Goal: Task Accomplishment & Management: Manage account settings

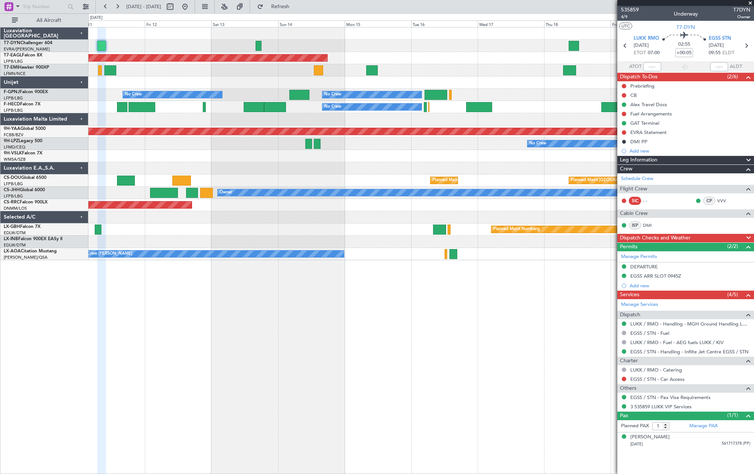
click at [255, 290] on div "Grounded New York (Teterboro) Planned Maint Zurich No Crew No Crew No Crew No C…" at bounding box center [420, 250] width 665 height 447
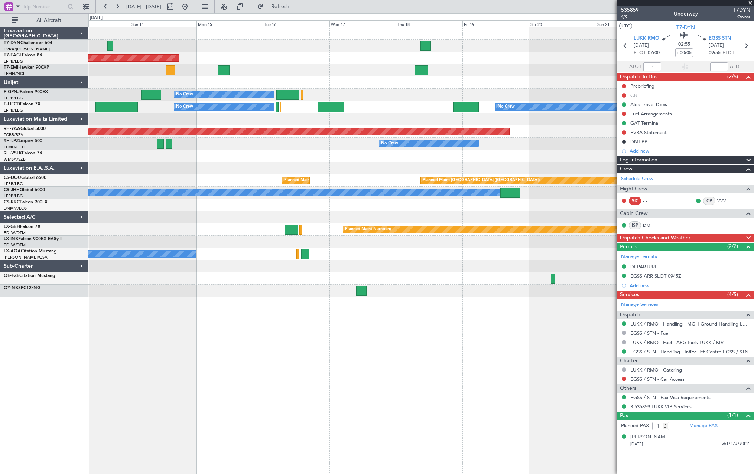
click at [247, 302] on div "Grounded New York (Teterboro) No Crew No Crew No Crew No Crew No Crew No Crew A…" at bounding box center [420, 250] width 665 height 447
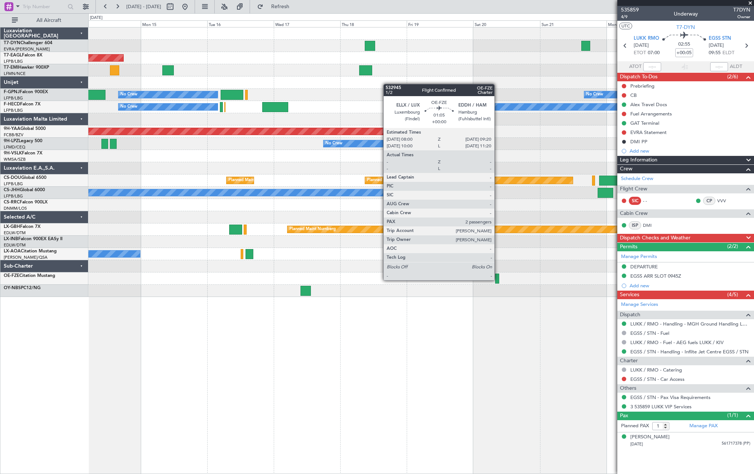
click at [498, 280] on div at bounding box center [497, 279] width 4 height 10
type input "2"
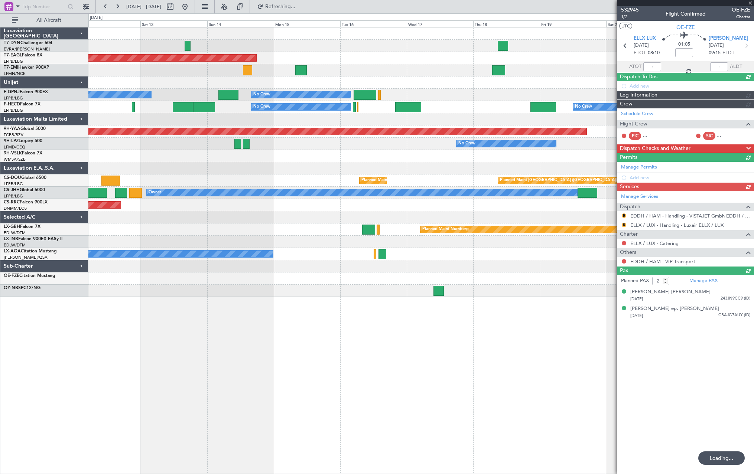
click at [544, 105] on div "Grounded New York (Teterboro) No Crew No Crew No Crew No Crew No Crew AOG Maint…" at bounding box center [420, 162] width 665 height 270
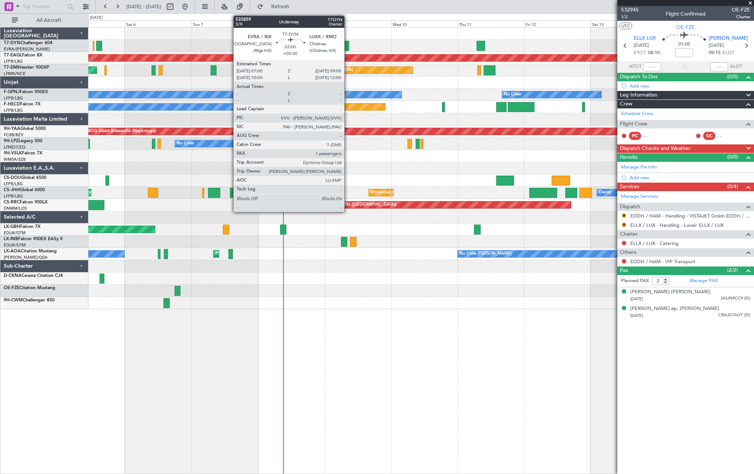
click at [346, 45] on div at bounding box center [346, 46] width 6 height 10
type input "+00:30"
type input "1"
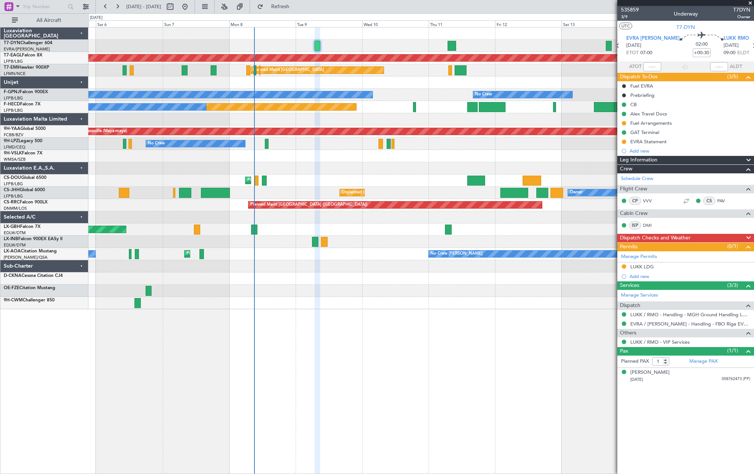
click at [400, 85] on div at bounding box center [420, 82] width 665 height 12
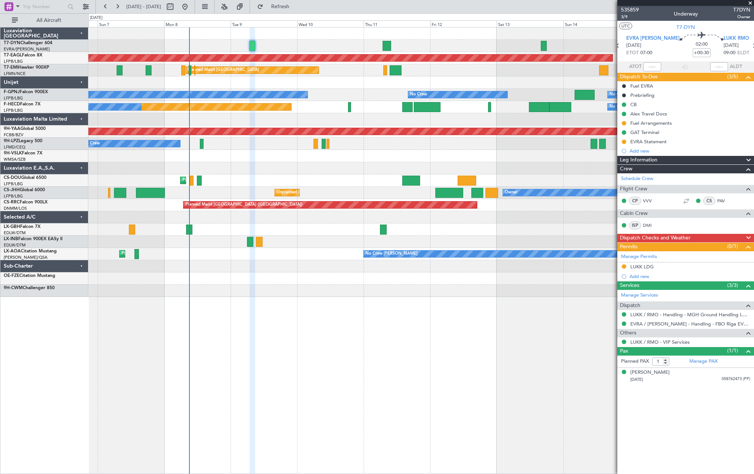
click at [344, 86] on div at bounding box center [420, 82] width 665 height 12
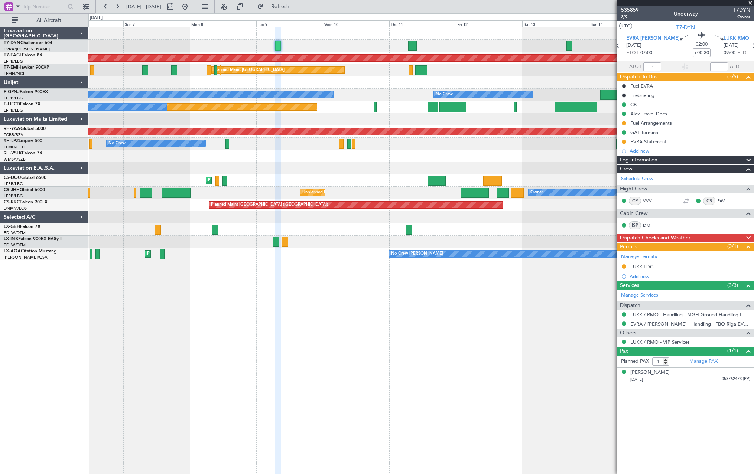
click at [353, 88] on div at bounding box center [420, 82] width 665 height 12
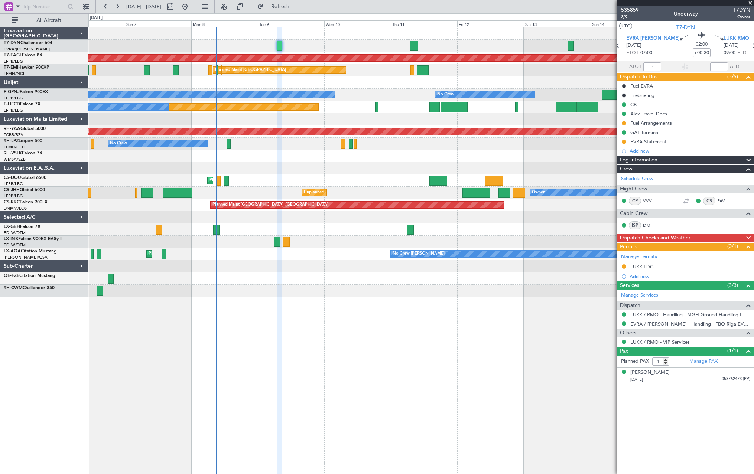
click at [625, 17] on span "3/9" at bounding box center [630, 17] width 18 height 6
click at [296, 6] on span "Refresh" at bounding box center [280, 6] width 31 height 5
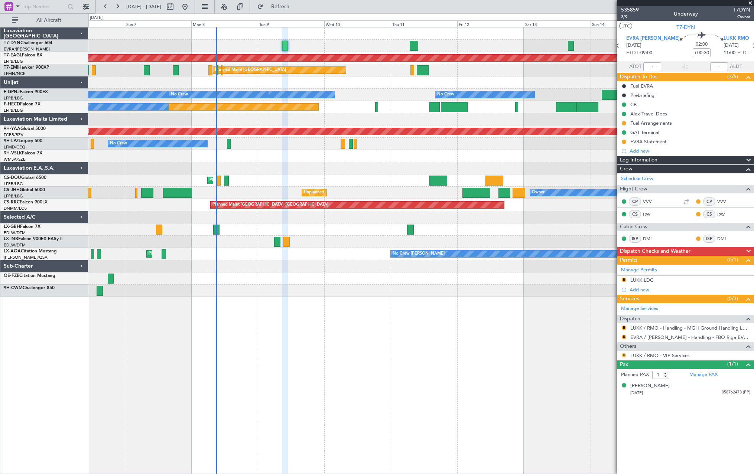
click at [622, 354] on button "R" at bounding box center [624, 355] width 4 height 4
click at [586, 444] on span at bounding box center [586, 443] width 4 height 4
click at [676, 340] on mat-tooltip-component "EVRA / RIX - Handling - FBO Riga EVRA / RIX" at bounding box center [692, 353] width 123 height 26
click at [675, 336] on link "EVRA / RIX - Handling - FBO Riga EVRA / RIX" at bounding box center [690, 337] width 120 height 6
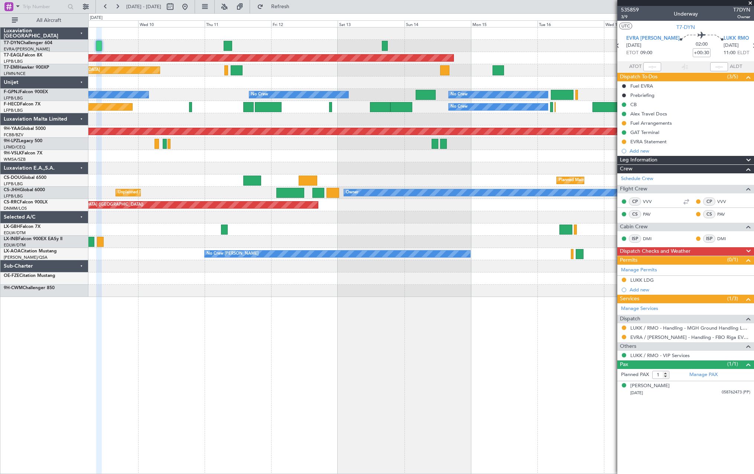
click at [342, 333] on div "Grounded New York (Teterboro) Planned Maint Zurich No Crew No Crew No Crew No C…" at bounding box center [420, 250] width 665 height 447
click at [259, 302] on div "Grounded New York (Teterboro) Planned Maint Zurich No Crew No Crew No Crew No C…" at bounding box center [420, 250] width 665 height 447
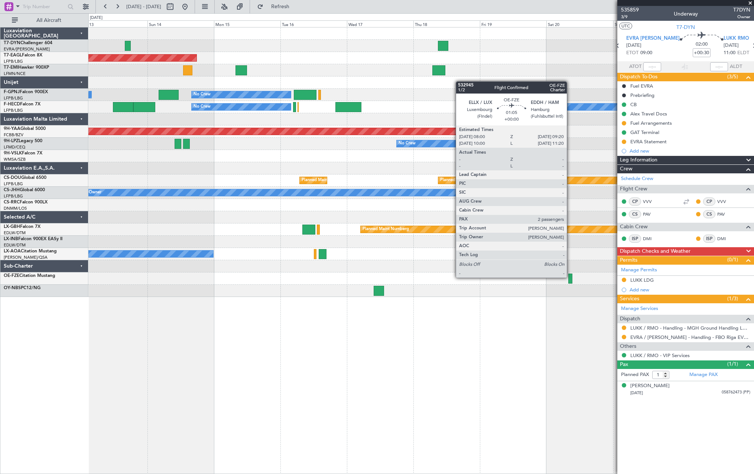
click at [570, 277] on div at bounding box center [570, 279] width 4 height 10
click at [571, 277] on div at bounding box center [570, 279] width 4 height 10
type input "2"
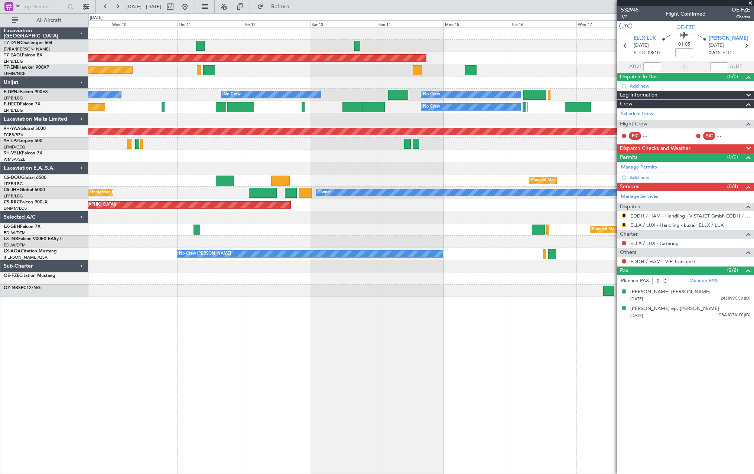
click at [538, 66] on div "Grounded New York (Teterboro) Planned Maint Zurich No Crew No Crew No Crew No C…" at bounding box center [420, 162] width 665 height 270
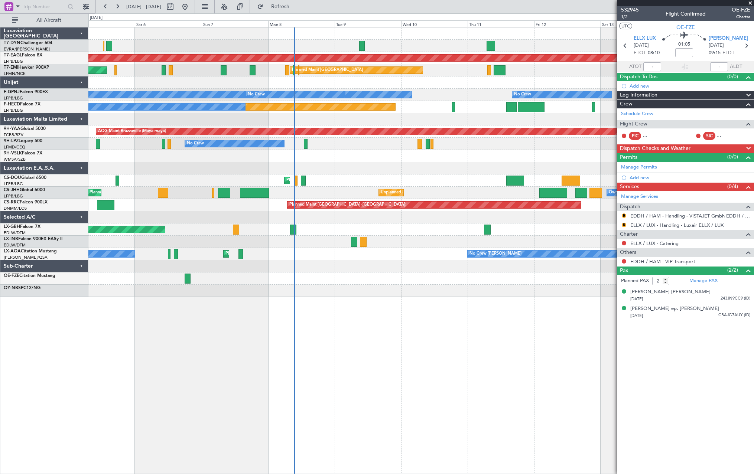
click at [515, 79] on div "AOG Maint Riga (Riga Intl) Grounded [US_STATE] ([GEOGRAPHIC_DATA]) Planned Main…" at bounding box center [420, 162] width 665 height 270
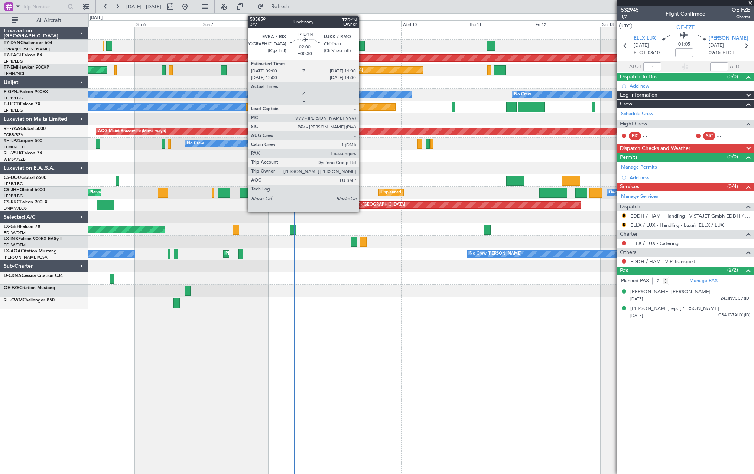
click at [362, 44] on div at bounding box center [362, 46] width 6 height 10
type input "+00:30"
type input "1"
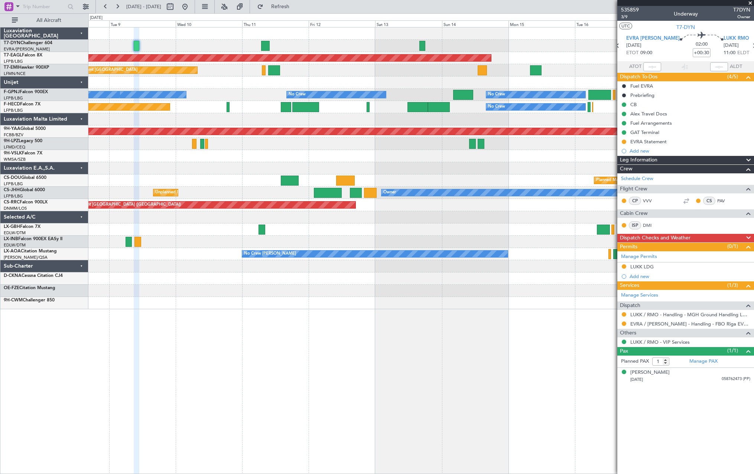
click at [228, 197] on div "Grounded [US_STATE] ([GEOGRAPHIC_DATA]) Planned Maint [GEOGRAPHIC_DATA] No Crew…" at bounding box center [420, 168] width 665 height 282
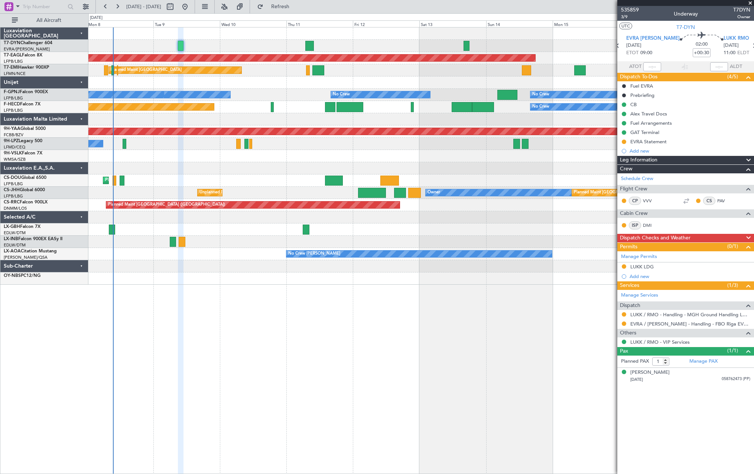
click at [260, 184] on div "Grounded New York (Teterboro) Planned Maint Zurich Planned Maint Zurich No Crew…" at bounding box center [420, 155] width 665 height 257
click at [306, 115] on div "Grounded New York (Teterboro) Planned Maint Zurich Planned Maint Zurich No Crew…" at bounding box center [420, 155] width 665 height 257
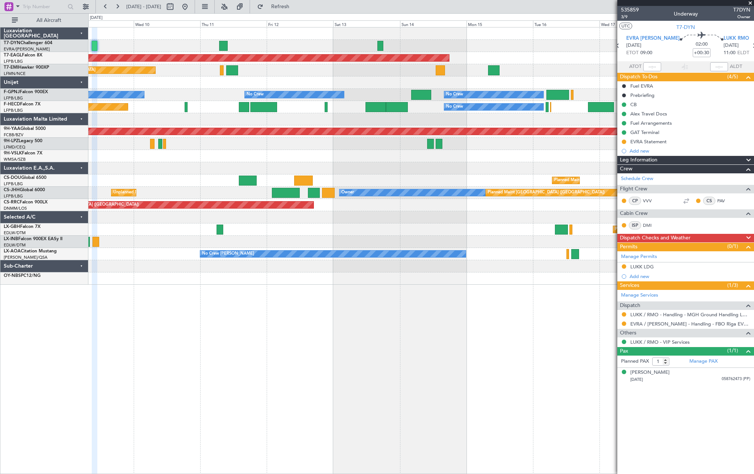
click at [289, 115] on div at bounding box center [420, 119] width 665 height 12
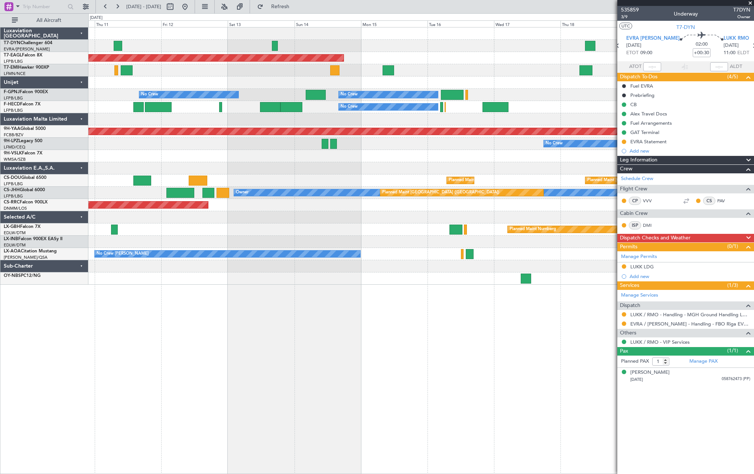
click at [293, 120] on div at bounding box center [420, 119] width 665 height 12
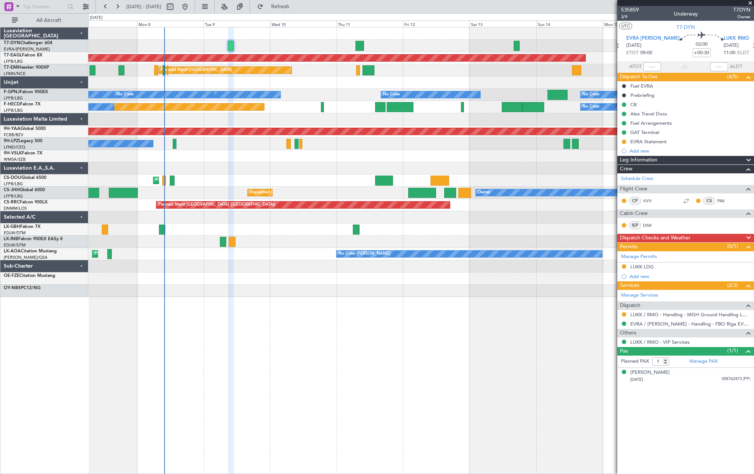
click at [448, 220] on div at bounding box center [420, 217] width 665 height 12
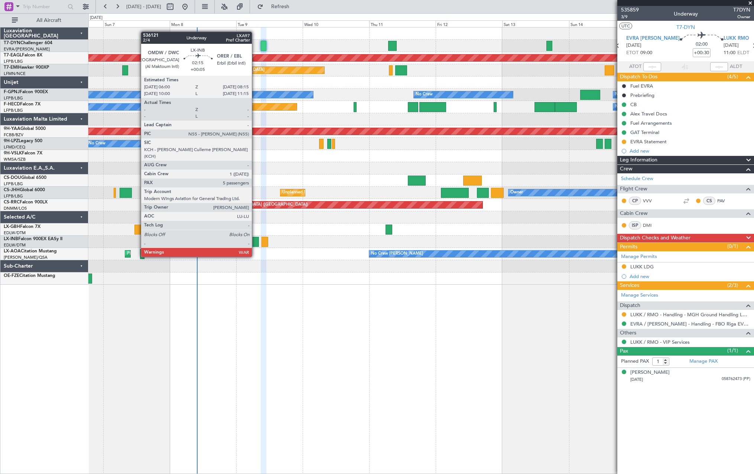
click at [255, 243] on div at bounding box center [255, 242] width 6 height 10
type input "+00:05"
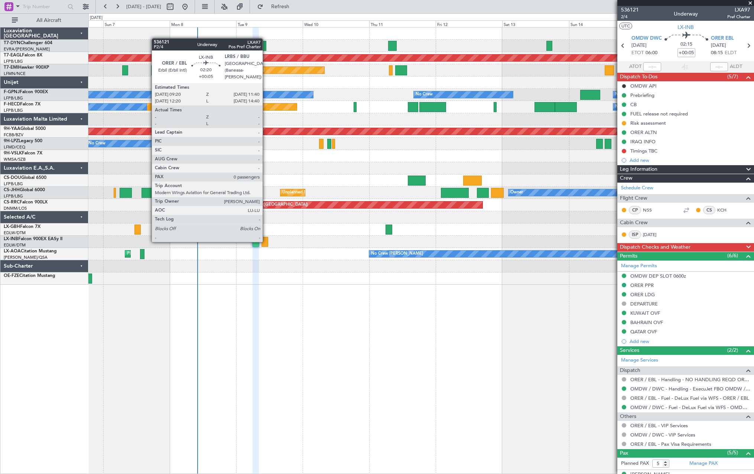
click at [266, 241] on div at bounding box center [264, 242] width 7 height 10
click at [266, 242] on div at bounding box center [264, 242] width 7 height 10
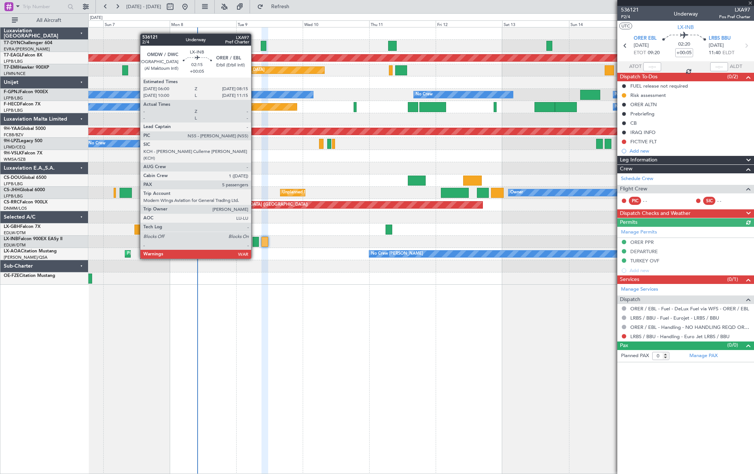
click at [254, 245] on div at bounding box center [255, 242] width 6 height 10
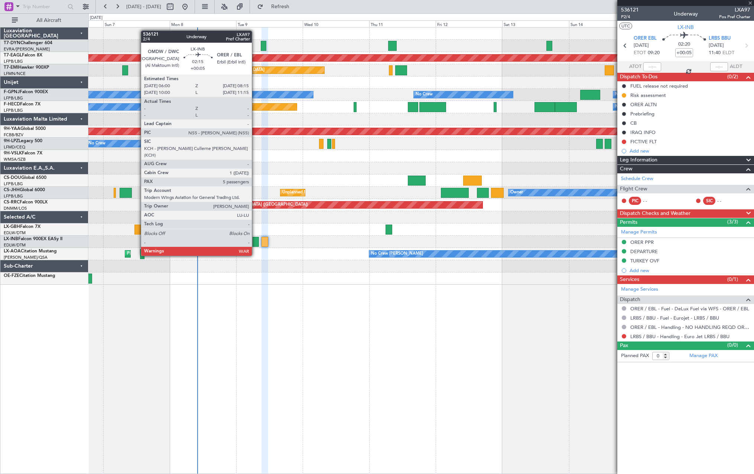
type input "5"
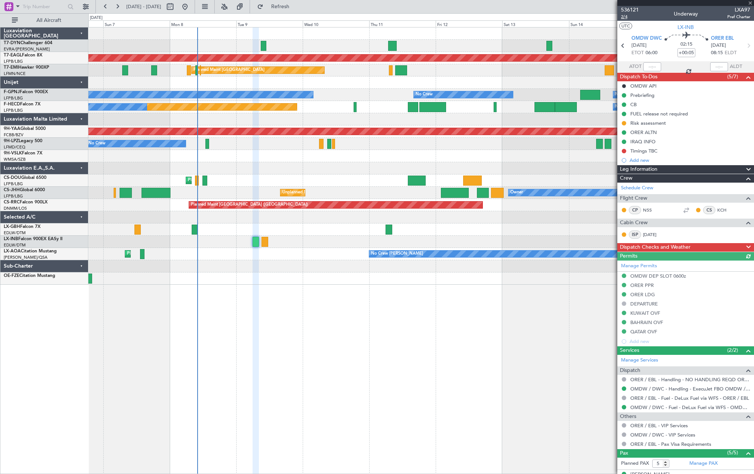
click at [625, 15] on span "2/4" at bounding box center [630, 17] width 18 height 6
click at [625, 9] on span "536121" at bounding box center [630, 10] width 18 height 8
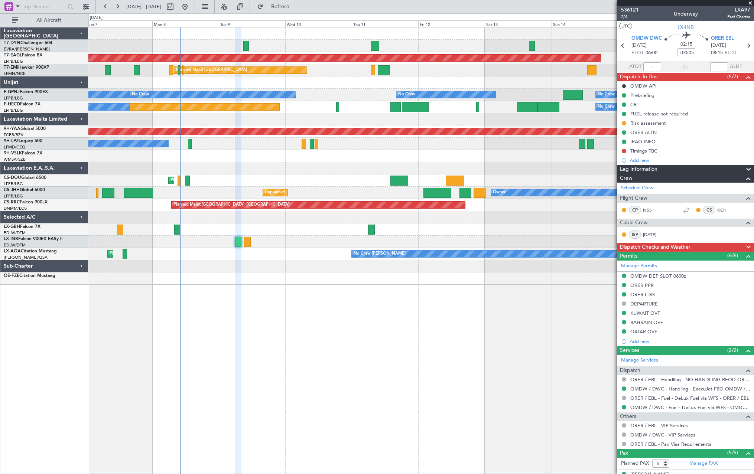
click at [273, 235] on div "Planned Maint Nurnberg Planned Maint Dubai (Dubai Intl)" at bounding box center [420, 230] width 665 height 12
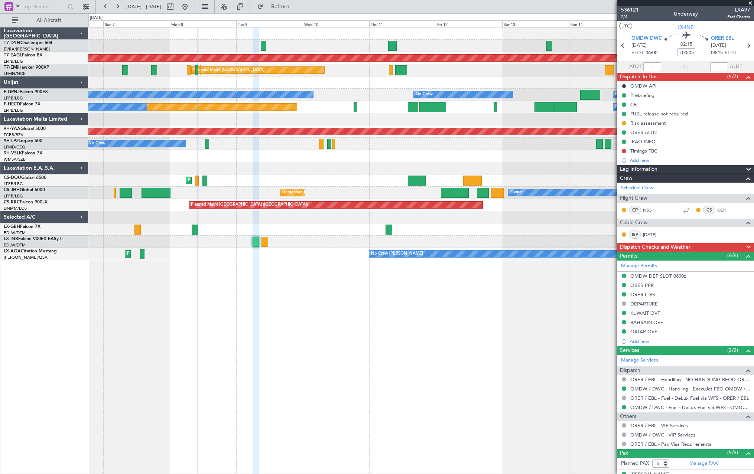
click at [324, 106] on div "No Crew Planned Maint Paris (Le Bourget) No Crew" at bounding box center [420, 107] width 665 height 12
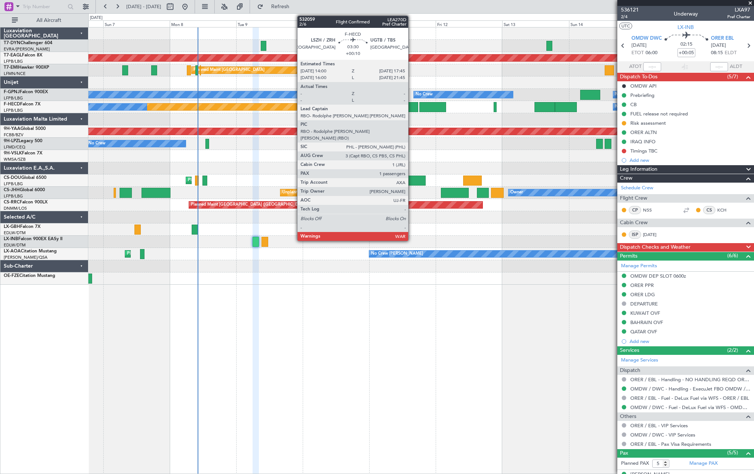
click at [411, 105] on div at bounding box center [413, 107] width 10 height 10
type input "+00:10"
type input "1"
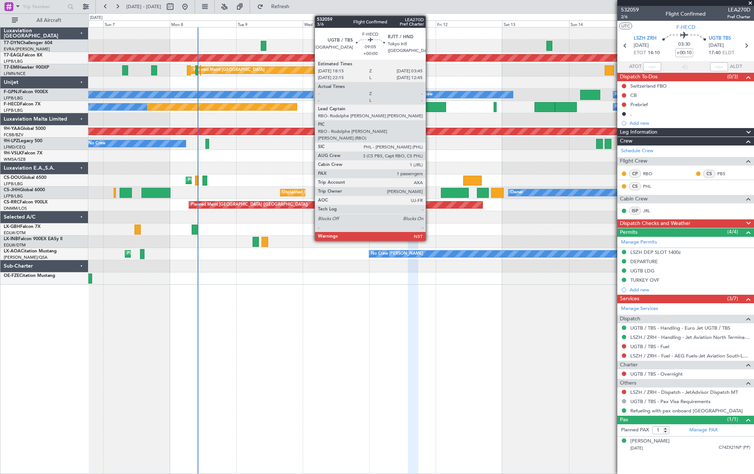
click at [429, 108] on div at bounding box center [432, 107] width 26 height 10
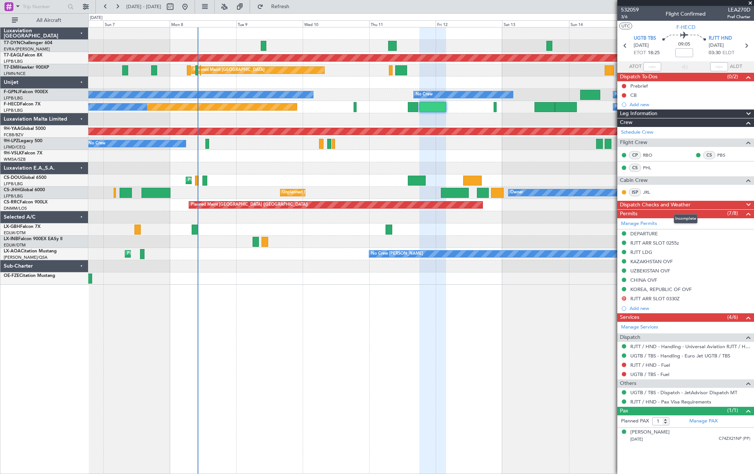
click at [747, 204] on span at bounding box center [748, 205] width 9 height 9
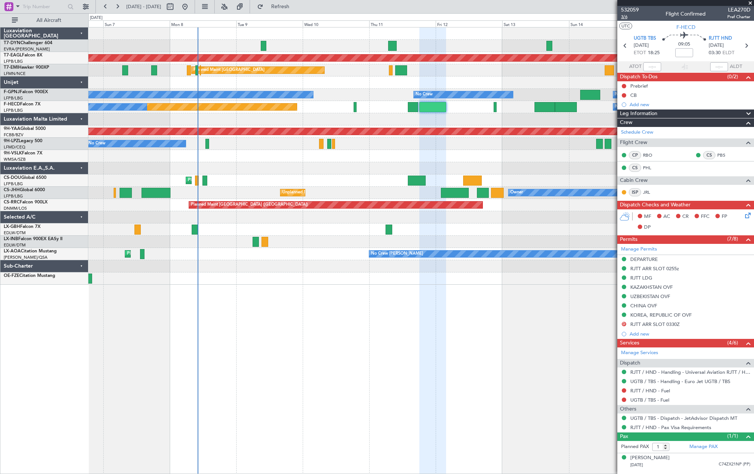
click at [629, 16] on span "3/6" at bounding box center [630, 17] width 18 height 6
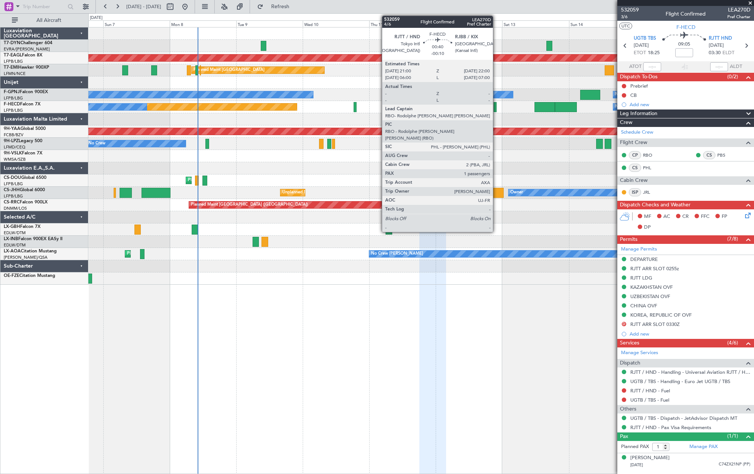
click at [496, 106] on div at bounding box center [494, 107] width 3 height 10
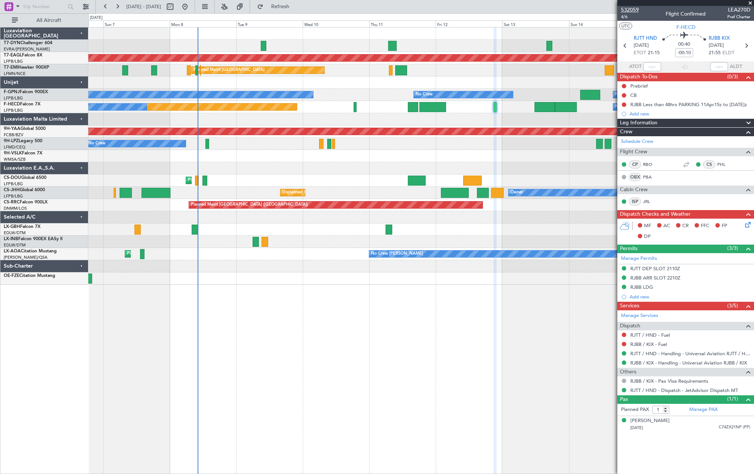
click at [632, 11] on span "532059" at bounding box center [630, 10] width 18 height 8
click at [639, 12] on div "532059 4/6 Flight Confirmed LEA270D Pref Charter" at bounding box center [685, 13] width 137 height 15
drag, startPoint x: 639, startPoint y: 12, endPoint x: 635, endPoint y: 6, distance: 7.0
click at [635, 6] on span "532059" at bounding box center [630, 10] width 18 height 8
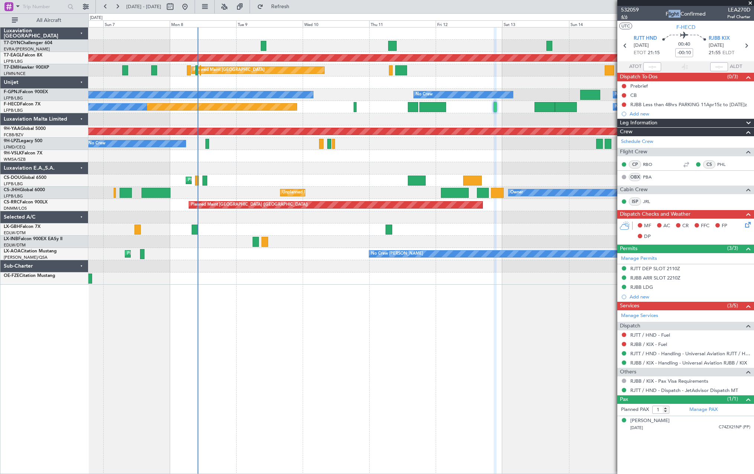
click at [626, 17] on span "4/6" at bounding box center [630, 17] width 18 height 6
click at [655, 365] on link "RJBB / KIX - Handling - Universal Aviation RJBB / KIX" at bounding box center [688, 363] width 117 height 6
click at [621, 17] on span "4/6" at bounding box center [630, 17] width 18 height 6
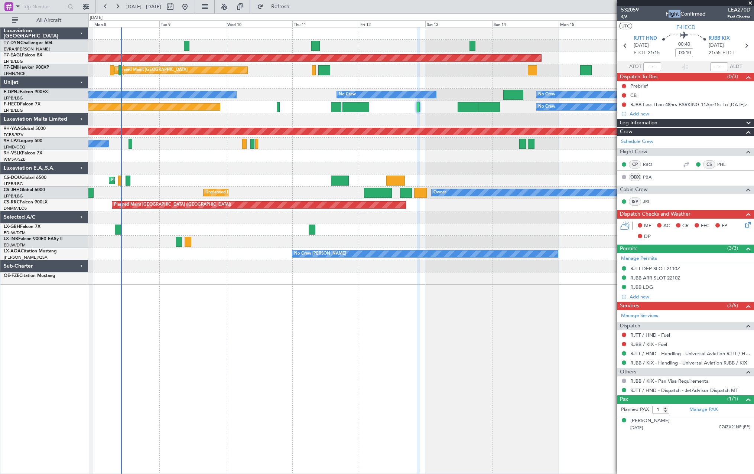
click at [297, 86] on div "Grounded New York (Teterboro) Planned Maint Zurich Planned Maint Zurich No Crew…" at bounding box center [420, 155] width 665 height 257
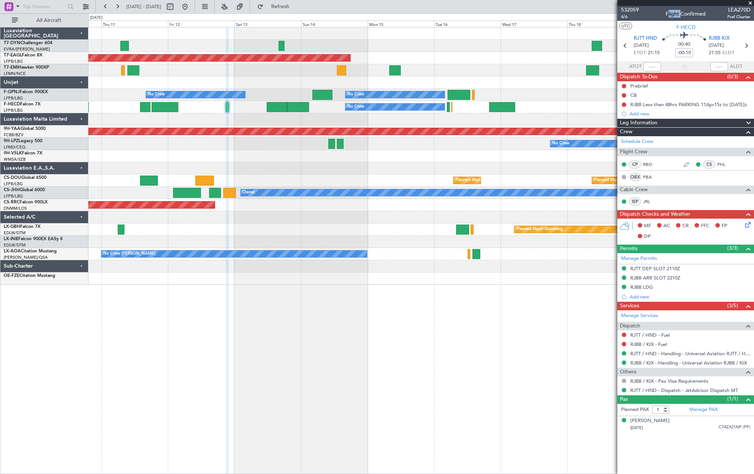
click at [334, 74] on div "Grounded New York (Teterboro) Planned Maint Zurich No Crew No Crew No Crew No C…" at bounding box center [420, 155] width 665 height 257
click at [334, 74] on div "Planned Maint [GEOGRAPHIC_DATA]" at bounding box center [420, 70] width 665 height 12
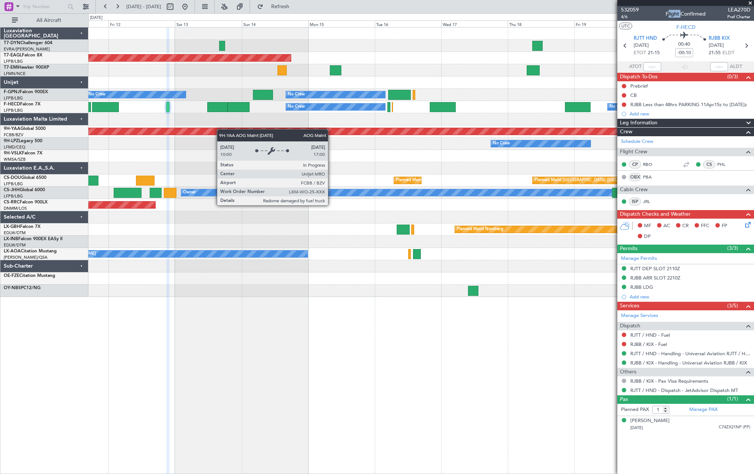
click at [341, 128] on div "Grounded New York (Teterboro) Planned Maint Zurich No Crew No Crew No Crew No C…" at bounding box center [420, 162] width 665 height 270
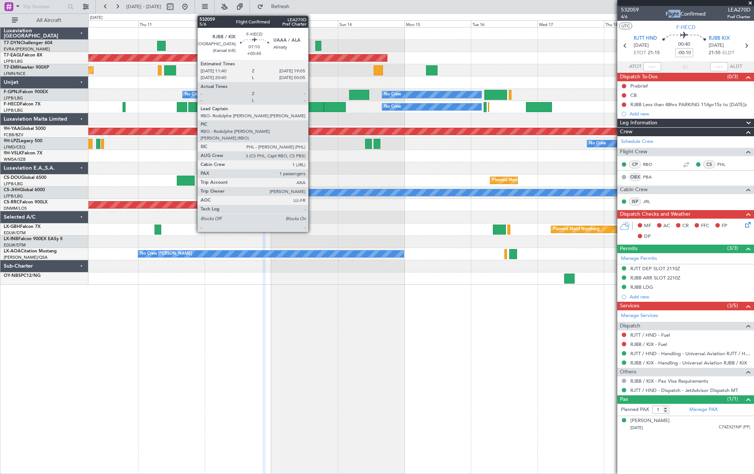
click at [312, 105] on div at bounding box center [313, 107] width 21 height 10
type input "+00:45"
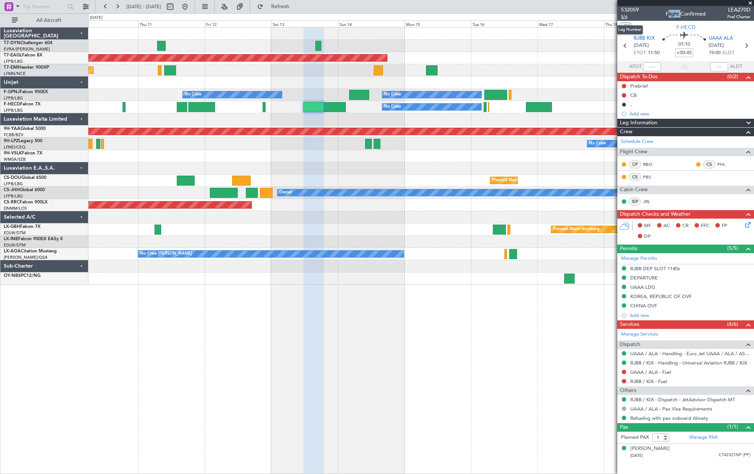
click at [623, 14] on span "5/6" at bounding box center [630, 17] width 18 height 6
click at [648, 363] on link "RJBB / KIX - Handling - Universal Aviation RJBB / KIX" at bounding box center [688, 363] width 117 height 6
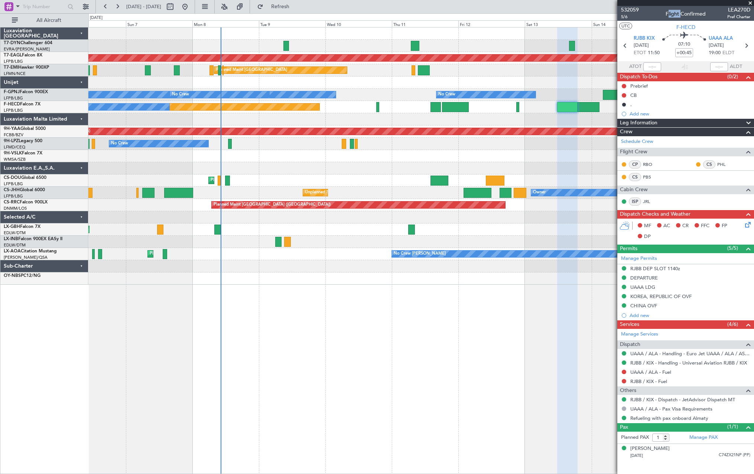
click at [466, 172] on div "Grounded New York (Teterboro) Planned Maint Zurich Planned Maint Zurich No Crew…" at bounding box center [420, 155] width 665 height 257
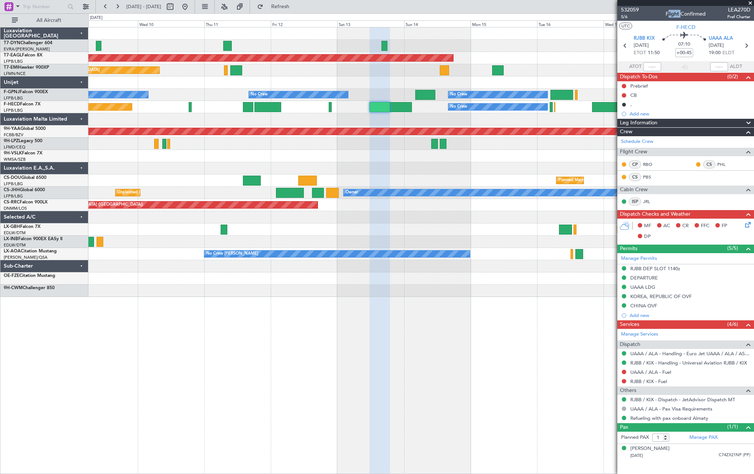
click at [196, 95] on div "Grounded New York (Teterboro) Planned Maint Zurich No Crew No Crew No Crew No C…" at bounding box center [420, 162] width 665 height 270
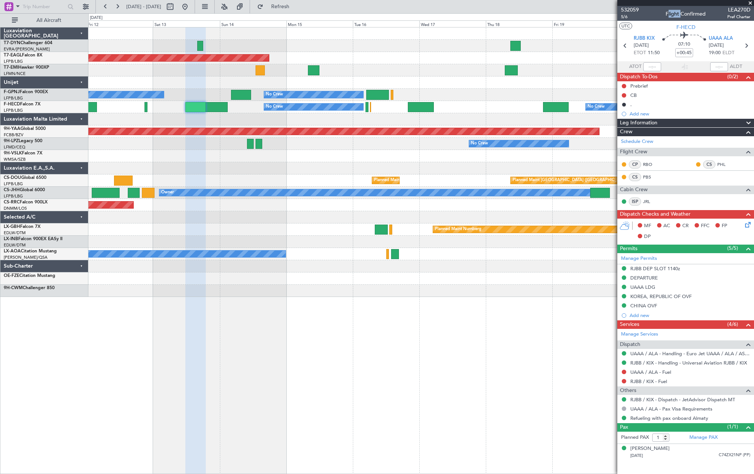
click at [441, 65] on div "Grounded New York (Teterboro) Planned Maint Zurich No Crew No Crew No Crew No C…" at bounding box center [420, 162] width 665 height 270
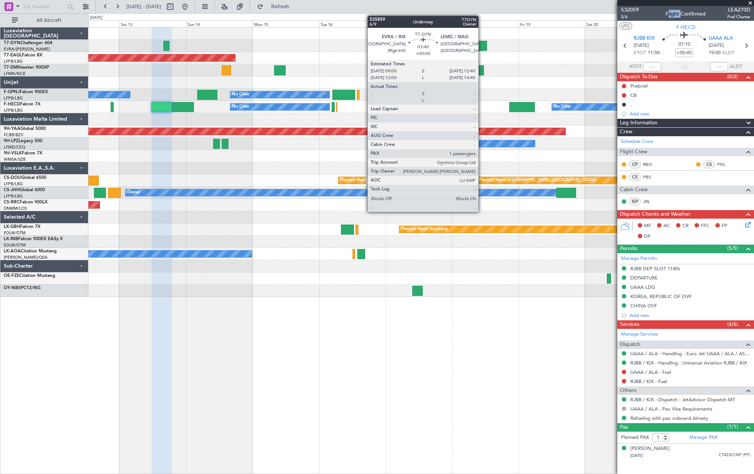
click at [482, 42] on div at bounding box center [481, 46] width 10 height 10
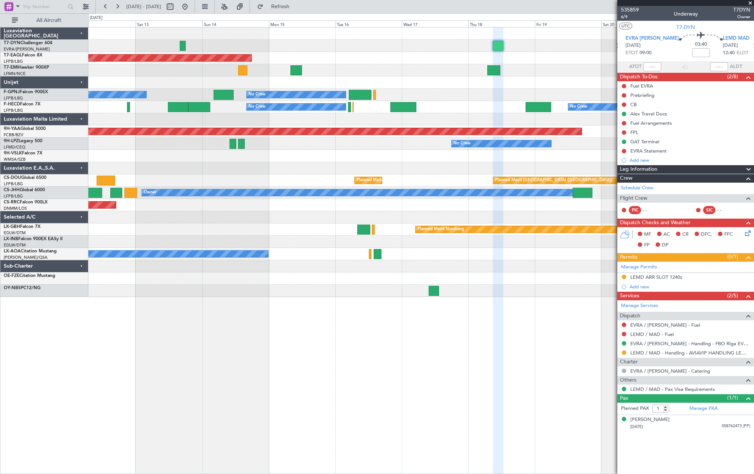
click at [454, 87] on div at bounding box center [420, 82] width 665 height 12
click at [461, 87] on div at bounding box center [420, 82] width 665 height 12
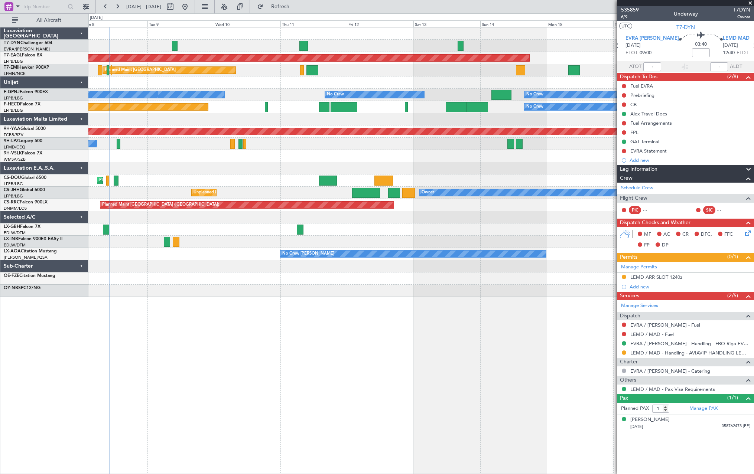
click at [420, 81] on div at bounding box center [420, 82] width 665 height 12
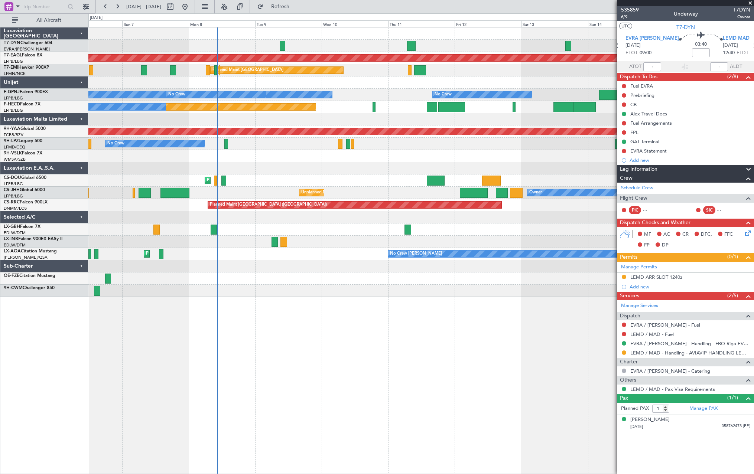
click at [388, 78] on div at bounding box center [420, 82] width 665 height 12
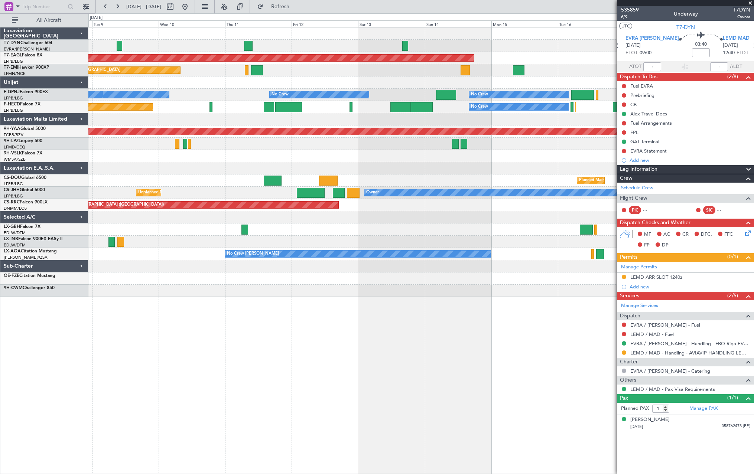
click at [359, 53] on div "Grounded [US_STATE] ([GEOGRAPHIC_DATA]) Planned Maint [GEOGRAPHIC_DATA] No Crew…" at bounding box center [420, 162] width 665 height 270
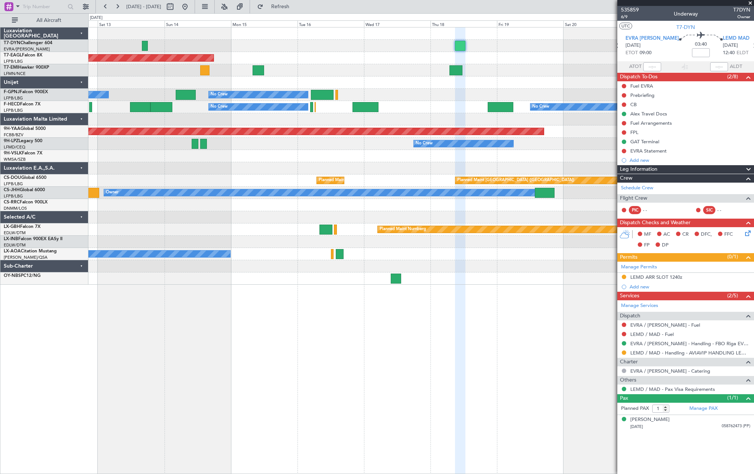
click at [256, 63] on div "Grounded New York (Teterboro) No Crew No Crew No Crew No Crew No Crew No Crew A…" at bounding box center [420, 155] width 665 height 257
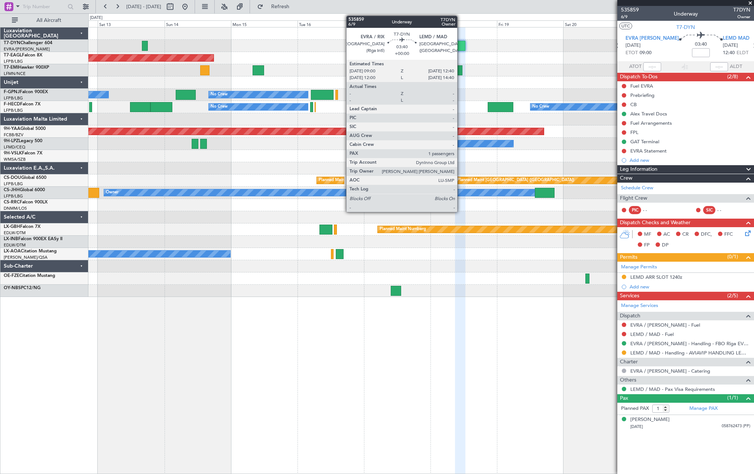
click at [460, 43] on div at bounding box center [460, 46] width 10 height 10
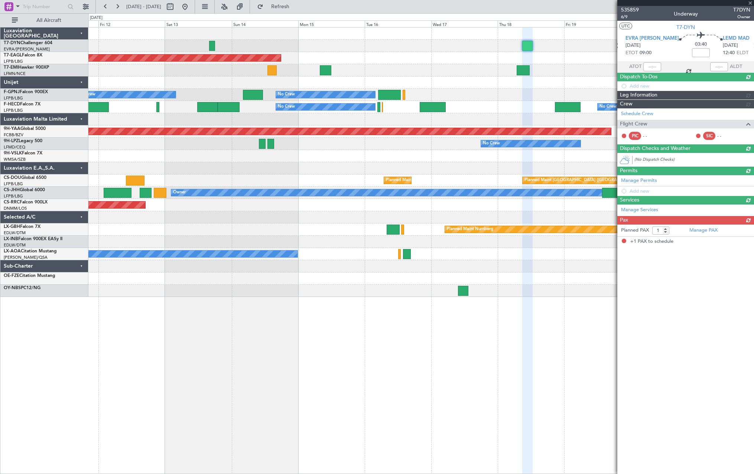
click at [421, 55] on div "Grounded New York (Teterboro) Planned Maint Zurich No Crew No Crew No Crew No C…" at bounding box center [420, 162] width 665 height 270
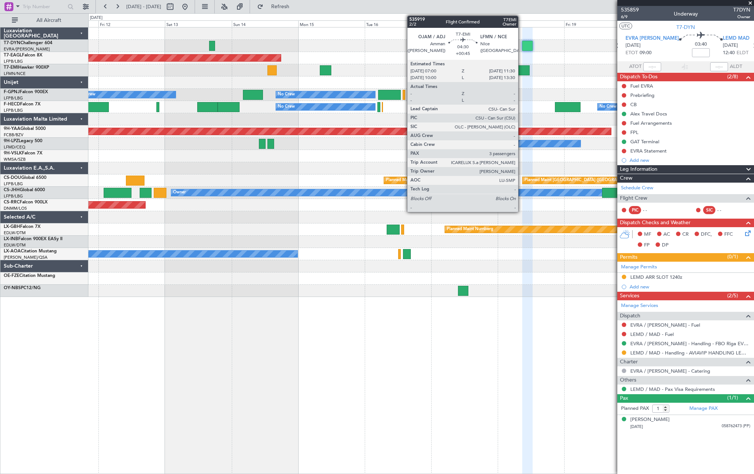
click at [521, 69] on div at bounding box center [522, 70] width 13 height 10
type input "+00:45"
type input "3"
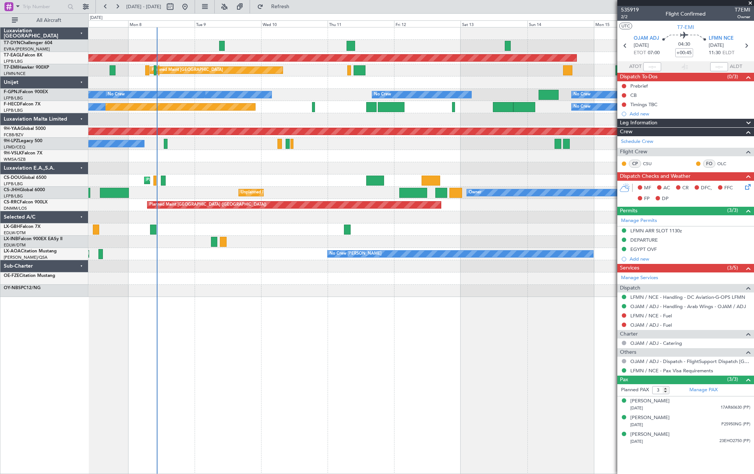
click at [527, 204] on div "Grounded New York (Teterboro) Planned Maint Zurich Planned Maint Zurich No Crew…" at bounding box center [420, 162] width 665 height 270
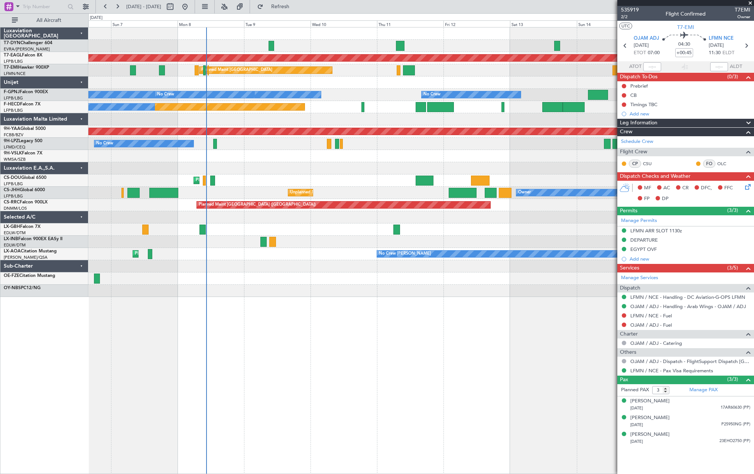
click at [332, 283] on div at bounding box center [420, 279] width 665 height 12
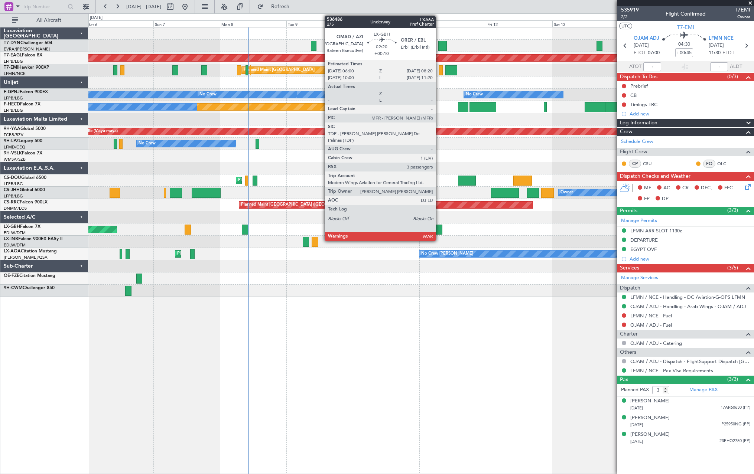
click at [439, 229] on div at bounding box center [439, 230] width 7 height 10
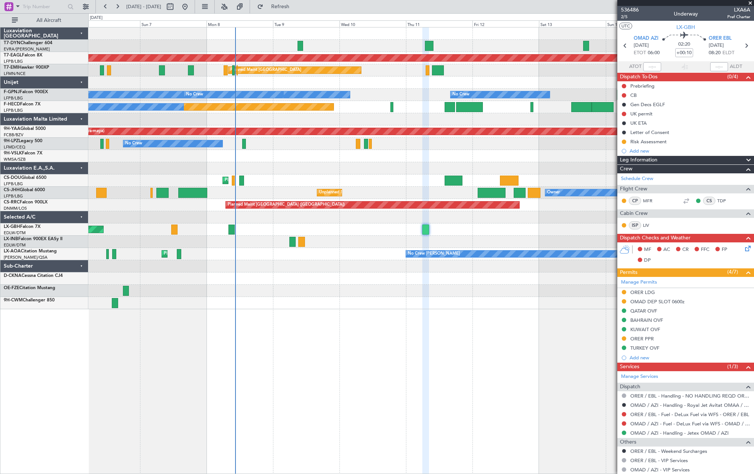
click at [396, 248] on div "Grounded New York (Teterboro) Planned Maint Zurich Planned Maint Zurich No Crew…" at bounding box center [420, 168] width 665 height 282
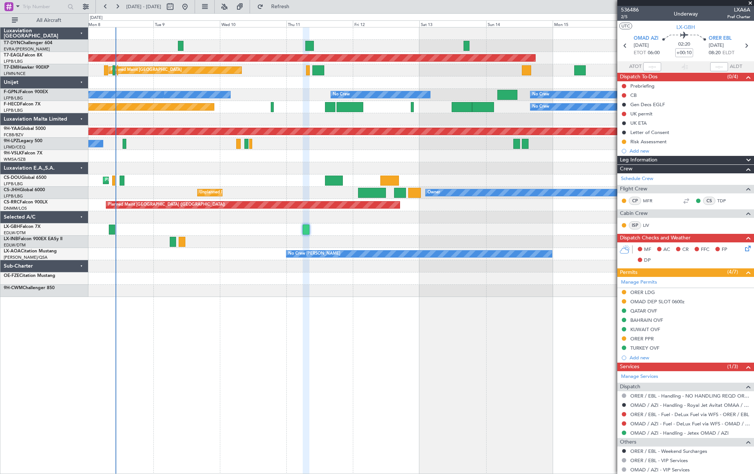
click at [375, 239] on div "Grounded New York (Teterboro) Planned Maint Zurich Planned Maint Zurich No Crew…" at bounding box center [420, 162] width 665 height 270
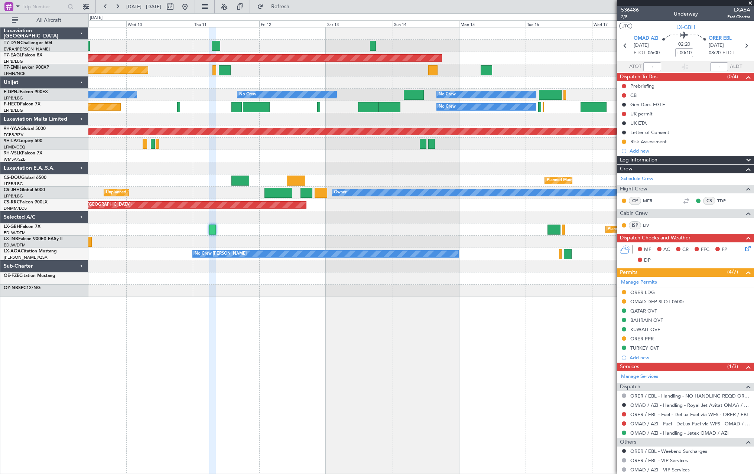
click at [379, 236] on div at bounding box center [420, 242] width 665 height 12
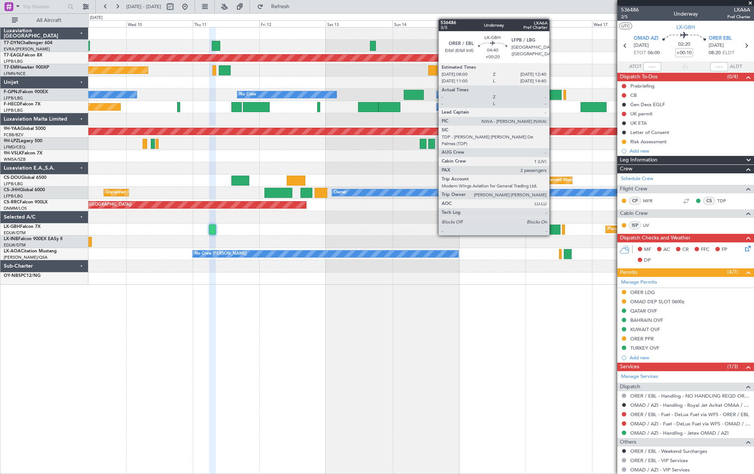
click at [553, 228] on div at bounding box center [553, 230] width 13 height 10
type input "+00:20"
type input "2"
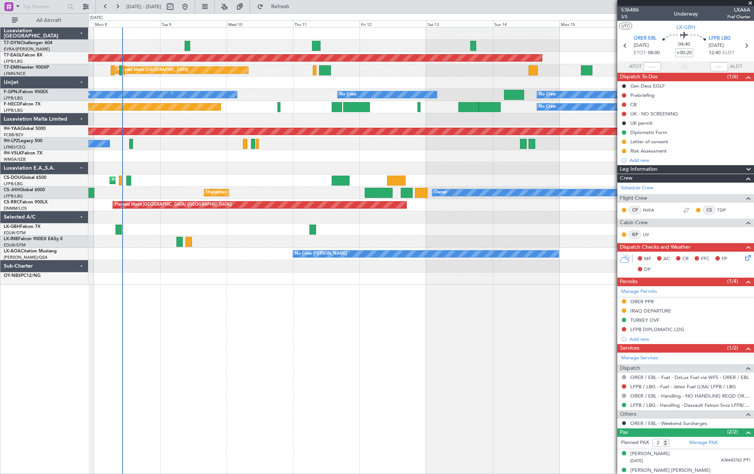
click at [414, 236] on div "Grounded [US_STATE] ([GEOGRAPHIC_DATA]) Planned Maint [GEOGRAPHIC_DATA] Planned…" at bounding box center [420, 155] width 665 height 257
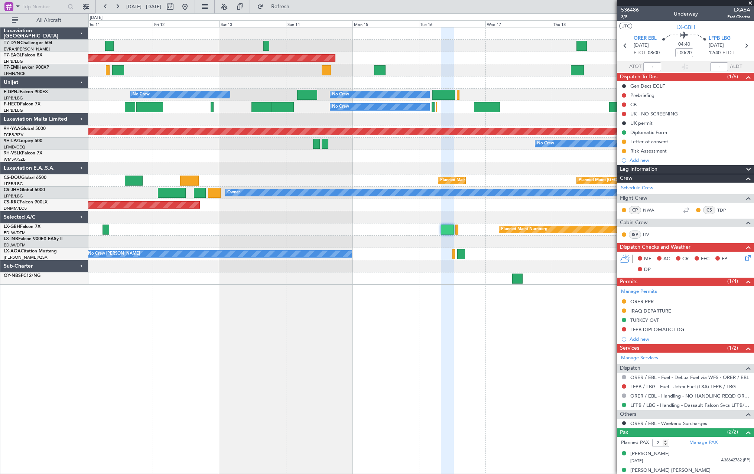
click at [323, 228] on div "Planned Maint Nurnberg" at bounding box center [420, 230] width 665 height 12
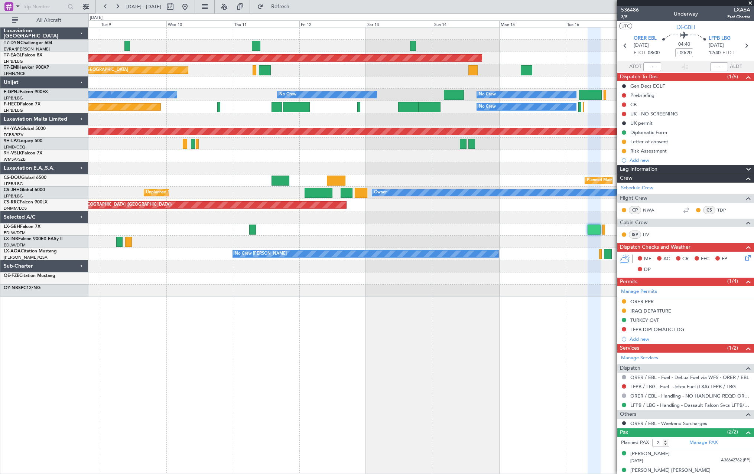
click at [460, 250] on div "Grounded [US_STATE] ([GEOGRAPHIC_DATA]) Planned Maint [GEOGRAPHIC_DATA] No Crew…" at bounding box center [420, 162] width 665 height 270
click at [460, 250] on div "No Crew [PERSON_NAME] Planned Maint [GEOGRAPHIC_DATA] ([GEOGRAPHIC_DATA])" at bounding box center [420, 254] width 665 height 12
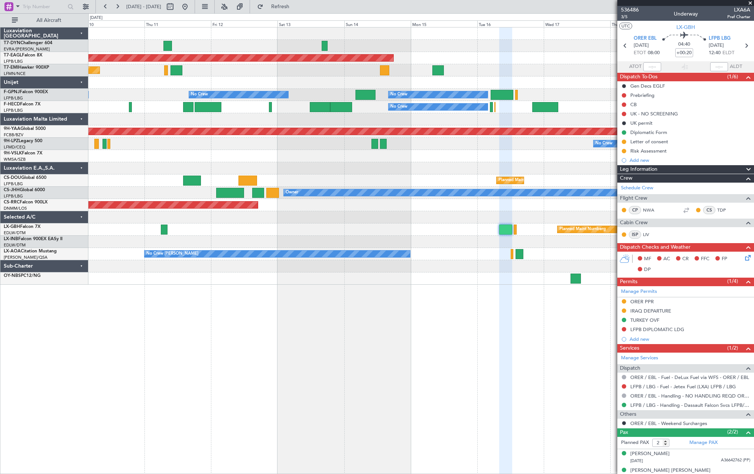
click at [418, 235] on div "Planned Maint Nurnberg" at bounding box center [420, 230] width 665 height 12
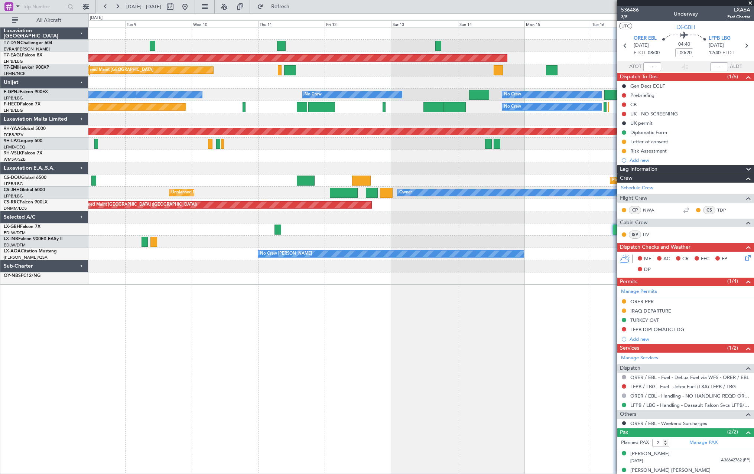
click at [402, 238] on div "Grounded [US_STATE] ([GEOGRAPHIC_DATA]) Planned Maint [GEOGRAPHIC_DATA] No Crew…" at bounding box center [420, 155] width 665 height 257
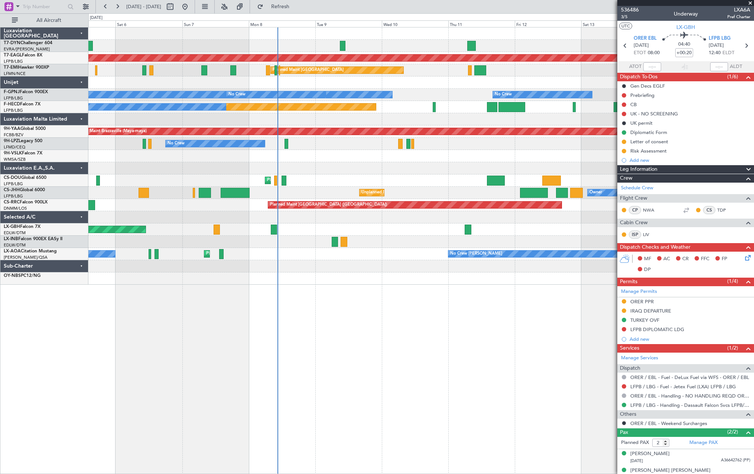
click at [527, 301] on div "AOG Maint Riga (Riga Intl) Grounded [US_STATE] ([GEOGRAPHIC_DATA]) Planned Main…" at bounding box center [420, 250] width 665 height 447
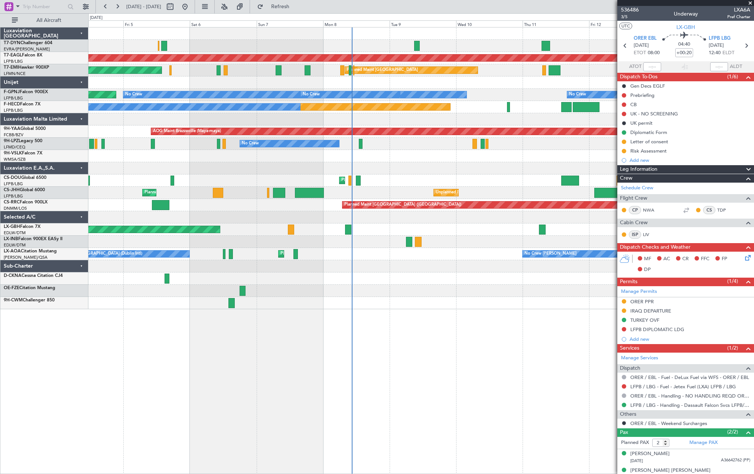
click at [236, 317] on div "AOG Maint Riga (Riga Intl) Grounded [US_STATE] ([GEOGRAPHIC_DATA]) Planned Main…" at bounding box center [420, 250] width 665 height 447
click at [229, 316] on div "AOG Maint Riga (Riga Intl) Grounded [US_STATE] ([GEOGRAPHIC_DATA]) Planned Main…" at bounding box center [420, 250] width 665 height 447
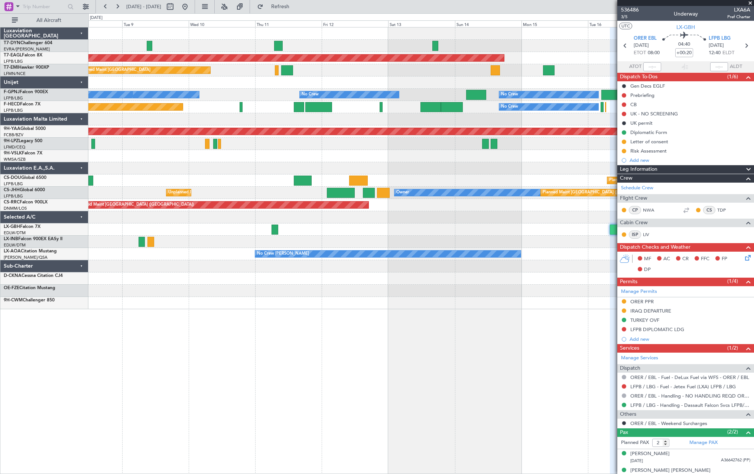
click at [292, 329] on div "Grounded [US_STATE] ([GEOGRAPHIC_DATA]) Planned Maint [GEOGRAPHIC_DATA] No Crew…" at bounding box center [420, 250] width 665 height 447
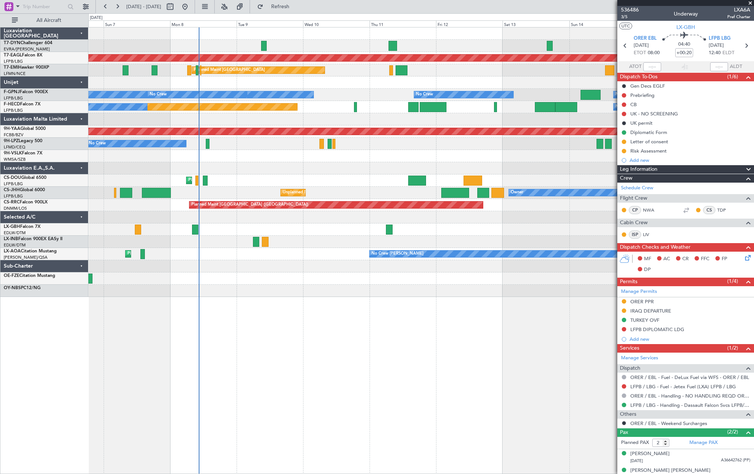
click at [464, 186] on div "Grounded [US_STATE] ([GEOGRAPHIC_DATA]) Planned Maint [GEOGRAPHIC_DATA] Planned…" at bounding box center [420, 162] width 665 height 270
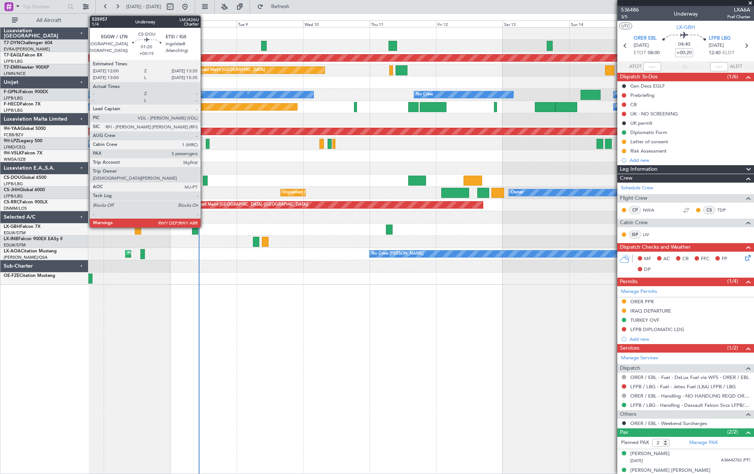
click at [204, 180] on div at bounding box center [205, 181] width 4 height 10
click at [205, 179] on div at bounding box center [205, 181] width 4 height 10
type input "+00:15"
type input "5"
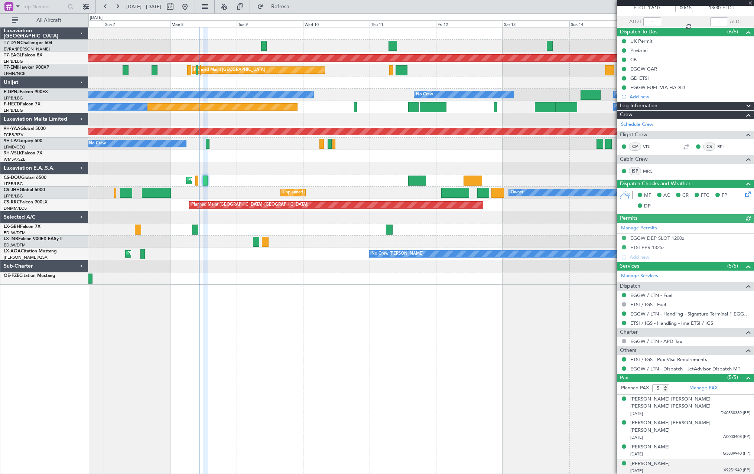
scroll to position [67, 0]
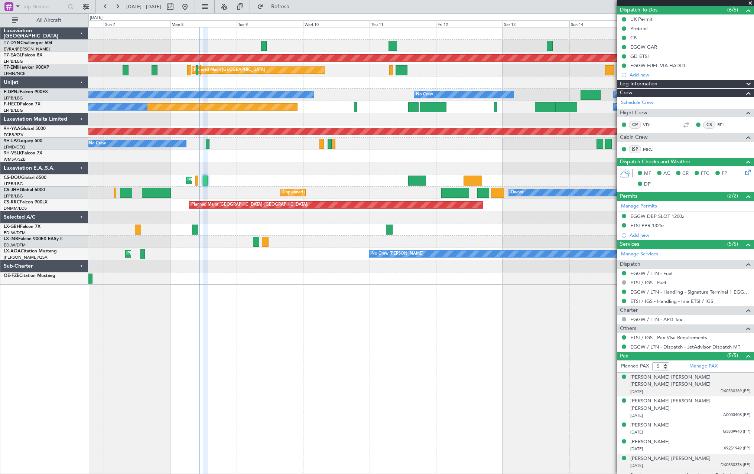
click at [706, 388] on div "[DATE] DX0530389 (PP)" at bounding box center [690, 391] width 120 height 7
click at [706, 457] on div "[PERSON_NAME] [DATE] X9251949 (PP)" at bounding box center [690, 464] width 120 height 14
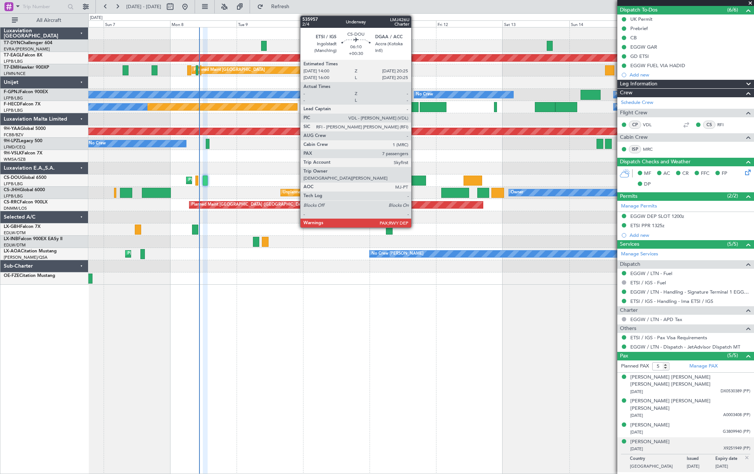
click at [414, 179] on div at bounding box center [417, 181] width 18 height 10
type input "+00:30"
type input "7"
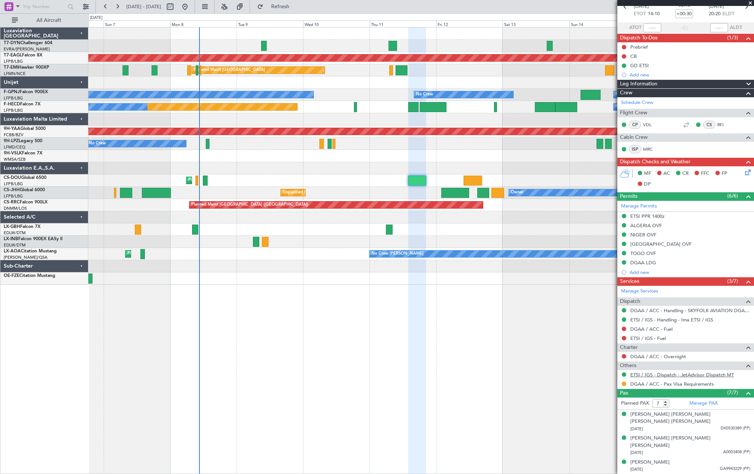
scroll to position [91, 0]
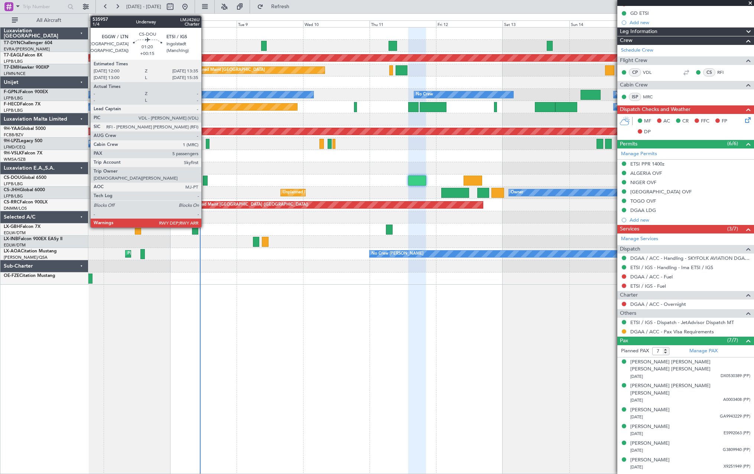
click at [205, 179] on div at bounding box center [205, 181] width 4 height 10
type input "+00:15"
type input "5"
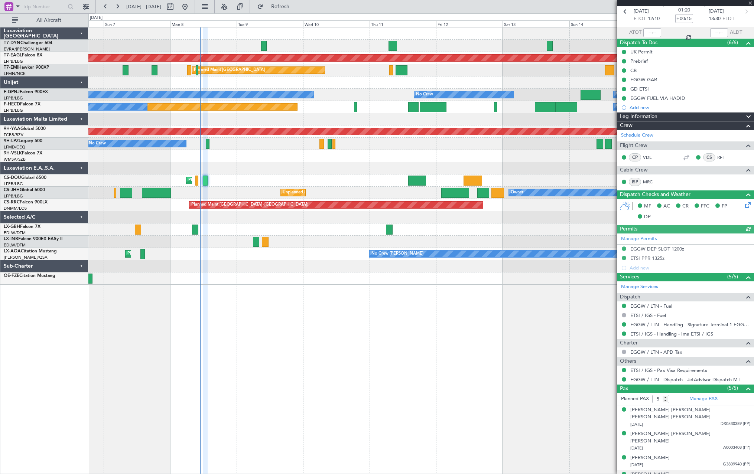
scroll to position [67, 0]
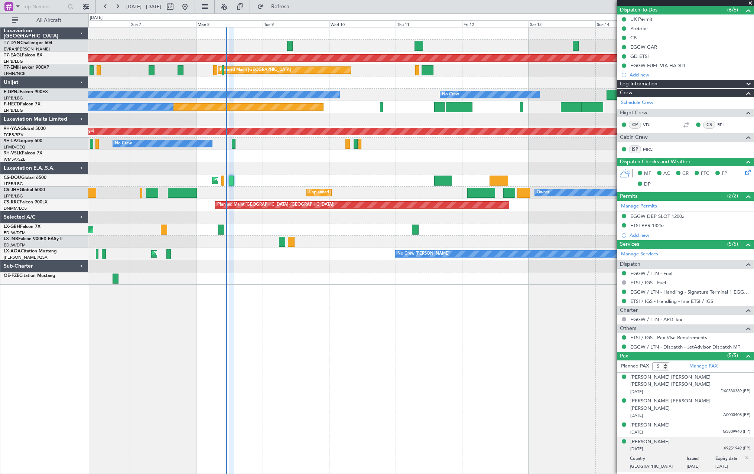
click at [312, 173] on div at bounding box center [420, 168] width 665 height 12
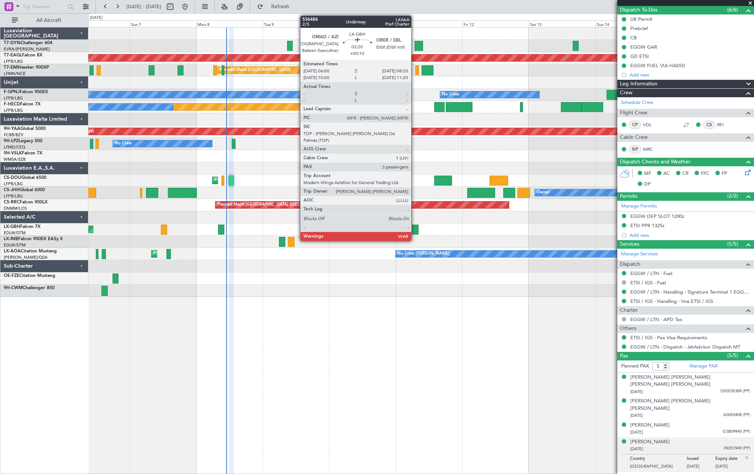
click at [414, 229] on div at bounding box center [415, 230] width 7 height 10
click at [413, 229] on div at bounding box center [415, 230] width 7 height 10
type input "+00:10"
type input "3"
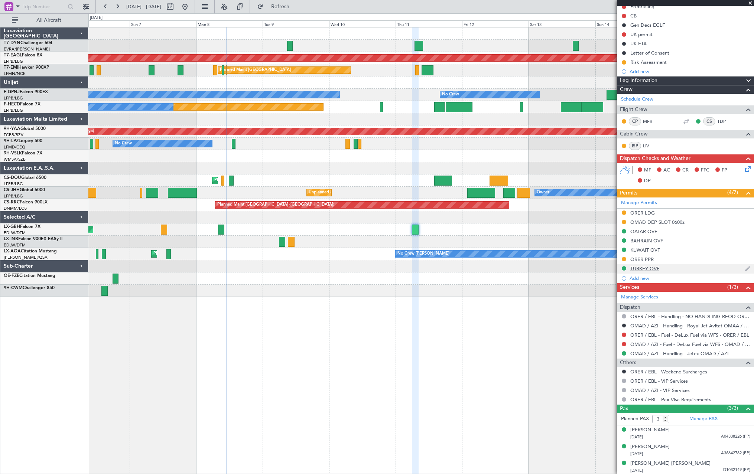
scroll to position [81, 0]
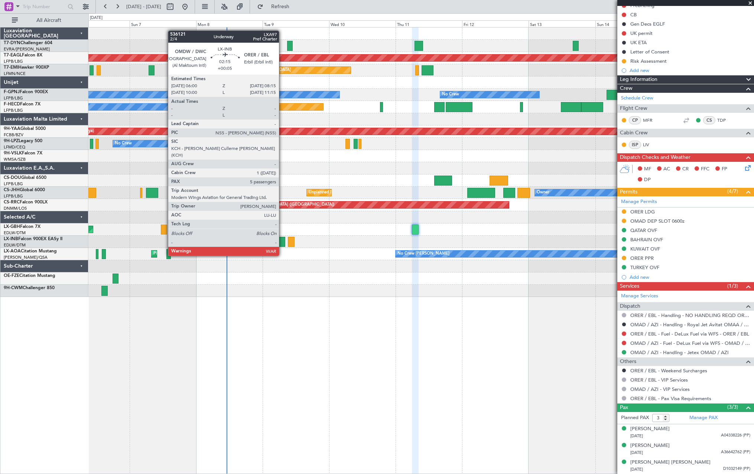
click at [282, 242] on div at bounding box center [282, 242] width 6 height 10
type input "+00:05"
type input "5"
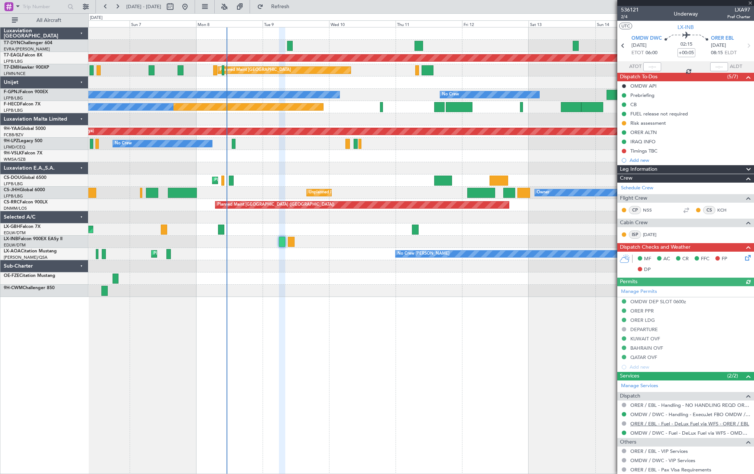
scroll to position [105, 0]
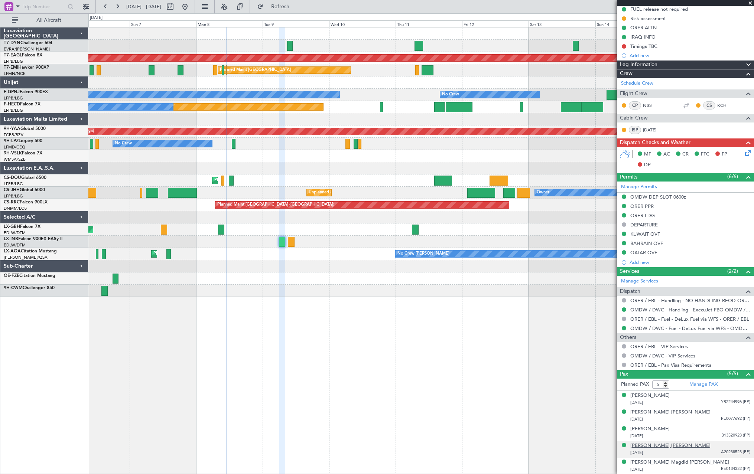
click at [667, 446] on div "[PERSON_NAME] [PERSON_NAME]" at bounding box center [670, 445] width 80 height 7
click at [671, 445] on div "[PERSON_NAME] [PERSON_NAME]" at bounding box center [670, 445] width 80 height 7
click at [659, 446] on div "[PERSON_NAME] [PERSON_NAME]" at bounding box center [670, 445] width 80 height 7
click at [653, 397] on div "[PERSON_NAME]" at bounding box center [649, 395] width 39 height 7
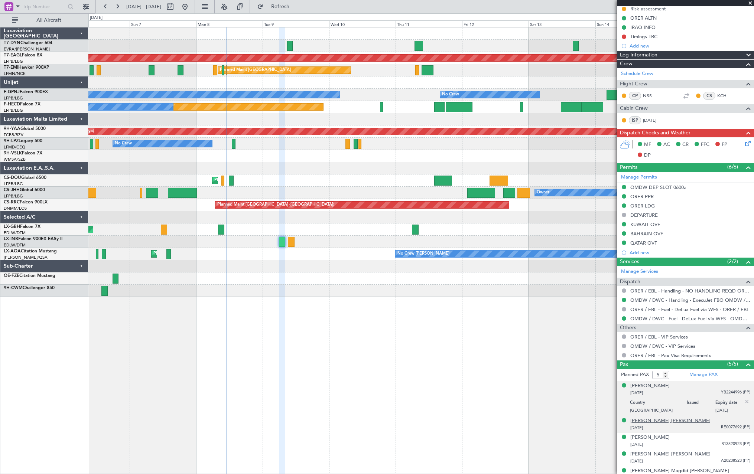
scroll to position [123, 0]
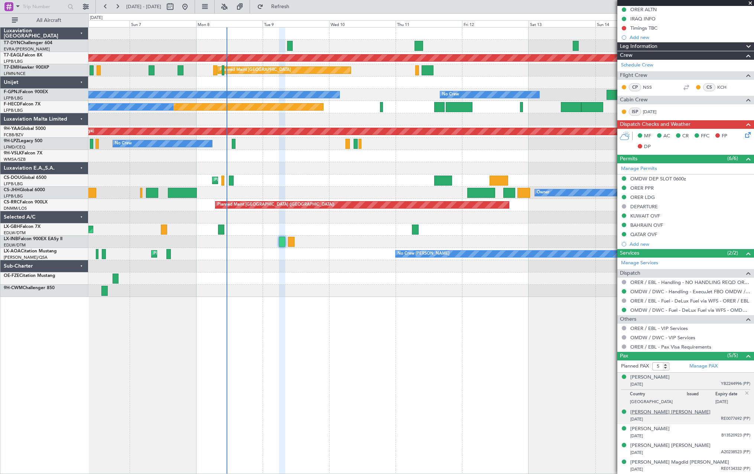
click at [661, 413] on div "[PERSON_NAME] [PERSON_NAME]" at bounding box center [670, 412] width 80 height 7
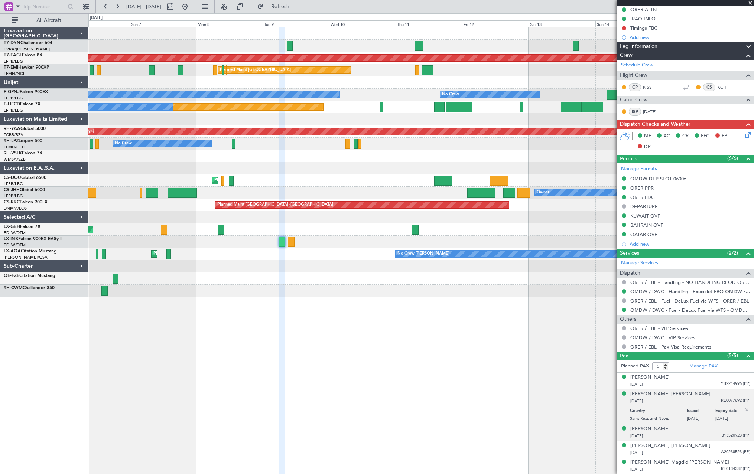
click at [669, 430] on div "[PERSON_NAME]" at bounding box center [649, 429] width 39 height 7
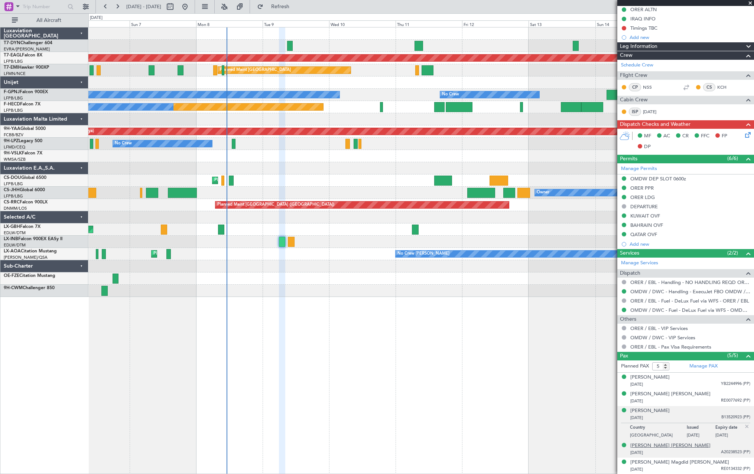
click at [675, 447] on div "[PERSON_NAME] [PERSON_NAME]" at bounding box center [670, 445] width 80 height 7
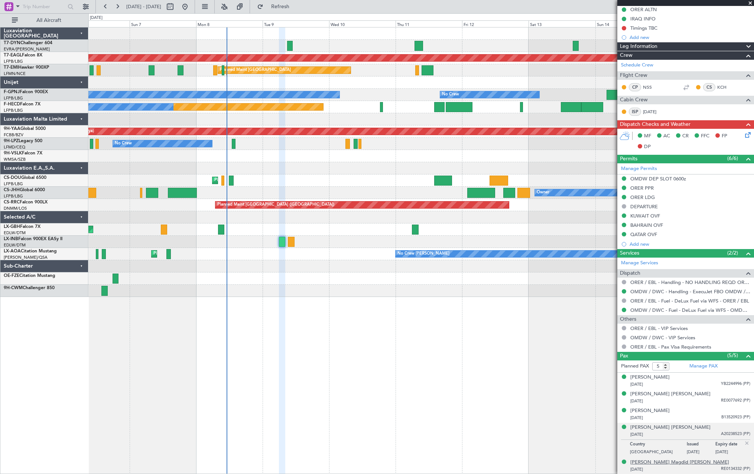
click at [690, 462] on div "[PERSON_NAME] Magdid [PERSON_NAME]" at bounding box center [679, 462] width 99 height 7
click at [684, 446] on div "[PERSON_NAME] Magdid [PERSON_NAME]" at bounding box center [679, 444] width 99 height 7
click at [298, 11] on button "Refresh" at bounding box center [276, 7] width 45 height 12
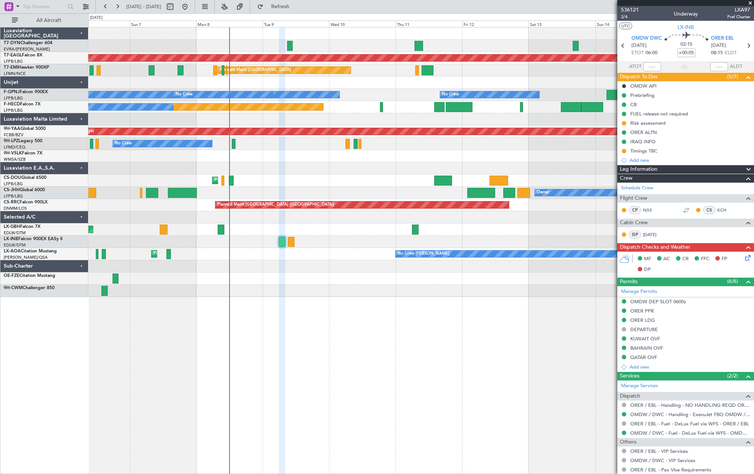
scroll to position [123, 0]
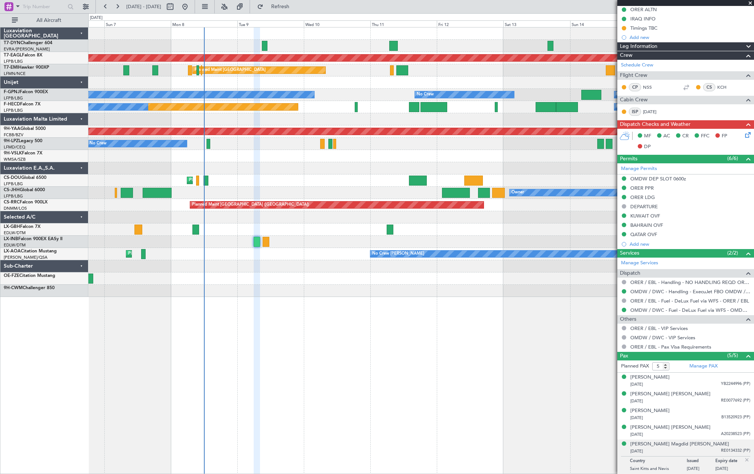
click at [303, 169] on div at bounding box center [420, 168] width 665 height 12
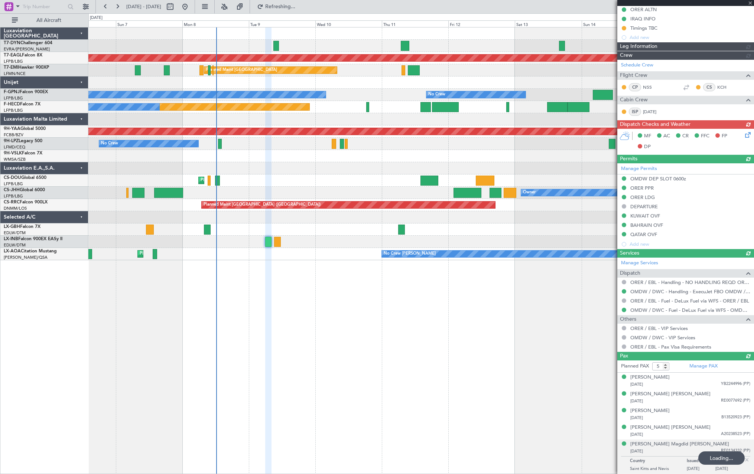
click at [301, 174] on div at bounding box center [420, 168] width 665 height 12
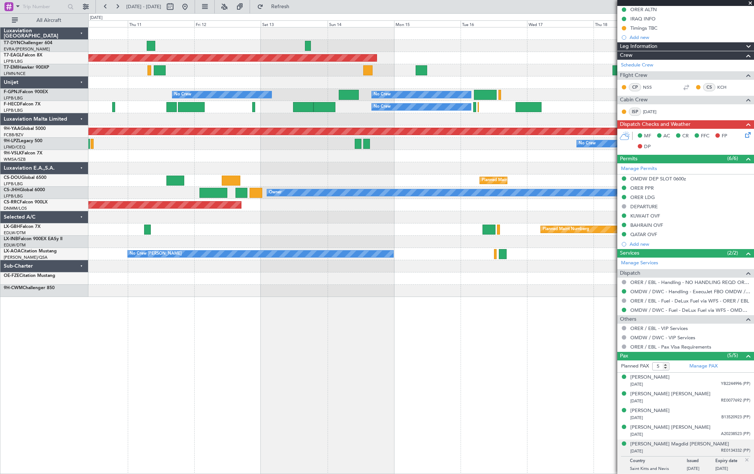
click at [257, 166] on div "Grounded New York (Teterboro) Planned Maint Zurich No Crew No Crew No Crew No C…" at bounding box center [420, 162] width 665 height 270
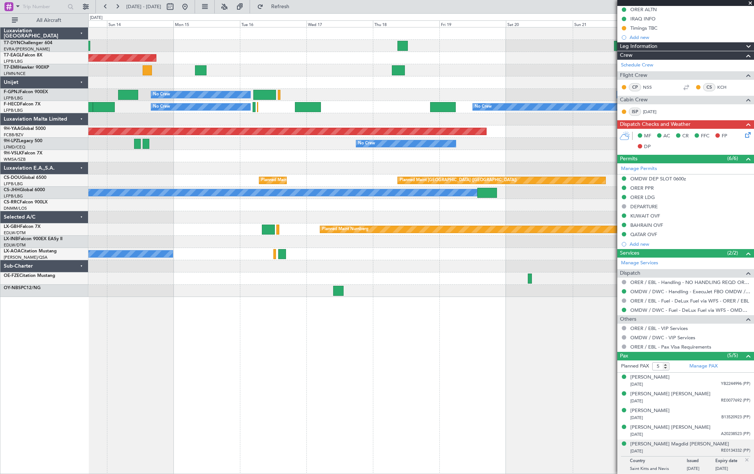
click at [309, 175] on div "Grounded New York (Teterboro) No Crew No Crew No Crew No Crew No Crew No Crew A…" at bounding box center [420, 162] width 665 height 270
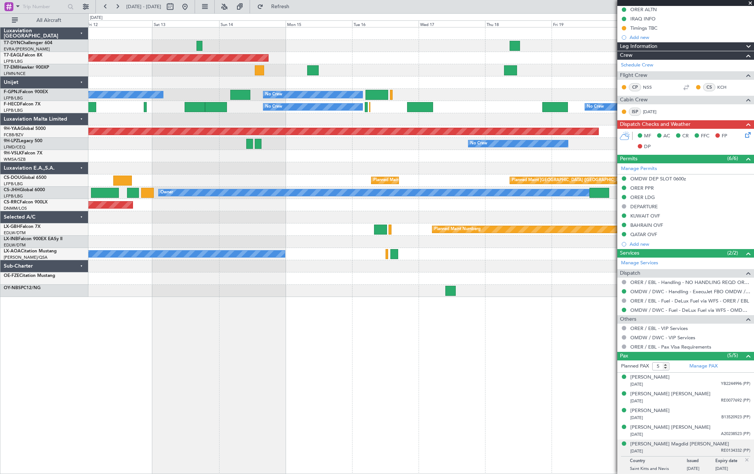
click at [349, 170] on div "Grounded New York (Teterboro) Planned Maint Zurich No Crew No Crew No Crew No C…" at bounding box center [420, 162] width 665 height 270
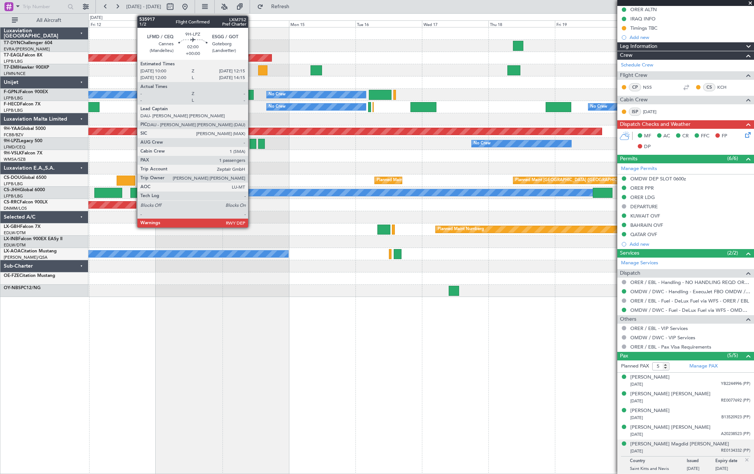
click at [251, 144] on div at bounding box center [253, 144] width 6 height 10
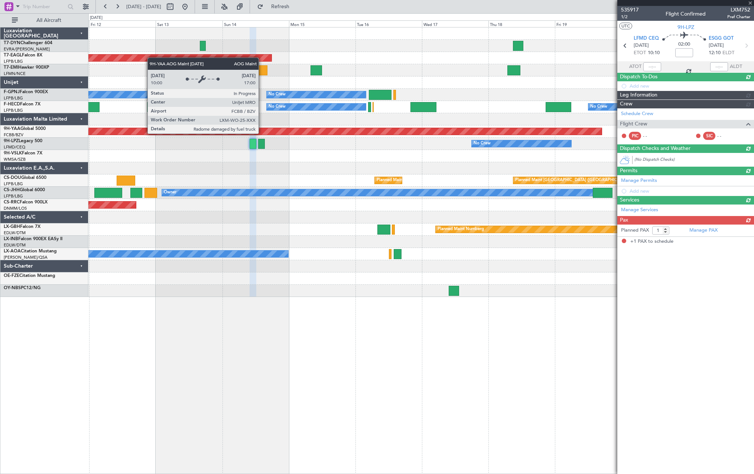
scroll to position [0, 0]
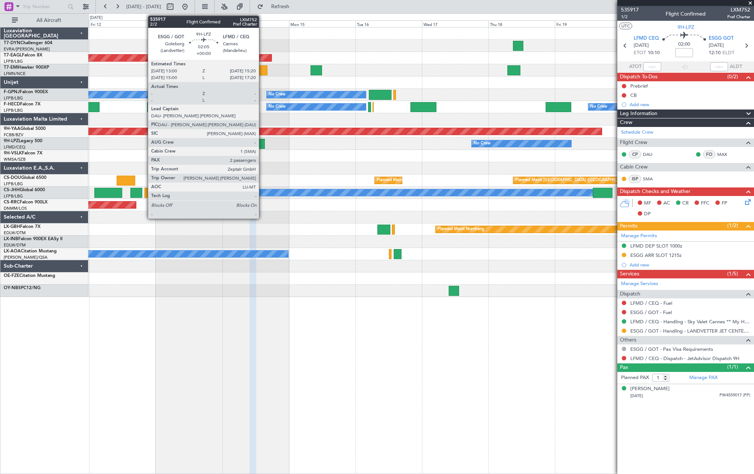
click at [262, 144] on div at bounding box center [261, 144] width 7 height 10
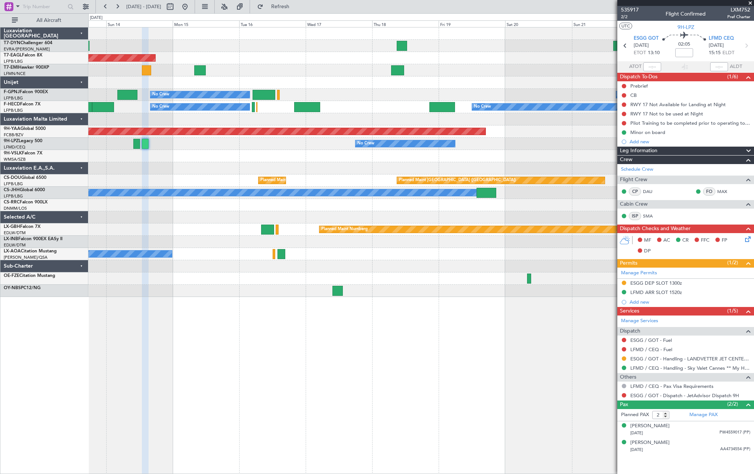
click at [464, 175] on div "Grounded New York (Teterboro) No Crew No Crew No Crew No Crew No Crew No Crew A…" at bounding box center [420, 162] width 665 height 270
click at [298, 1] on button "Refresh" at bounding box center [276, 7] width 45 height 12
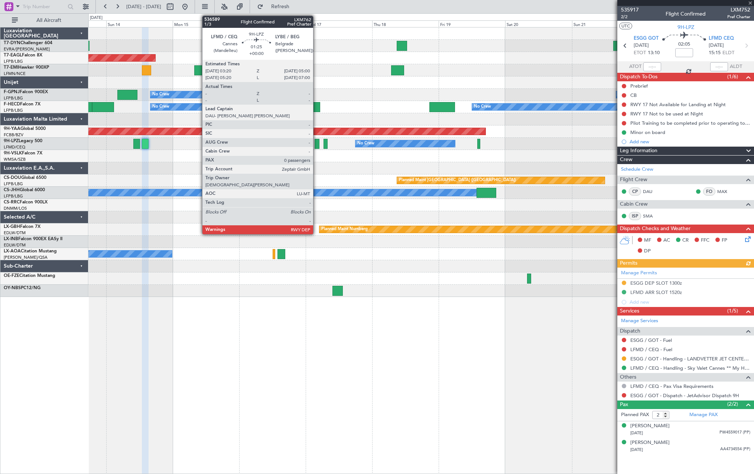
click at [316, 144] on div at bounding box center [317, 144] width 5 height 10
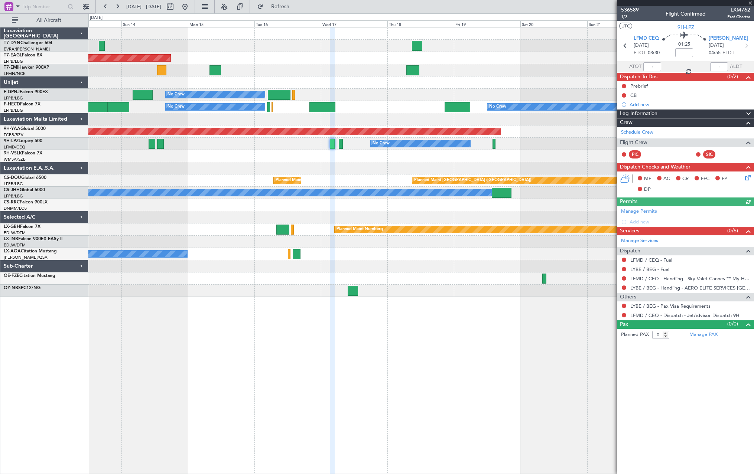
click at [339, 174] on div at bounding box center [420, 168] width 665 height 12
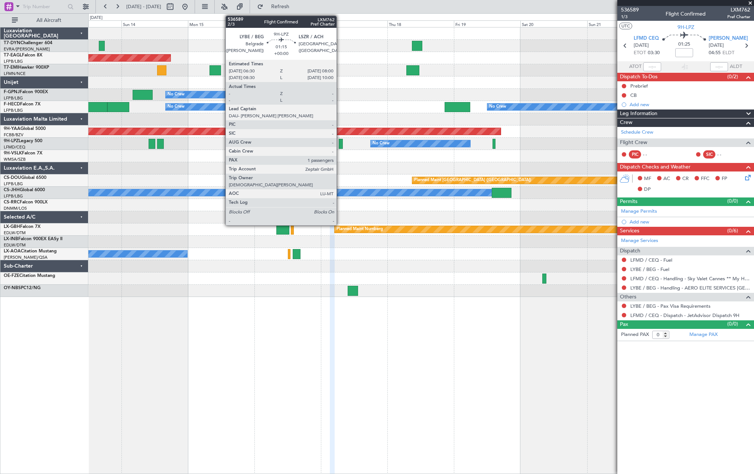
click at [340, 142] on div at bounding box center [341, 144] width 4 height 10
click at [341, 145] on div at bounding box center [341, 144] width 4 height 10
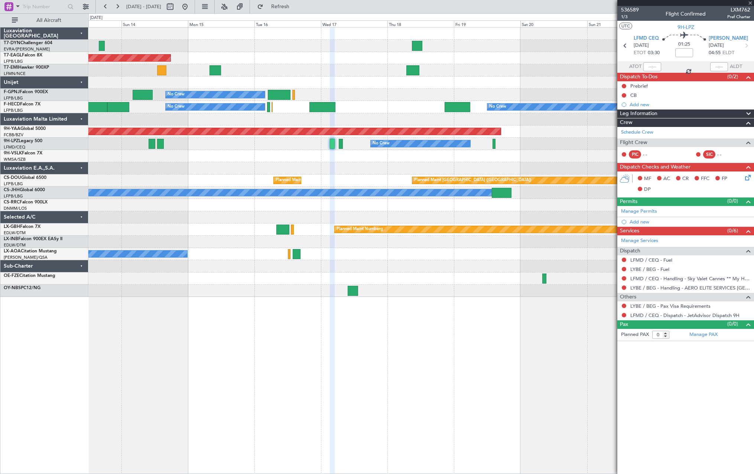
type input "1"
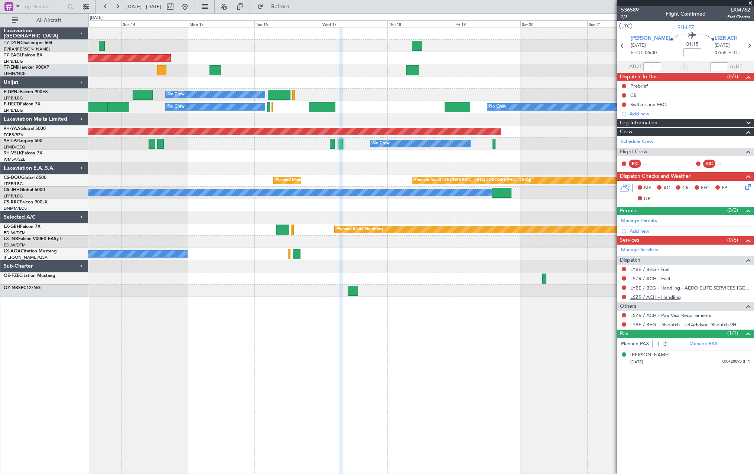
click at [668, 296] on link "LSZR / ACH - Handling" at bounding box center [655, 297] width 50 height 6
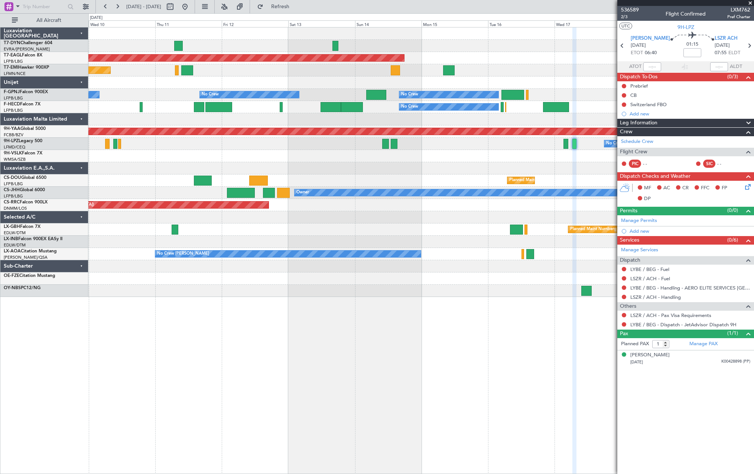
click at [465, 176] on div "Grounded New York (Teterboro) Planned Maint Zurich No Crew No Crew No Crew No C…" at bounding box center [420, 162] width 665 height 270
click at [465, 176] on div "Planned Maint Paris (Le Bourget) Planned Maint Paris (Le Bourget) Planned Maint…" at bounding box center [420, 181] width 665 height 12
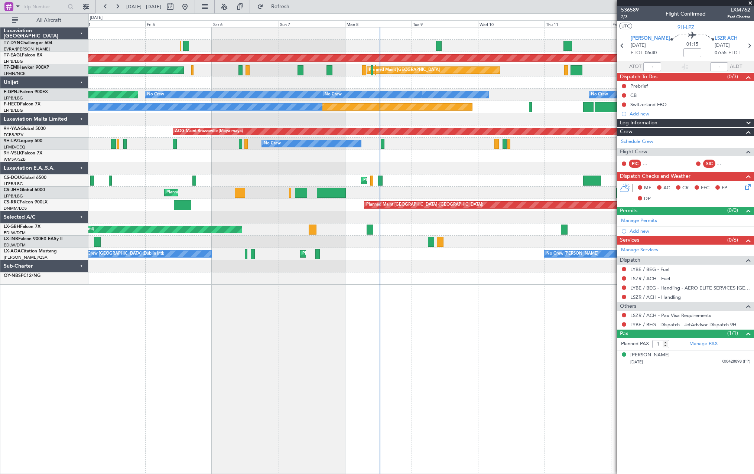
click at [582, 182] on div "AOG Maint Riga (Riga Intl) Grounded New York (Teterboro) Planned Maint Zurich P…" at bounding box center [420, 155] width 665 height 257
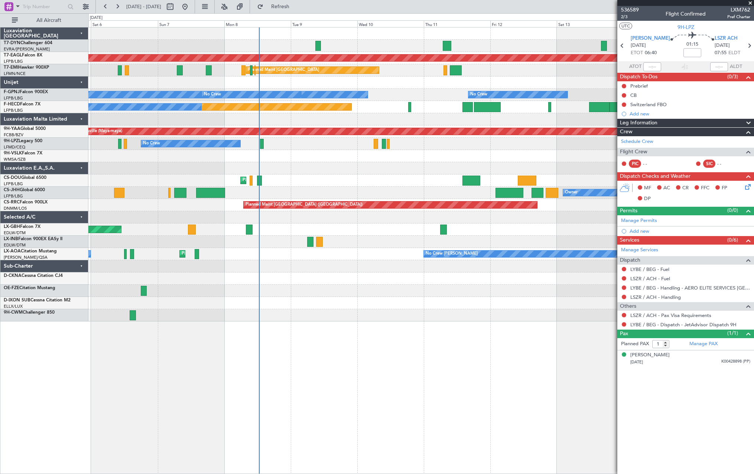
click at [372, 165] on div "Grounded New York (Teterboro) Planned Maint Zurich Planned Maint Zurich No Crew…" at bounding box center [420, 174] width 665 height 294
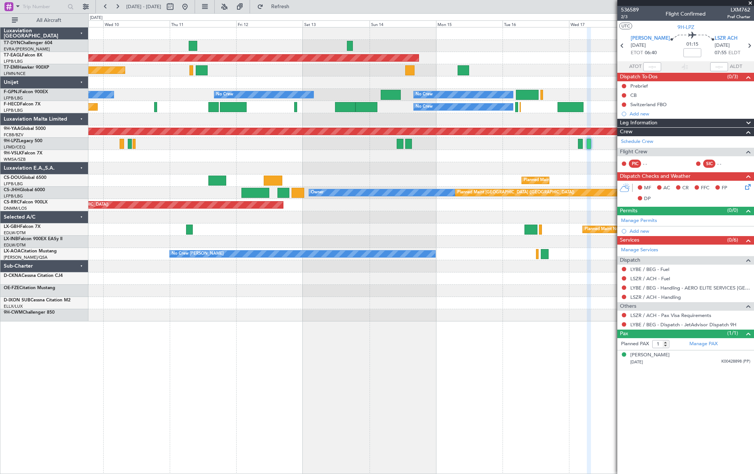
click at [316, 175] on div "Grounded New York (Teterboro) Planned Maint Zurich No Crew No Crew No Crew No C…" at bounding box center [420, 174] width 665 height 294
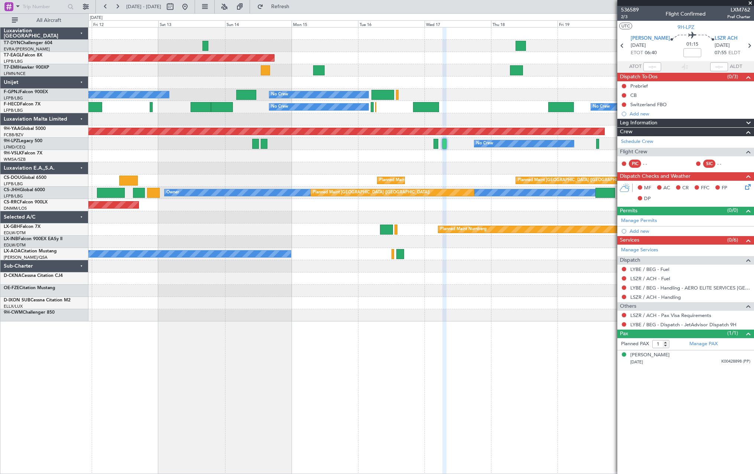
click at [391, 168] on div at bounding box center [420, 168] width 665 height 12
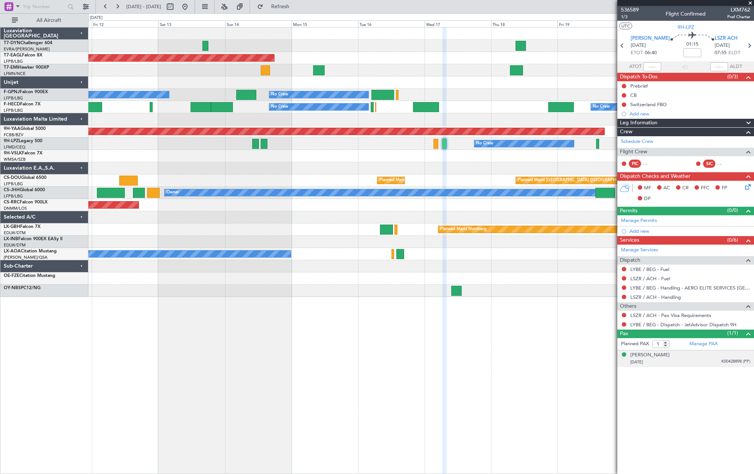
drag, startPoint x: 678, startPoint y: 357, endPoint x: 673, endPoint y: 358, distance: 5.1
click at [678, 357] on div "Philip ZEPTER 23/11/1950 K00428898 (PP)" at bounding box center [690, 359] width 120 height 14
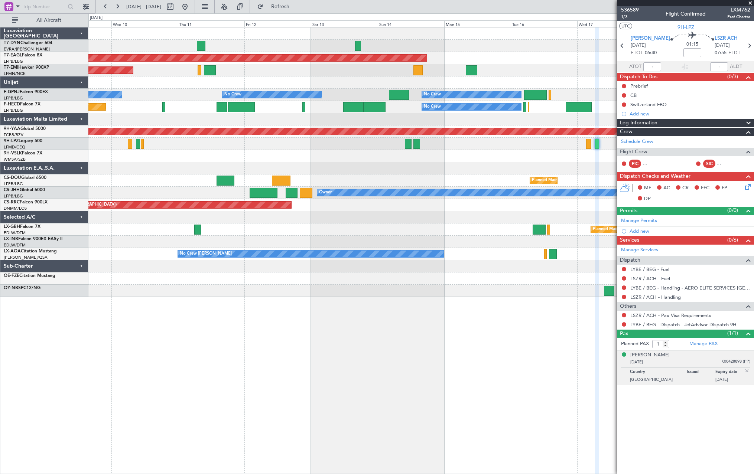
click at [529, 73] on div "Grounded New York (Teterboro) Planned Maint Zurich No Crew No Crew No Crew No C…" at bounding box center [420, 162] width 665 height 270
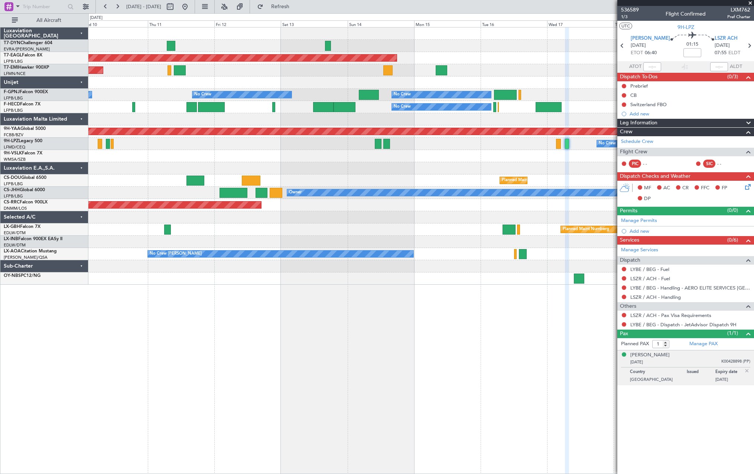
click at [324, 73] on div "Grounded New York (Teterboro) Planned Maint Zurich No Crew No Crew No Crew No C…" at bounding box center [420, 155] width 665 height 257
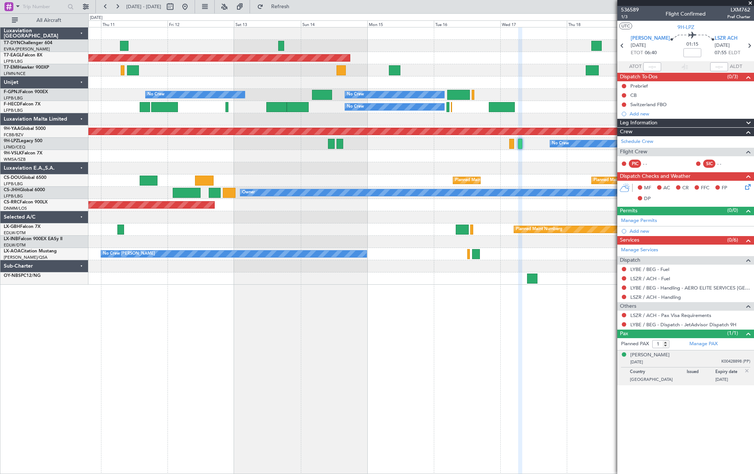
click at [469, 154] on div at bounding box center [420, 156] width 665 height 12
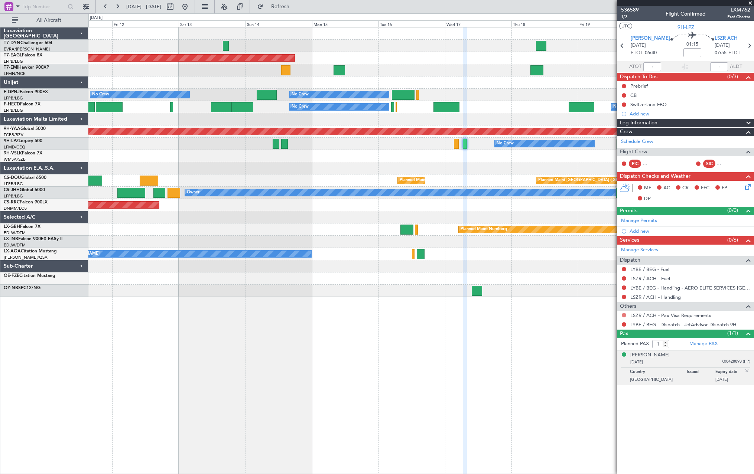
click at [625, 314] on button at bounding box center [624, 315] width 4 height 4
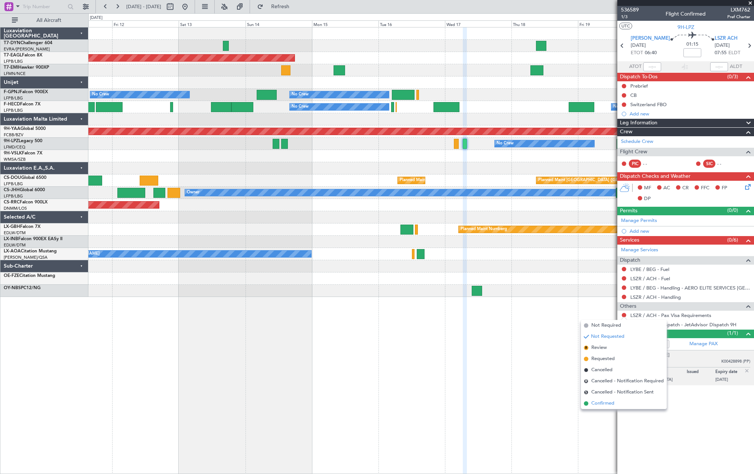
click at [584, 404] on span at bounding box center [586, 403] width 4 height 4
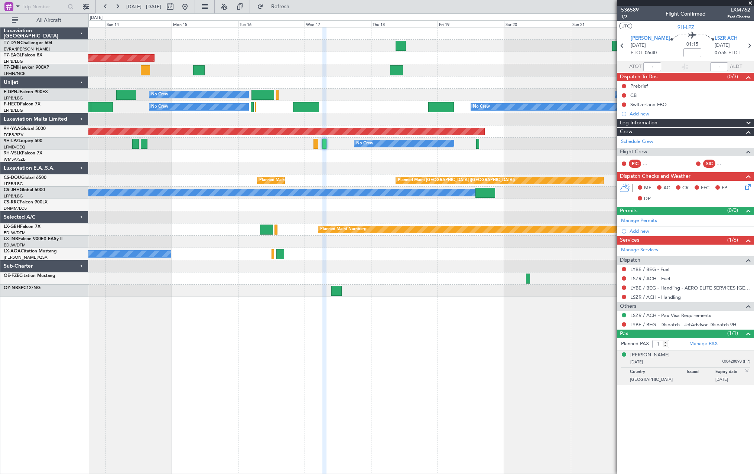
click at [358, 167] on div at bounding box center [420, 168] width 665 height 12
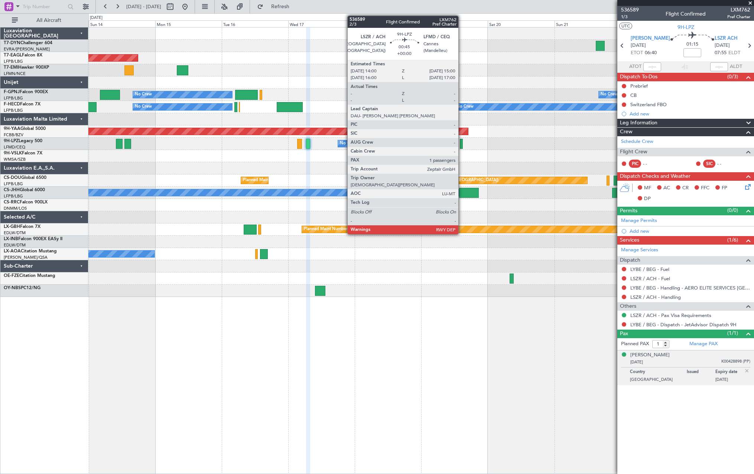
click at [462, 143] on div at bounding box center [461, 144] width 3 height 10
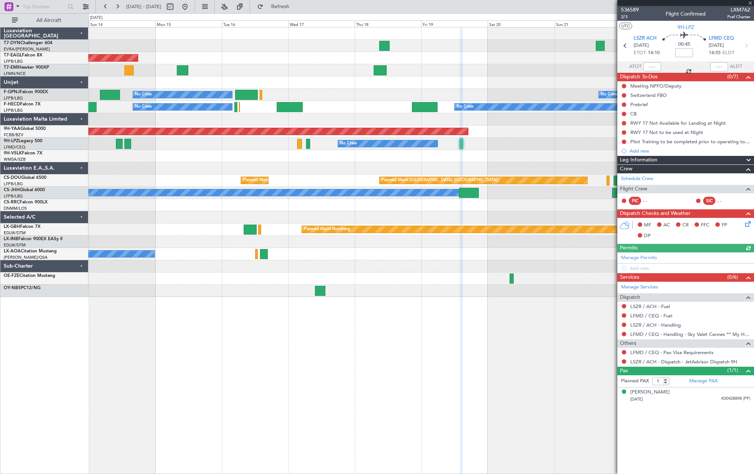
drag, startPoint x: 624, startPoint y: 351, endPoint x: 617, endPoint y: 358, distance: 10.2
click at [624, 352] on button at bounding box center [624, 352] width 4 height 4
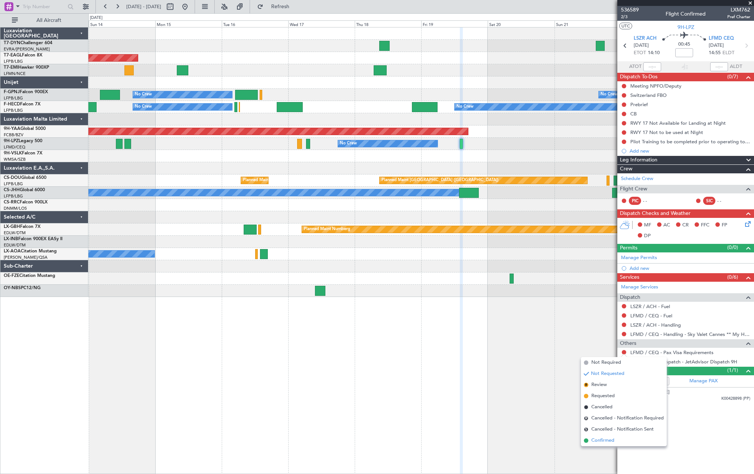
click at [586, 440] on span at bounding box center [586, 441] width 4 height 4
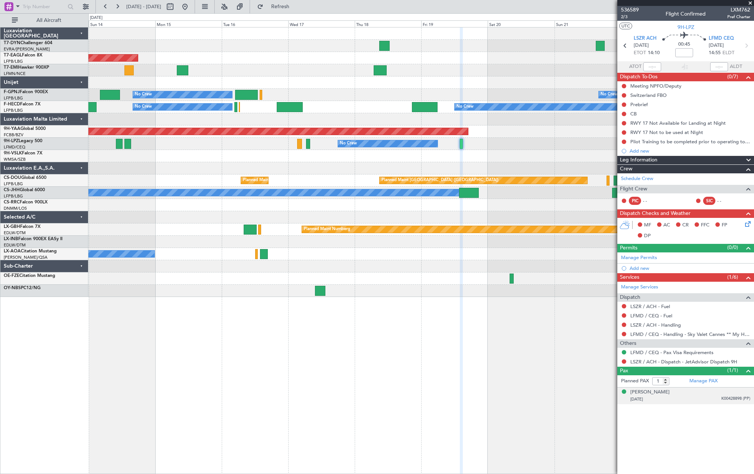
click at [692, 397] on div "23/11/1950 K00428898 (PP)" at bounding box center [690, 399] width 120 height 7
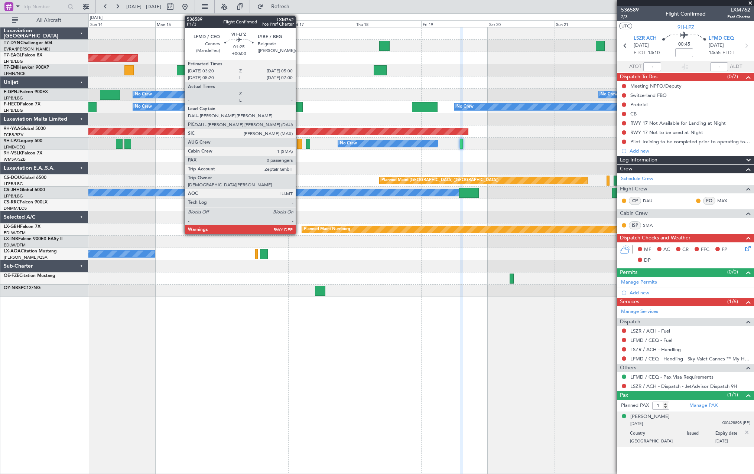
click at [299, 145] on div at bounding box center [299, 144] width 5 height 10
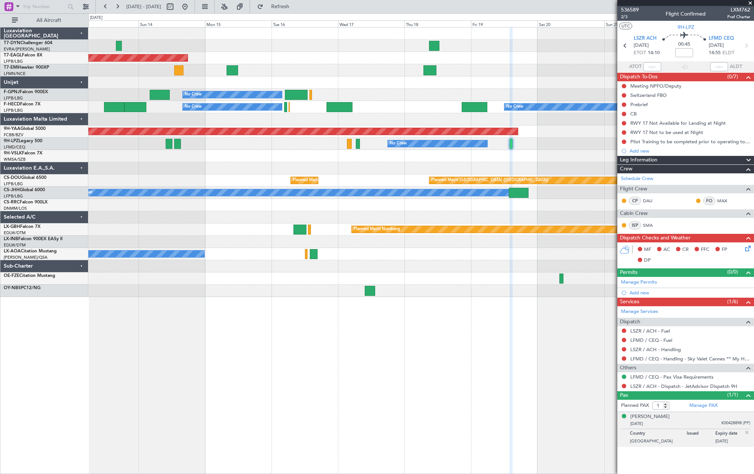
click at [400, 171] on div at bounding box center [420, 168] width 665 height 12
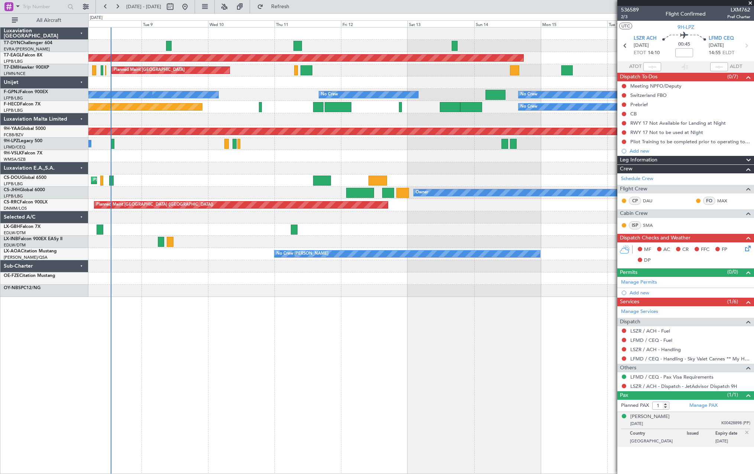
click at [483, 166] on div at bounding box center [420, 168] width 665 height 12
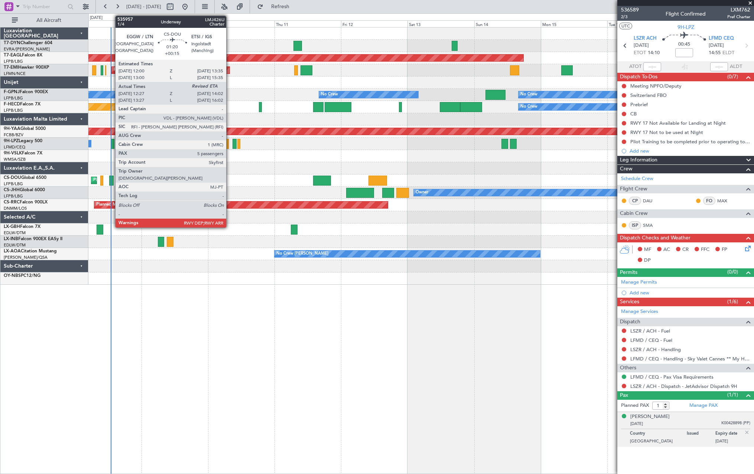
click at [111, 179] on div at bounding box center [111, 181] width 4 height 10
type input "+00:15"
type input "12:37"
type input "5"
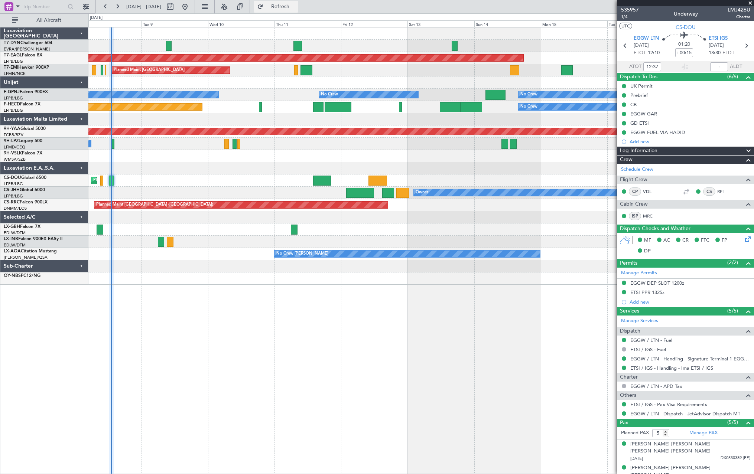
click at [298, 1] on button "Refresh" at bounding box center [276, 7] width 45 height 12
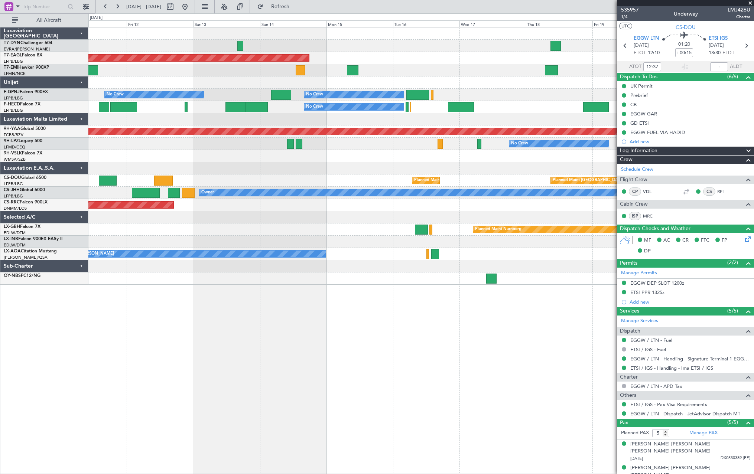
click at [255, 178] on div "Grounded New York (Teterboro) Planned Maint Zurich No Crew No Crew No Crew No C…" at bounding box center [420, 155] width 665 height 257
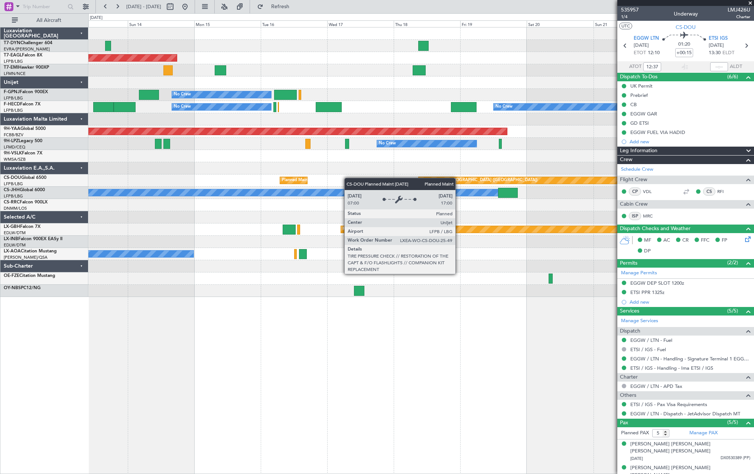
click at [271, 177] on div "Planned Maint Paris (Le Bourget) Planned Maint Paris (Le Bourget)" at bounding box center [420, 181] width 665 height 12
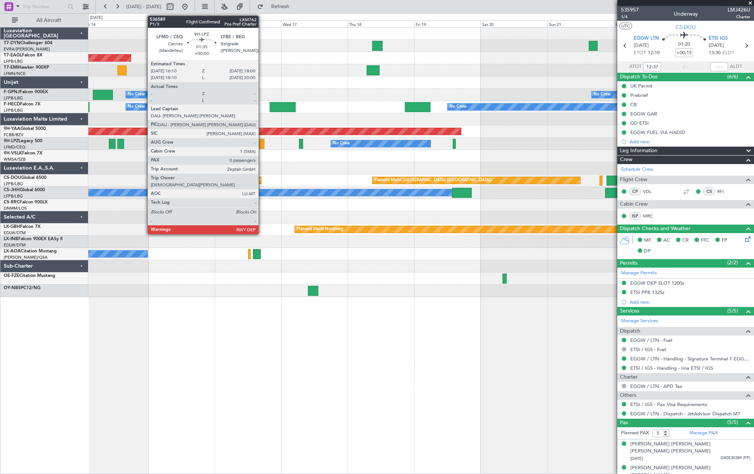
click at [262, 144] on div at bounding box center [261, 144] width 5 height 10
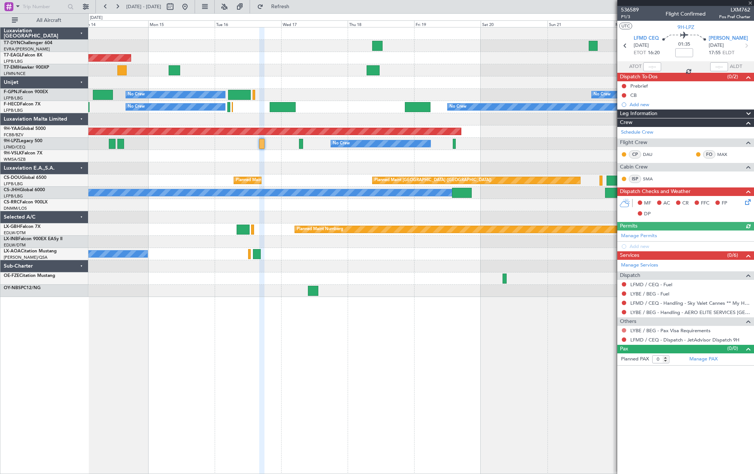
click at [625, 330] on button at bounding box center [624, 330] width 4 height 4
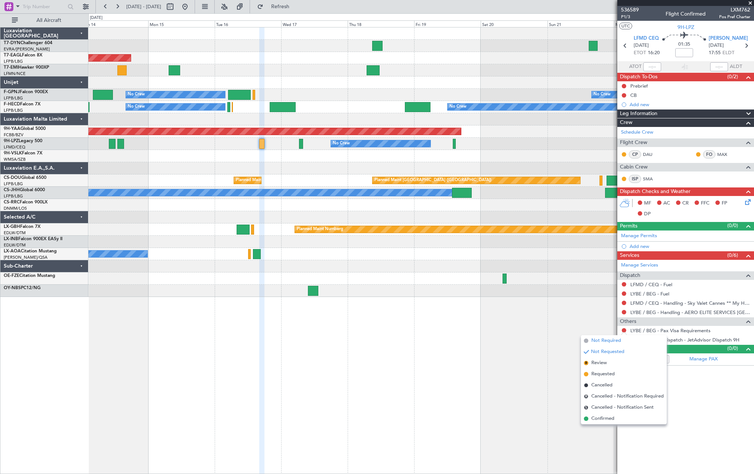
click at [594, 340] on span "Not Required" at bounding box center [606, 340] width 30 height 7
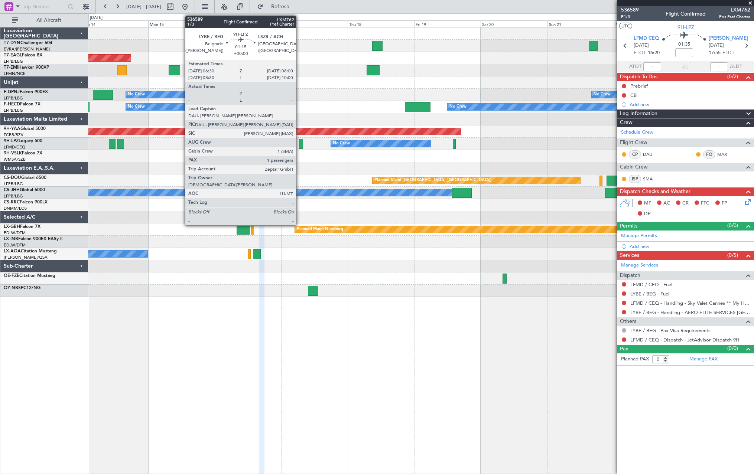
click at [299, 144] on div at bounding box center [301, 144] width 4 height 10
click at [302, 146] on div at bounding box center [301, 144] width 4 height 10
click at [301, 143] on div at bounding box center [301, 144] width 4 height 10
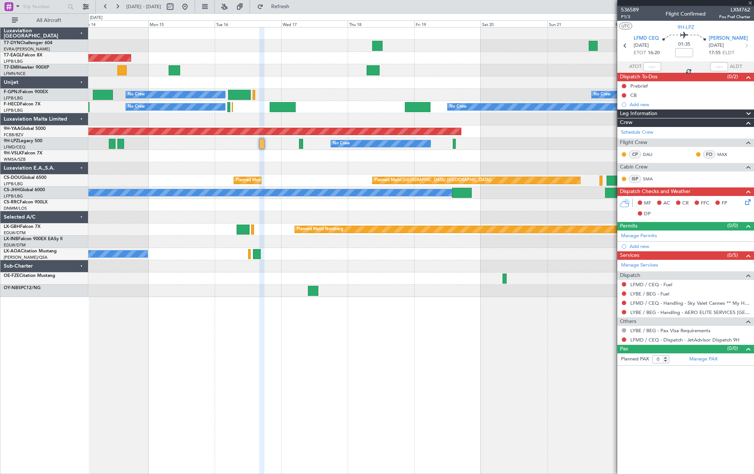
type input "1"
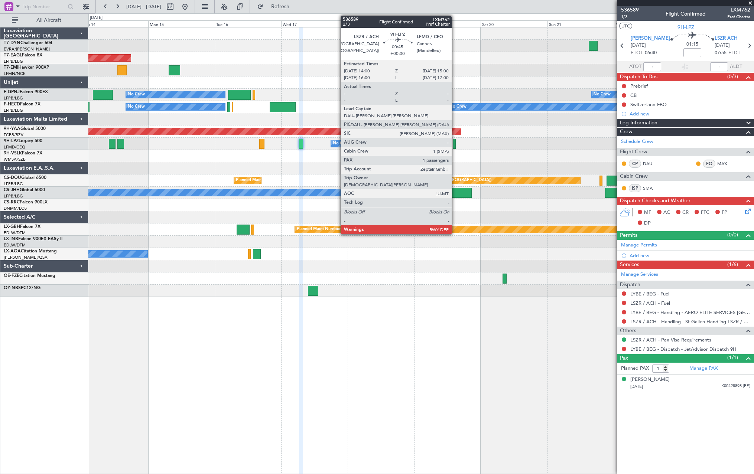
click at [455, 143] on div at bounding box center [454, 144] width 3 height 10
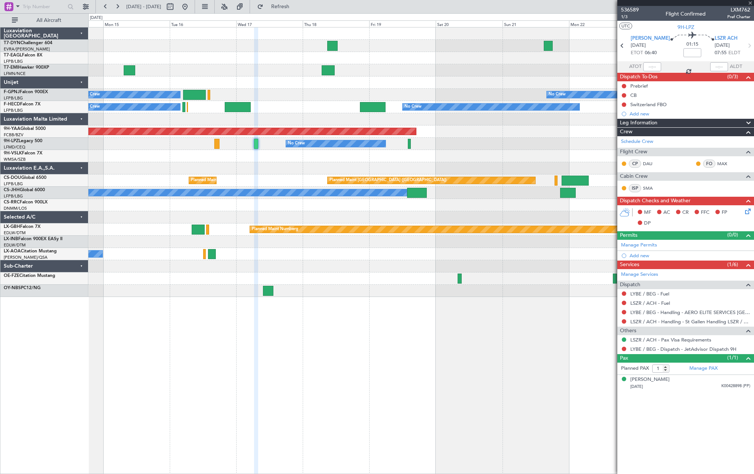
click at [436, 165] on div at bounding box center [420, 168] width 665 height 12
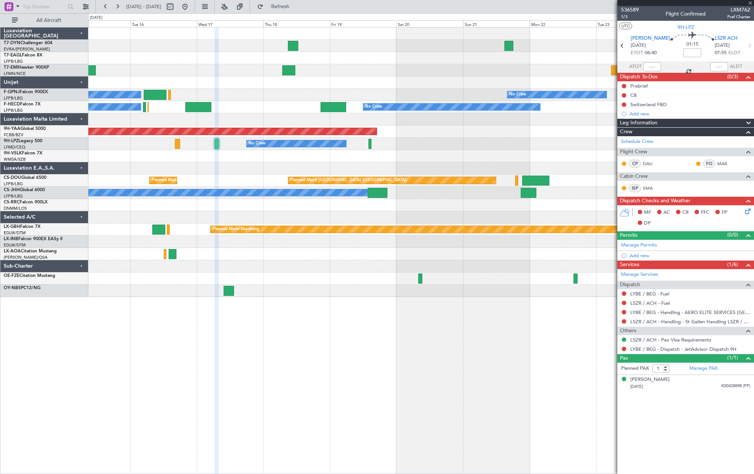
click at [463, 169] on div at bounding box center [420, 168] width 665 height 12
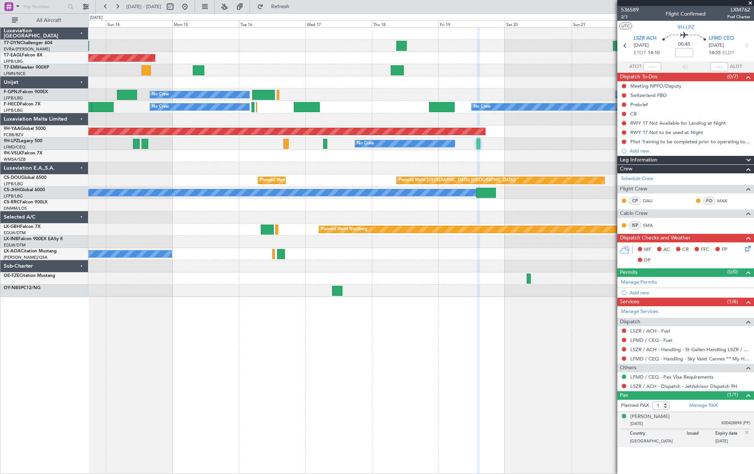
click at [371, 166] on div at bounding box center [420, 168] width 665 height 12
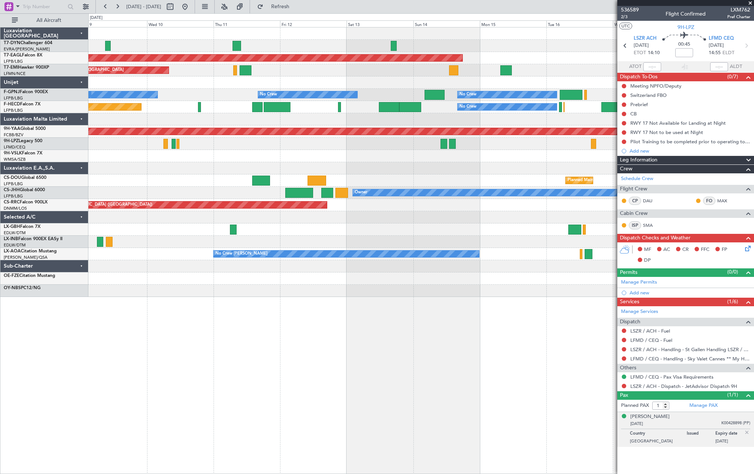
click at [524, 319] on div "Grounded New York (Teterboro) Planned Maint Zurich No Crew No Crew No Crew No C…" at bounding box center [420, 250] width 665 height 447
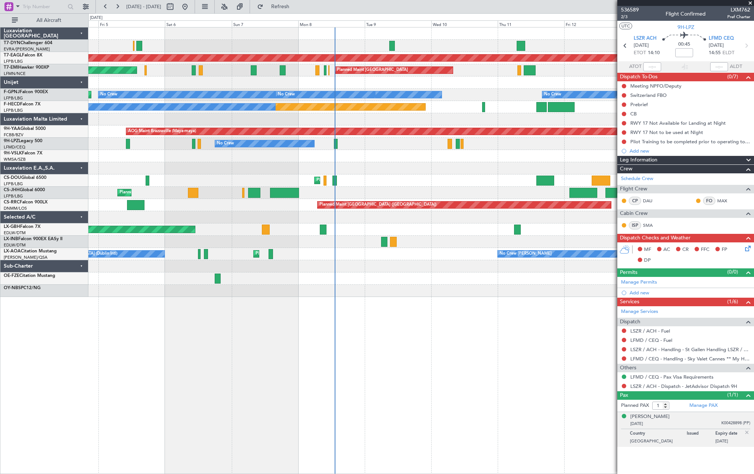
click at [584, 323] on div "AOG Maint Riga (Riga Intl) Grounded New York (Teterboro) Planned Maint Zurich P…" at bounding box center [420, 250] width 665 height 447
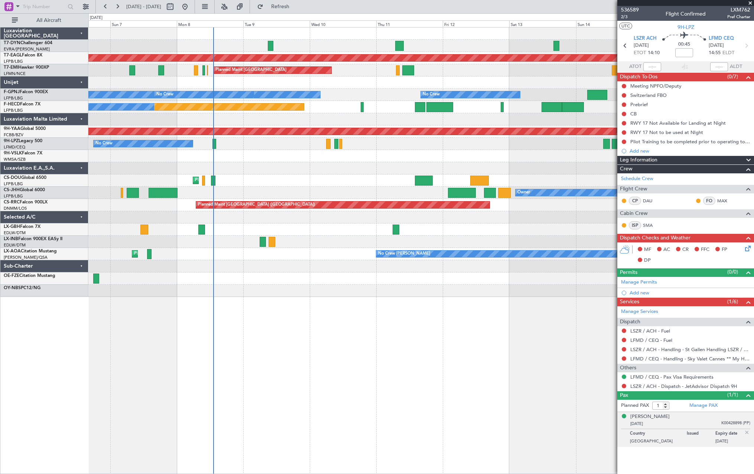
click at [235, 327] on div "Grounded New York (Teterboro) Planned Maint Zurich Planned Maint Zurich No Crew…" at bounding box center [420, 250] width 665 height 447
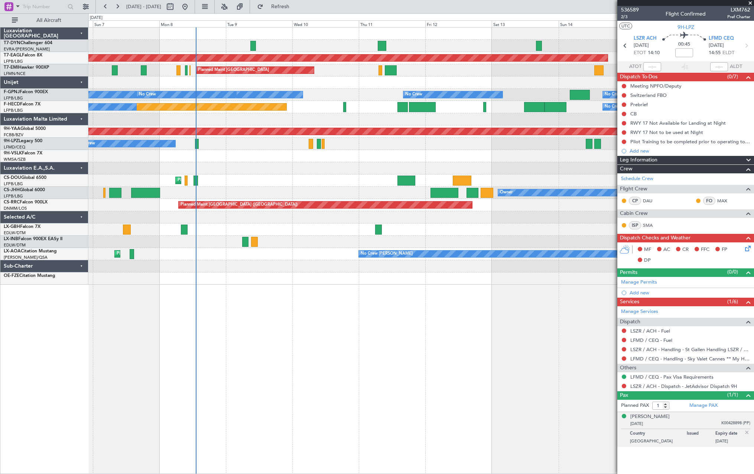
click at [535, 229] on div "Planned Maint Nurnberg Planned Maint Dubai (Dubai Intl)" at bounding box center [420, 230] width 665 height 12
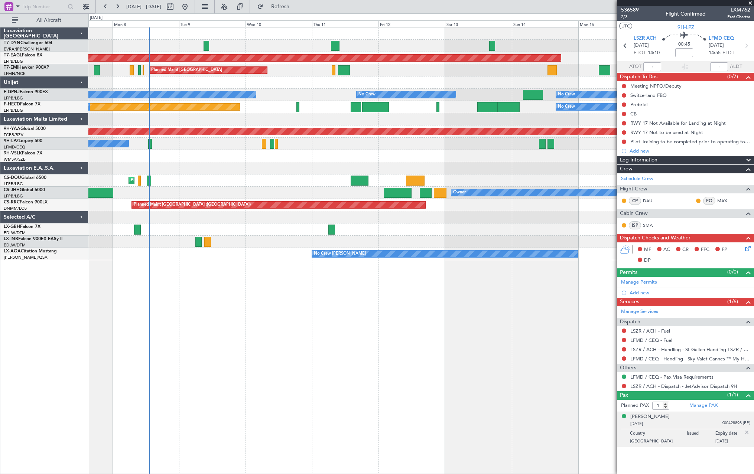
click at [236, 171] on div at bounding box center [420, 168] width 665 height 12
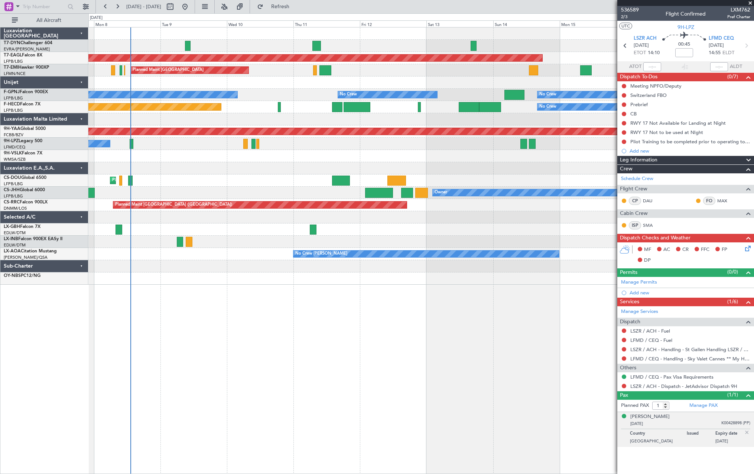
click at [372, 118] on div at bounding box center [420, 119] width 665 height 12
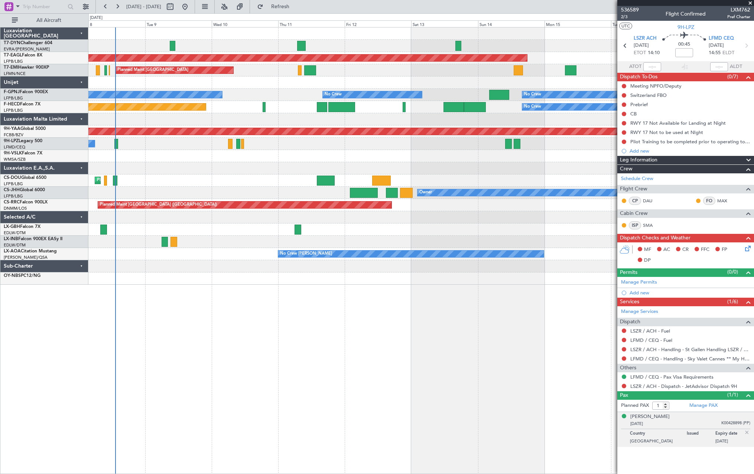
click at [172, 166] on div at bounding box center [420, 168] width 665 height 12
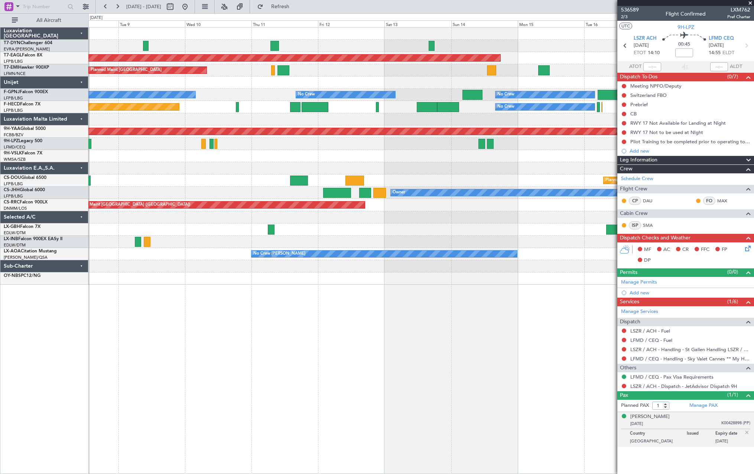
click at [145, 165] on div at bounding box center [420, 168] width 665 height 12
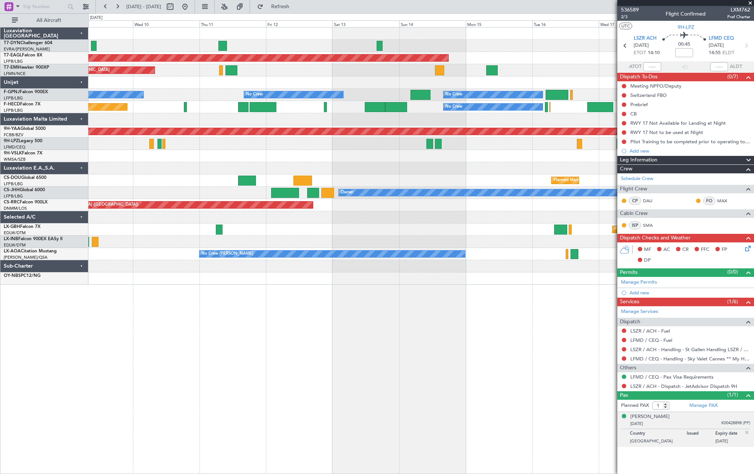
click at [215, 115] on div at bounding box center [420, 119] width 665 height 12
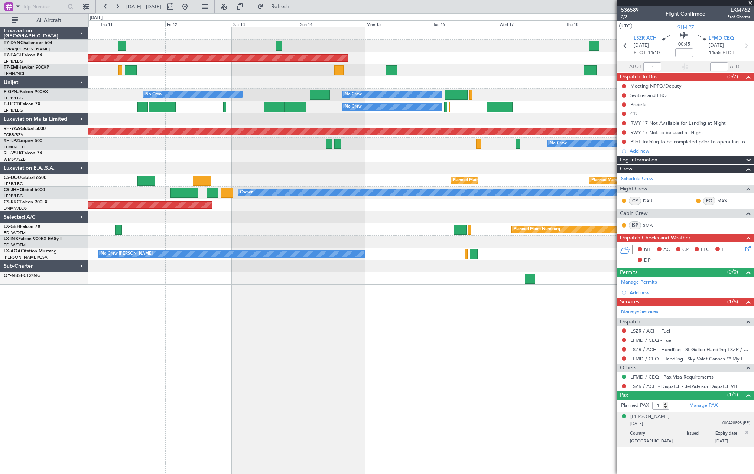
click at [458, 118] on div at bounding box center [420, 119] width 665 height 12
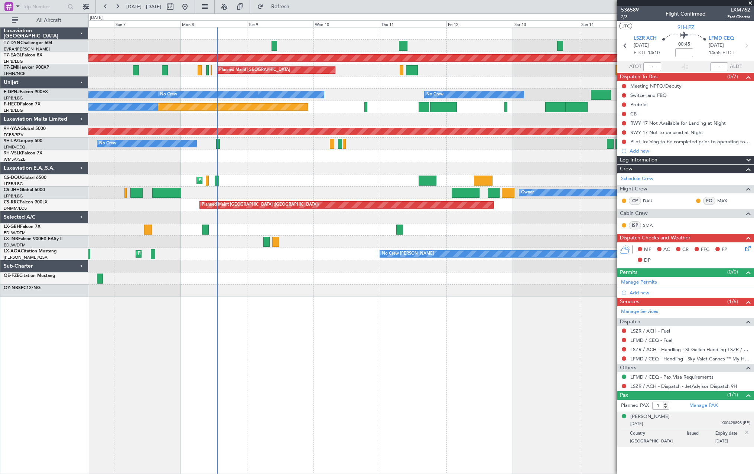
click at [481, 153] on div at bounding box center [420, 156] width 665 height 12
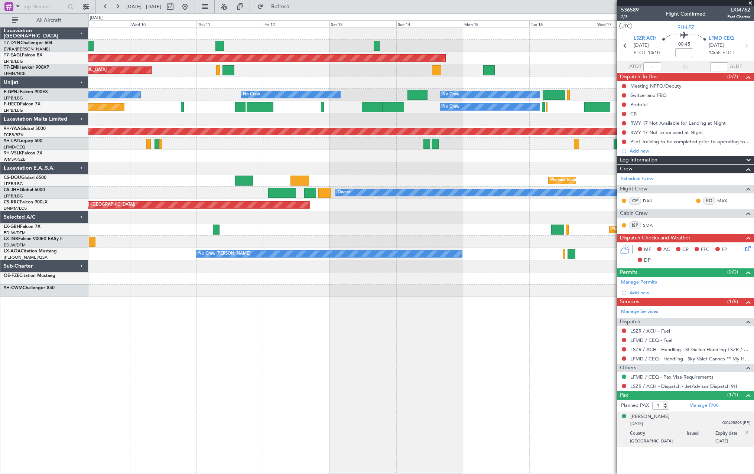
click at [206, 187] on div "Planned Maint Paris (Le Bourget) Owner" at bounding box center [420, 193] width 665 height 12
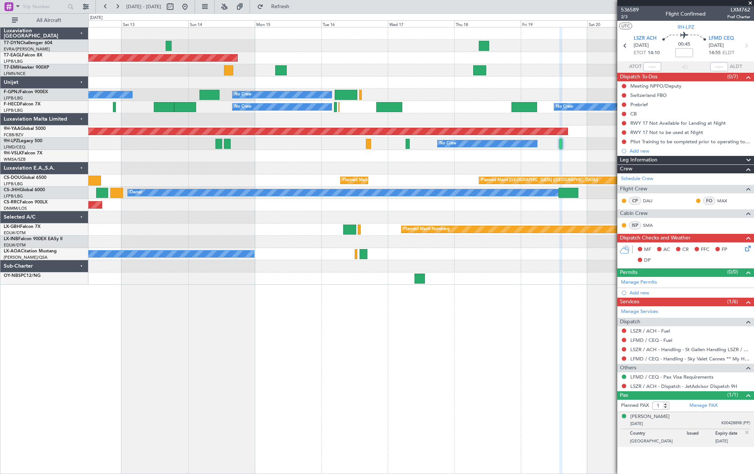
click at [216, 206] on div "Planned Maint [GEOGRAPHIC_DATA] ([GEOGRAPHIC_DATA])" at bounding box center [420, 205] width 665 height 12
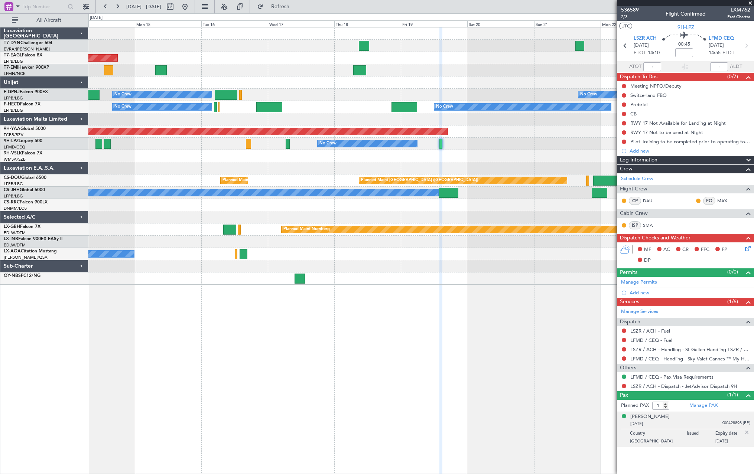
click at [625, 195] on fb-app "09 Sep 2025 - 19 Sep 2025 Refresh Quick Links All Aircraft Grounded New York (T…" at bounding box center [377, 240] width 754 height 469
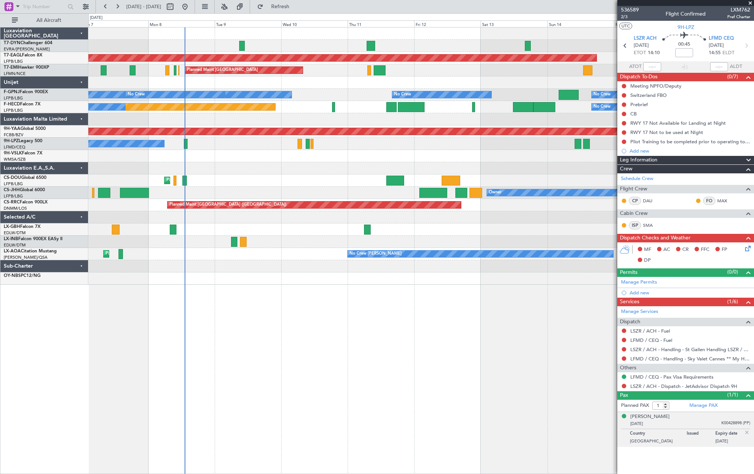
click at [476, 165] on div at bounding box center [420, 168] width 665 height 12
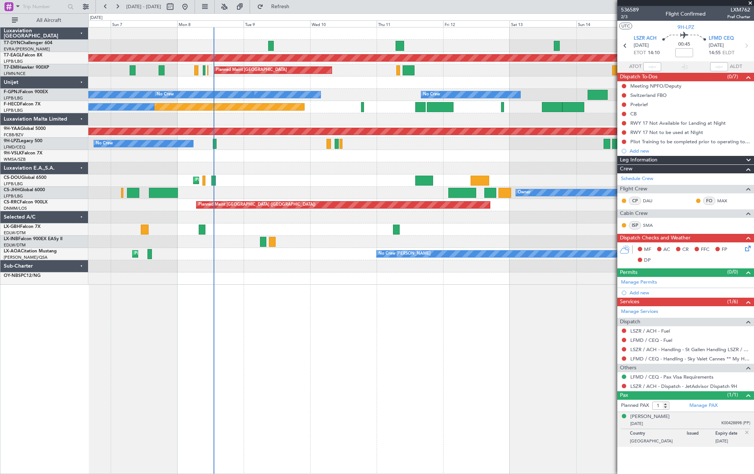
click at [347, 165] on div "Grounded New York (Teterboro) Planned Maint Zurich Planned Maint Zurich No Crew…" at bounding box center [420, 155] width 665 height 257
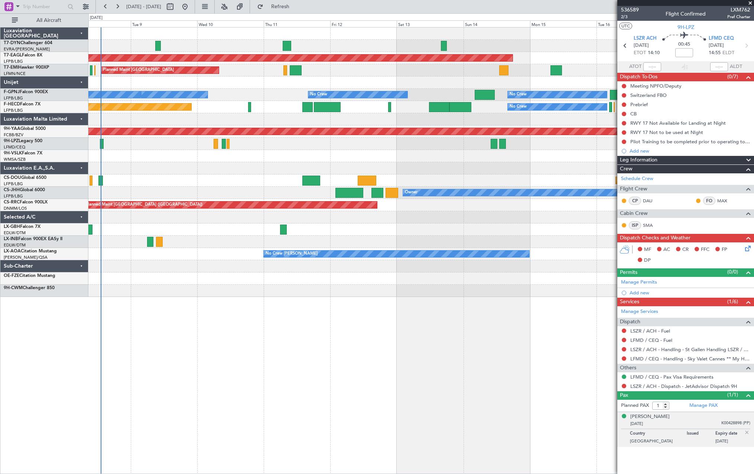
click at [392, 161] on div at bounding box center [420, 156] width 665 height 12
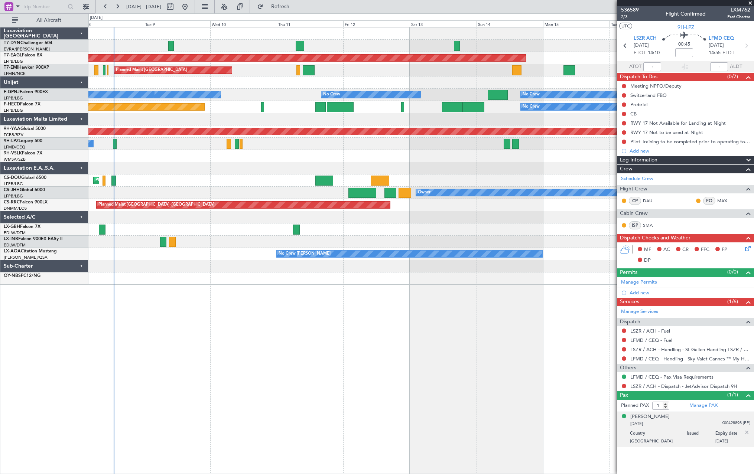
click at [435, 160] on div at bounding box center [420, 156] width 665 height 12
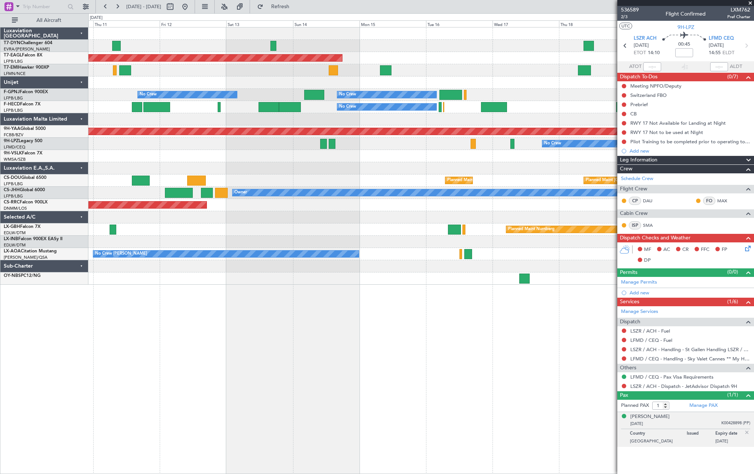
click at [234, 161] on div at bounding box center [420, 156] width 665 height 12
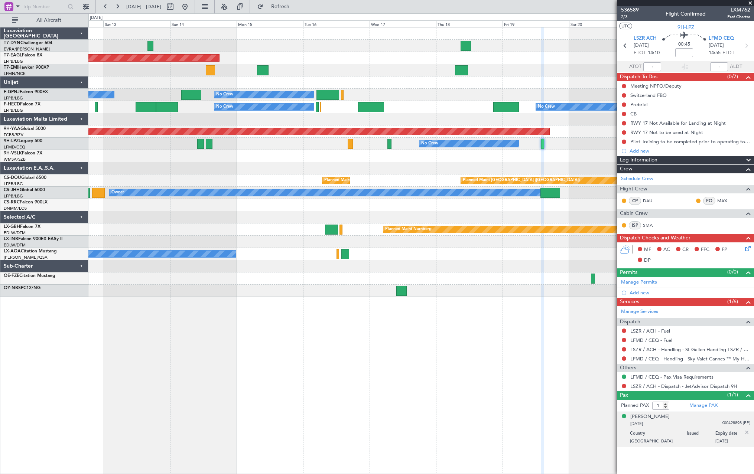
click at [401, 154] on div at bounding box center [420, 156] width 665 height 12
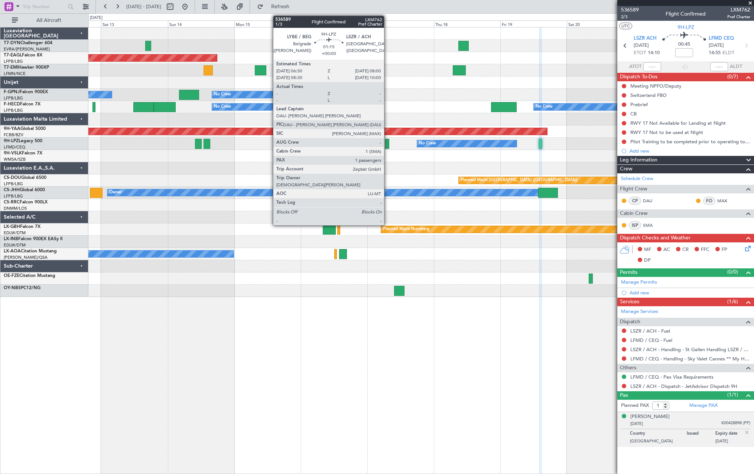
click at [387, 142] on div at bounding box center [387, 144] width 4 height 10
click at [386, 142] on div at bounding box center [387, 144] width 4 height 10
click at [386, 146] on div at bounding box center [387, 144] width 4 height 10
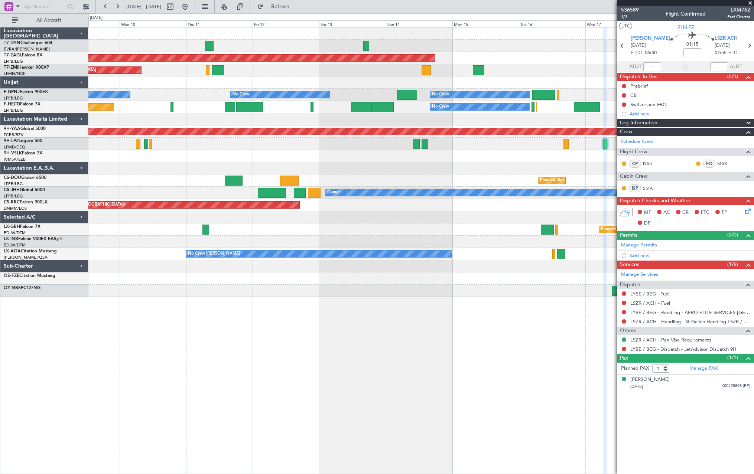
click at [418, 180] on div "Grounded New York (Teterboro) Planned Maint Zurich No Crew No Crew No Crew No C…" at bounding box center [420, 162] width 665 height 270
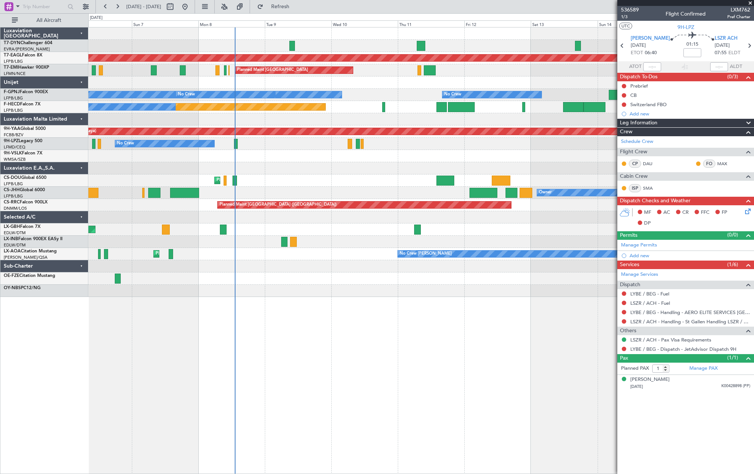
click at [503, 170] on div at bounding box center [420, 168] width 665 height 12
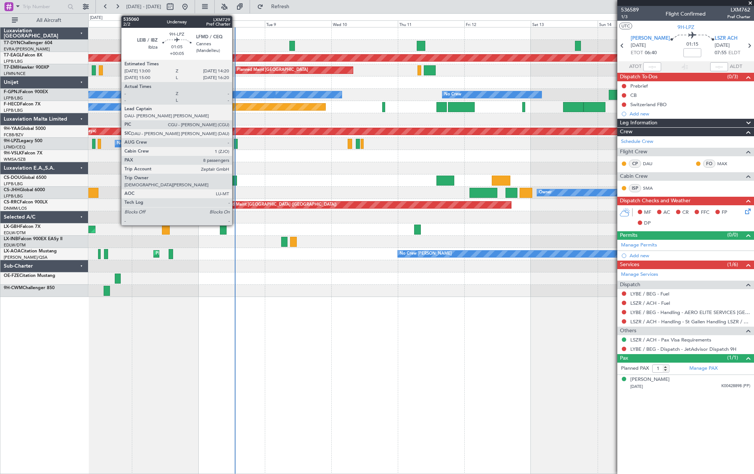
click at [235, 141] on div at bounding box center [236, 144] width 4 height 10
type input "+00:05"
type input "8"
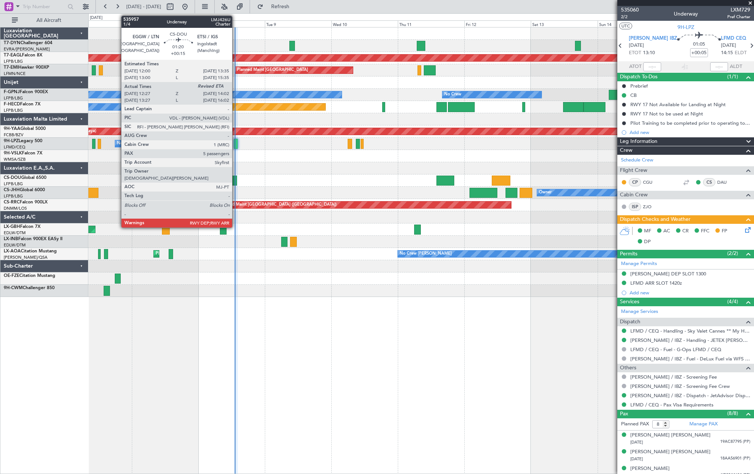
click at [235, 181] on div at bounding box center [234, 181] width 4 height 10
click at [234, 181] on div at bounding box center [234, 181] width 4 height 10
type input "+00:15"
type input "12:37"
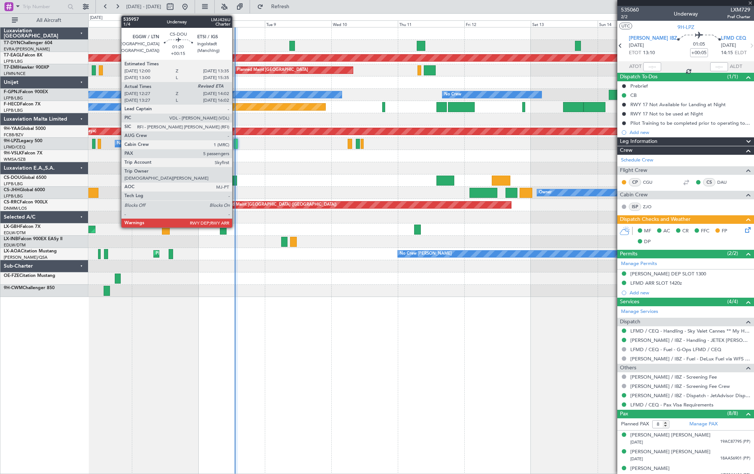
type input "5"
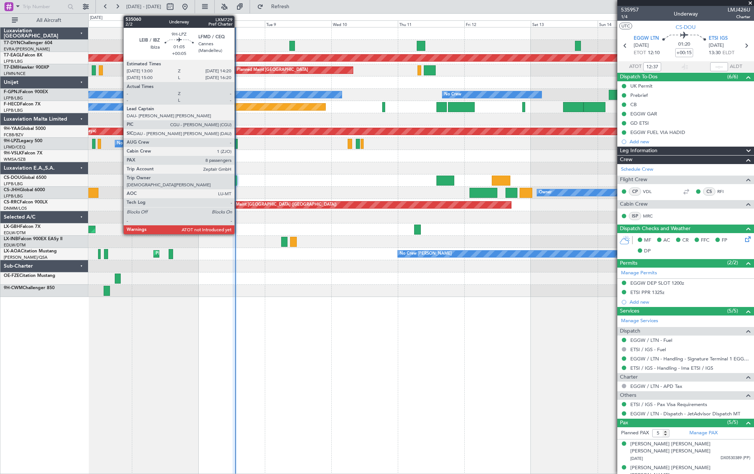
click at [238, 145] on div at bounding box center [236, 144] width 4 height 10
type input "+00:05"
type input "8"
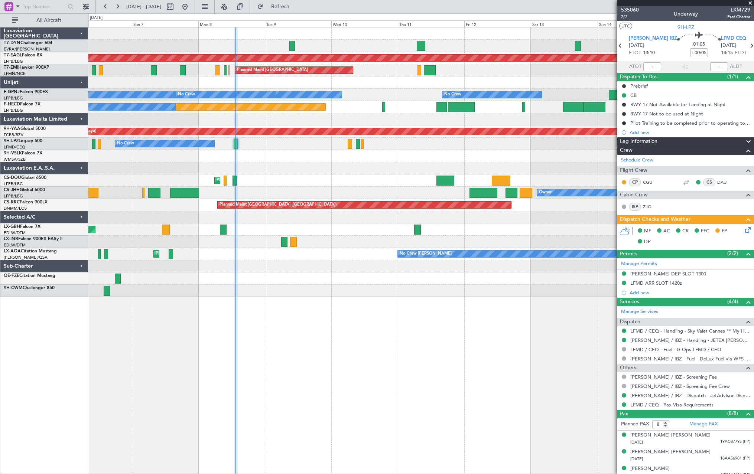
type input "13:17"
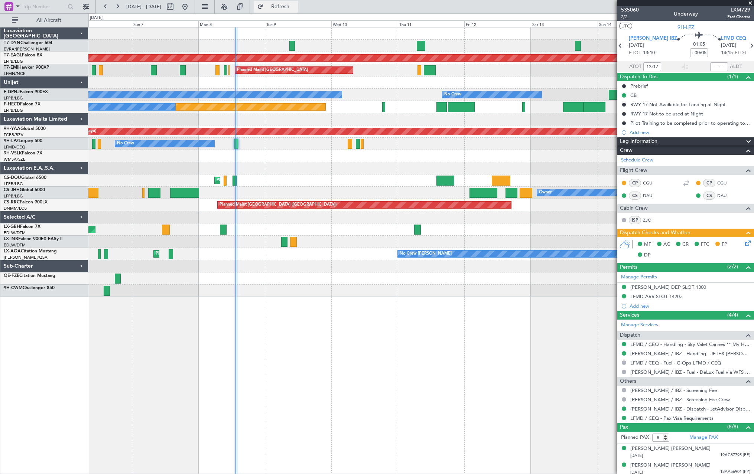
click at [296, 9] on span "Refresh" at bounding box center [280, 6] width 31 height 5
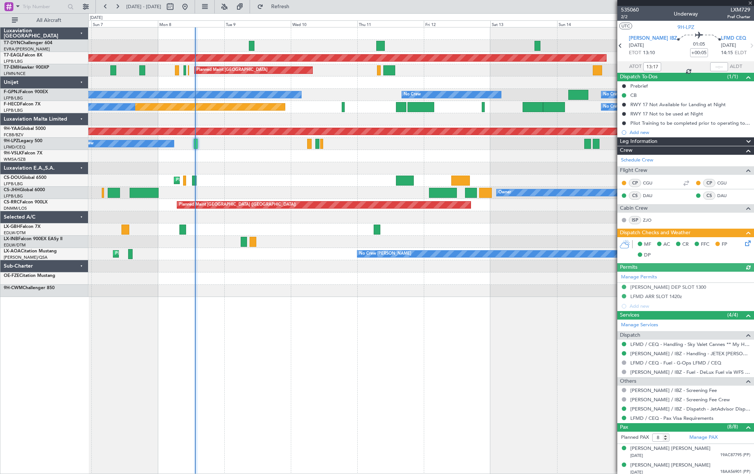
click at [496, 152] on div at bounding box center [420, 156] width 665 height 12
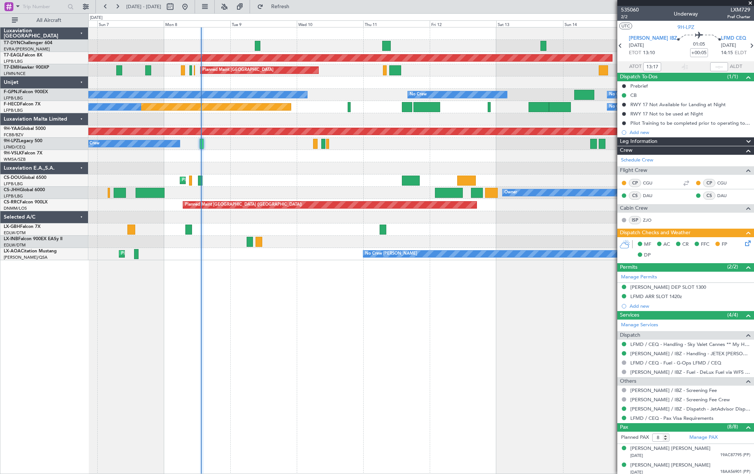
click at [321, 168] on div at bounding box center [420, 168] width 665 height 12
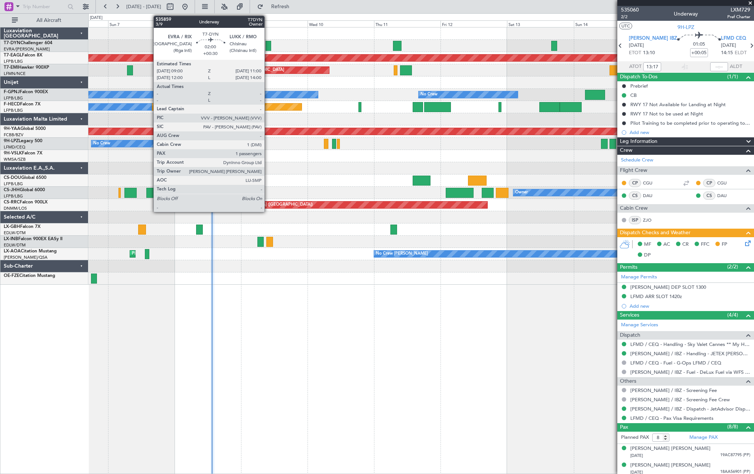
click at [268, 44] on div at bounding box center [268, 46] width 6 height 10
type input "+00:30"
type input "1"
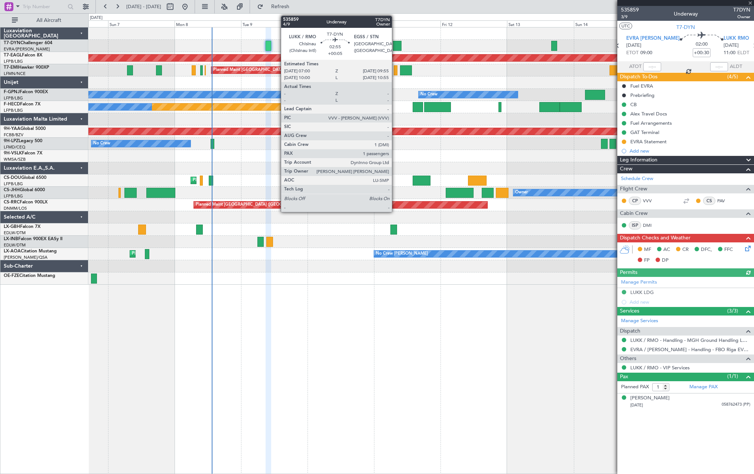
click at [395, 45] on div at bounding box center [397, 46] width 8 height 10
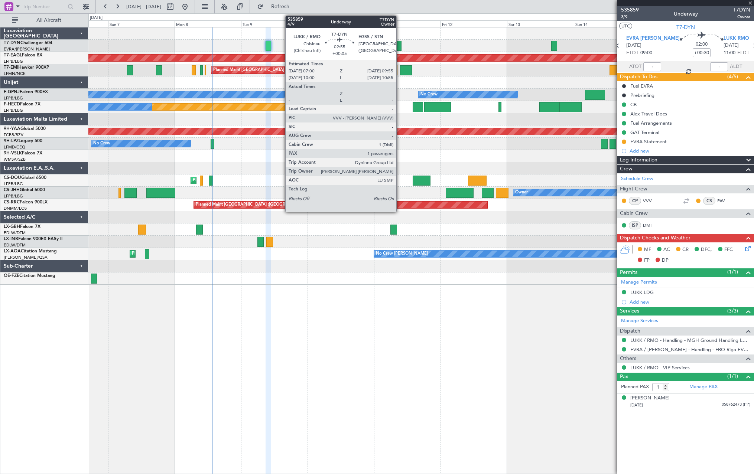
type input "+00:05"
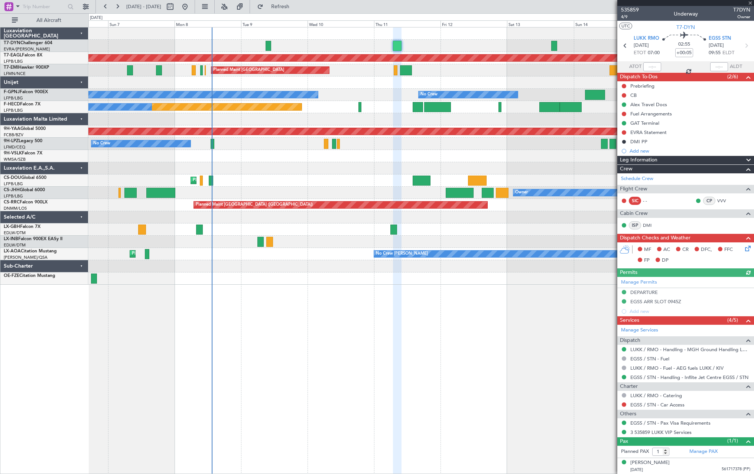
scroll to position [0, 0]
click at [687, 143] on div "DMI PP" at bounding box center [685, 141] width 137 height 9
click at [687, 143] on li "DMI PP" at bounding box center [685, 141] width 137 height 9
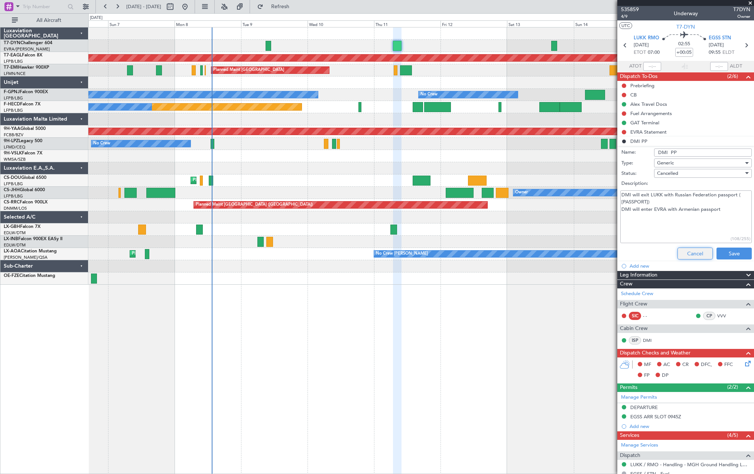
click at [692, 255] on button "Cancel" at bounding box center [694, 254] width 35 height 12
click at [692, 359] on div "MF AC CR DFC, FFC FP DP" at bounding box center [688, 370] width 109 height 22
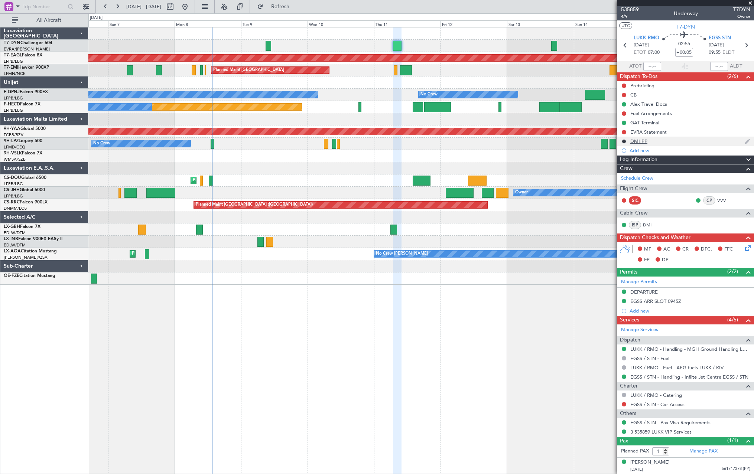
click at [668, 141] on div "DMI PP" at bounding box center [685, 141] width 137 height 9
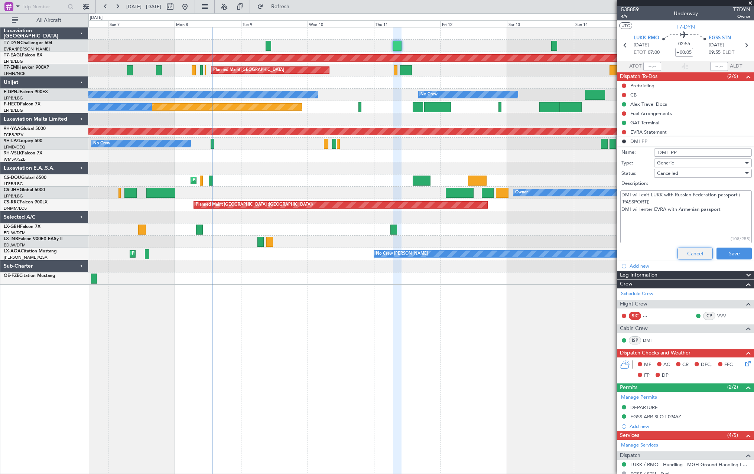
click at [698, 252] on button "Cancel" at bounding box center [694, 254] width 35 height 12
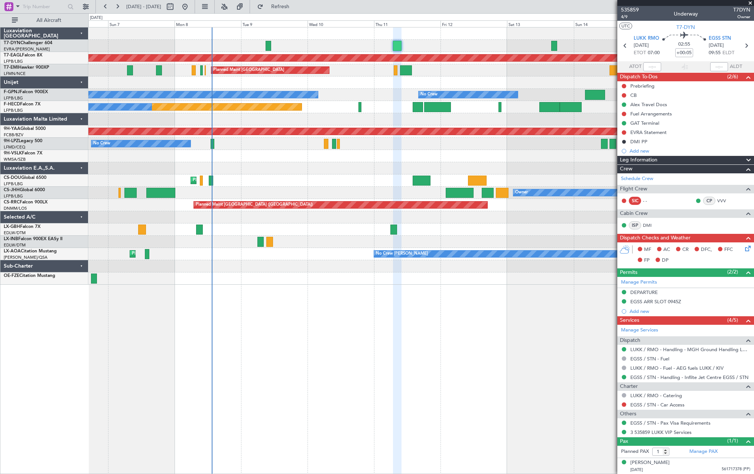
scroll to position [0, 0]
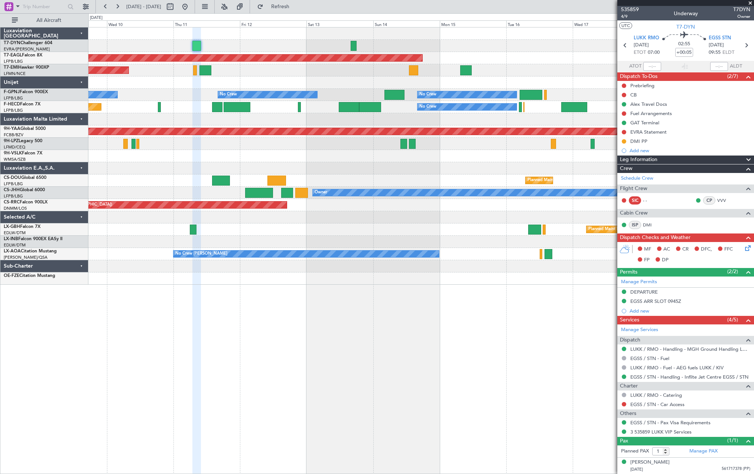
click at [338, 172] on div at bounding box center [420, 168] width 665 height 12
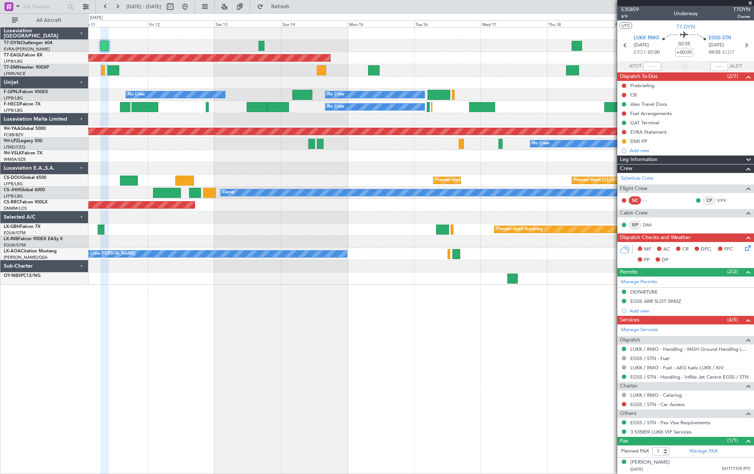
click at [314, 172] on div at bounding box center [420, 168] width 665 height 12
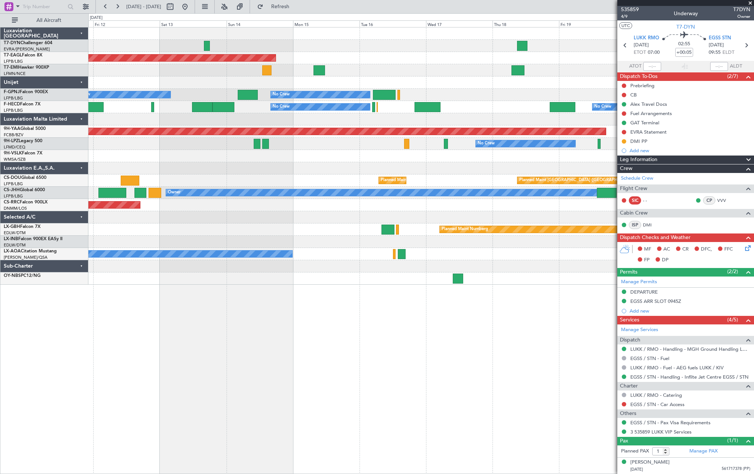
click at [281, 172] on div at bounding box center [420, 168] width 665 height 12
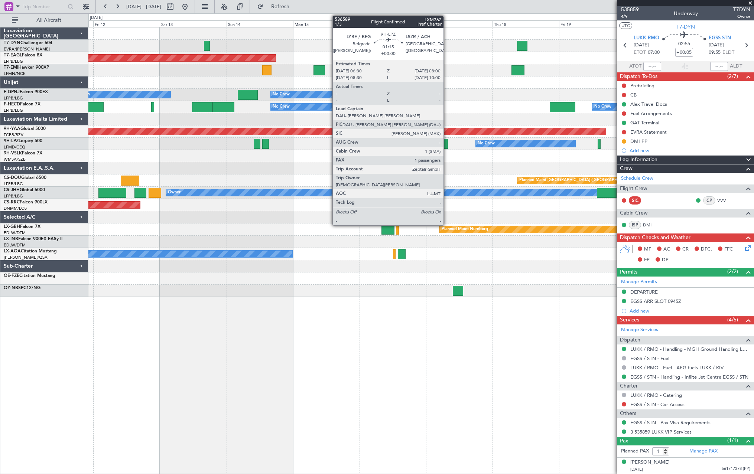
click at [447, 141] on div at bounding box center [446, 144] width 4 height 10
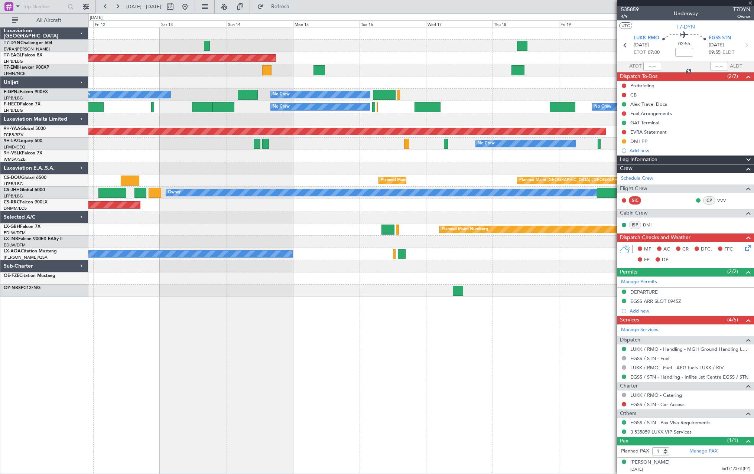
scroll to position [0, 0]
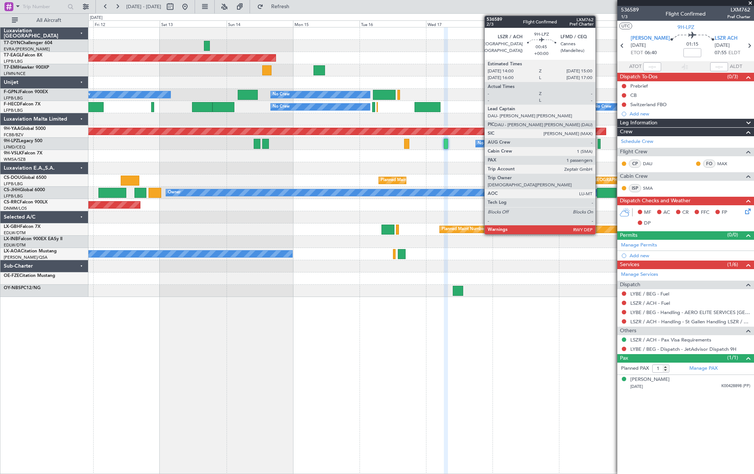
click at [599, 142] on div at bounding box center [598, 144] width 3 height 10
click at [599, 143] on div at bounding box center [598, 144] width 3 height 10
click at [598, 144] on div at bounding box center [598, 144] width 3 height 10
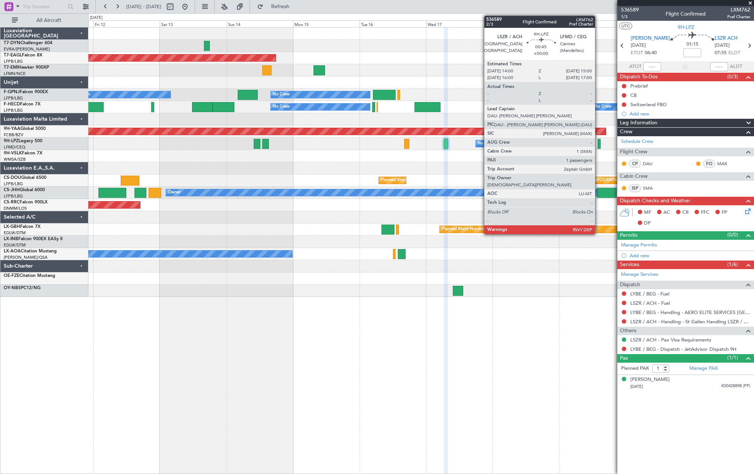
click at [598, 144] on div at bounding box center [598, 144] width 3 height 10
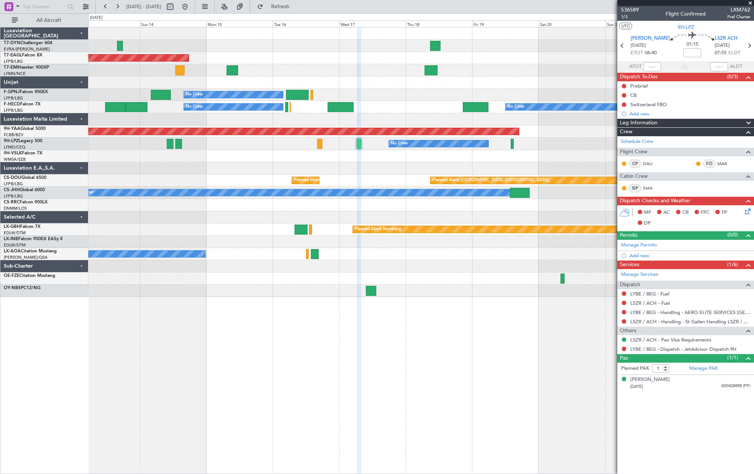
click at [505, 163] on div "Grounded [US_STATE] ([GEOGRAPHIC_DATA]) No Crew No Crew No Crew No Crew No Crew…" at bounding box center [420, 162] width 665 height 270
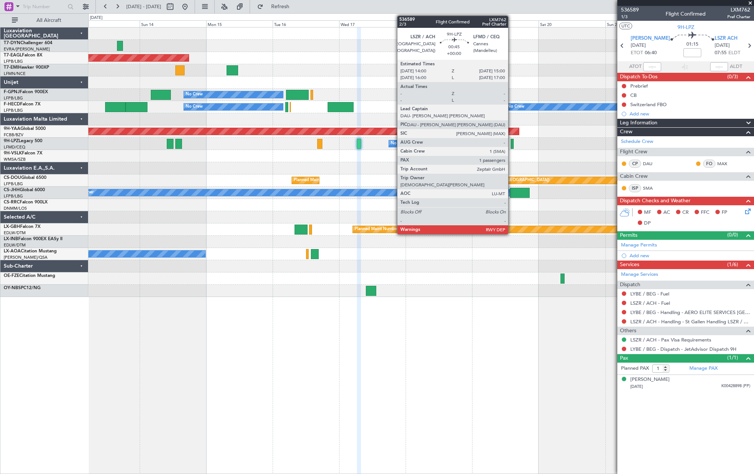
click at [511, 143] on div at bounding box center [512, 144] width 3 height 10
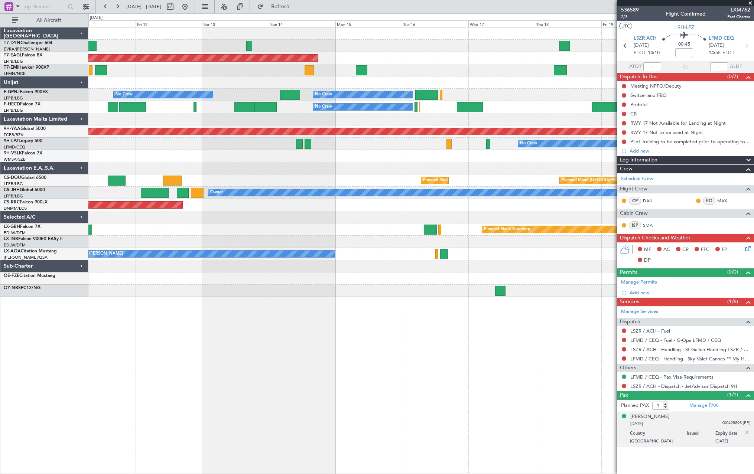
click at [462, 170] on div at bounding box center [420, 168] width 665 height 12
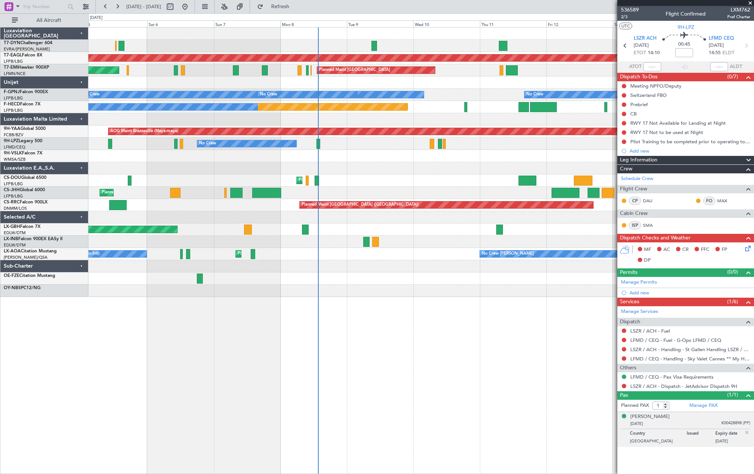
click at [535, 162] on div "AOG Maint Riga (Riga Intl) Grounded New York (Teterboro) Planned Maint Zurich P…" at bounding box center [420, 162] width 665 height 270
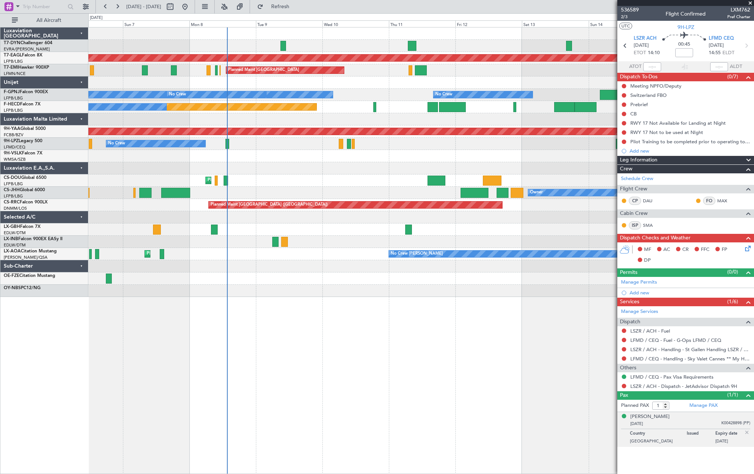
click at [278, 171] on div at bounding box center [420, 168] width 665 height 12
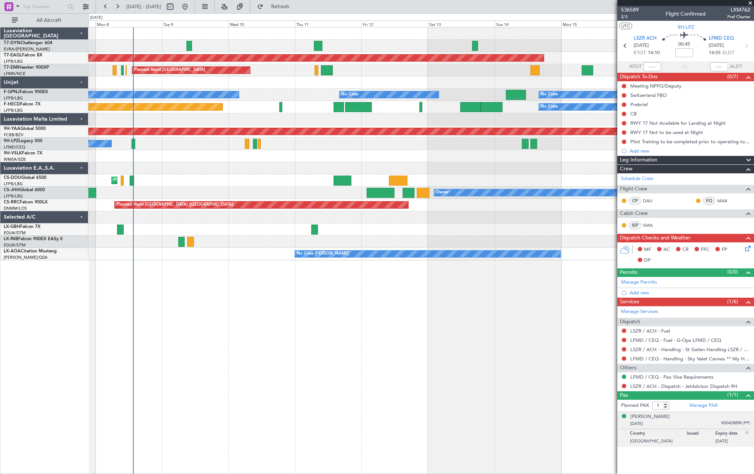
click at [451, 152] on div at bounding box center [420, 156] width 665 height 12
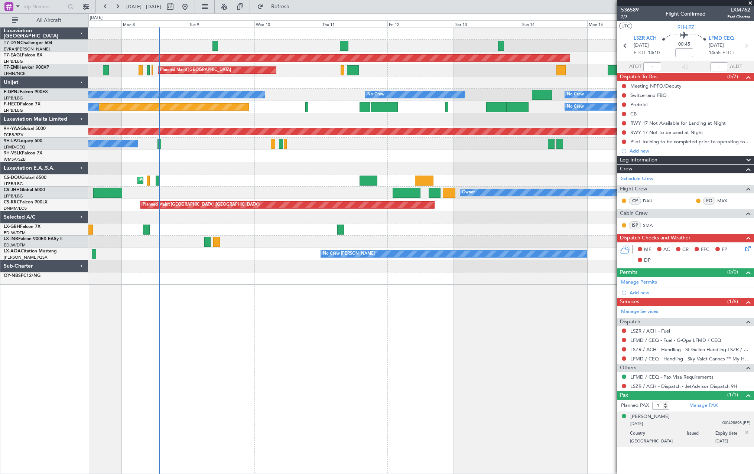
click at [288, 229] on div "Planned Maint Nurnberg Planned Maint [GEOGRAPHIC_DATA] ([GEOGRAPHIC_DATA])" at bounding box center [420, 230] width 665 height 12
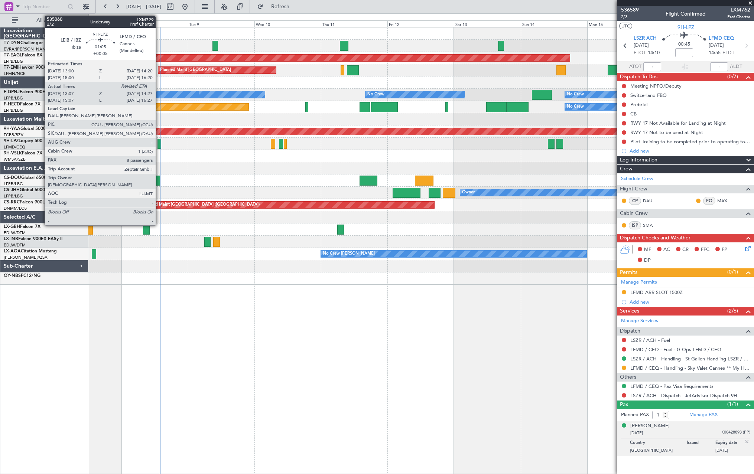
click at [159, 143] on div at bounding box center [159, 144] width 4 height 10
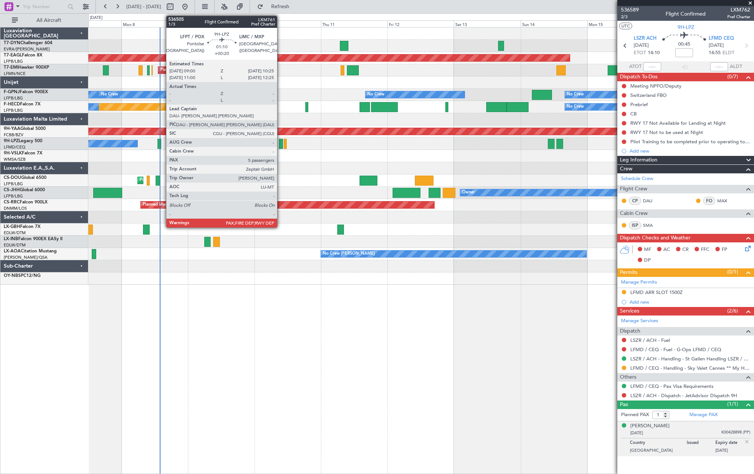
click at [280, 145] on div at bounding box center [281, 144] width 4 height 10
type input "+00:20"
type input "5"
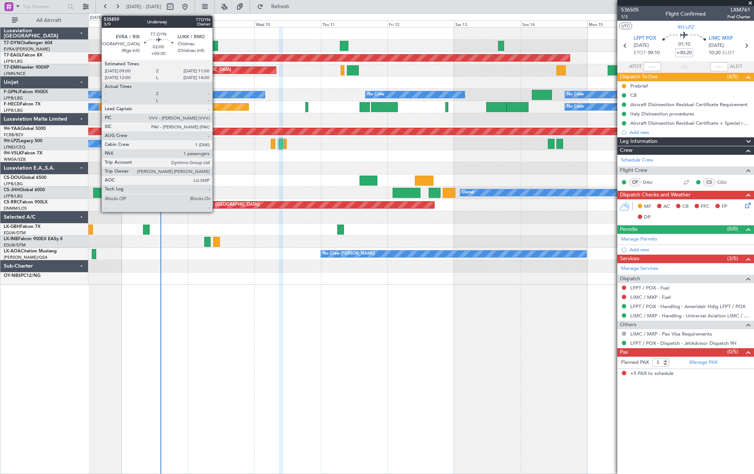
click at [216, 46] on div at bounding box center [215, 46] width 6 height 10
type input "+00:30"
type input "1"
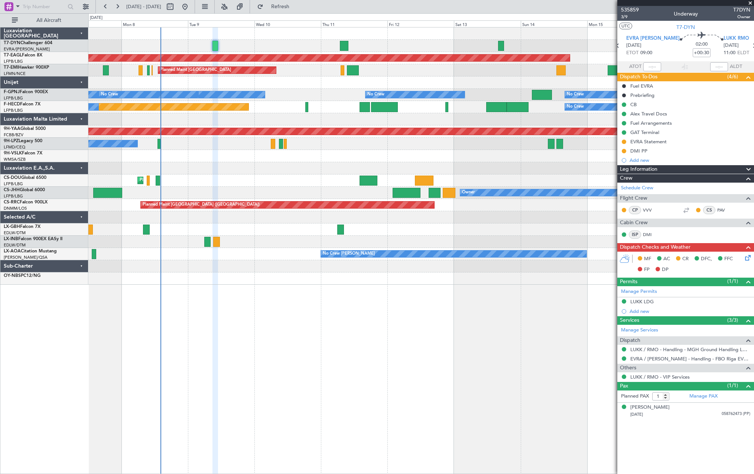
click at [749, 257] on icon at bounding box center [746, 257] width 6 height 6
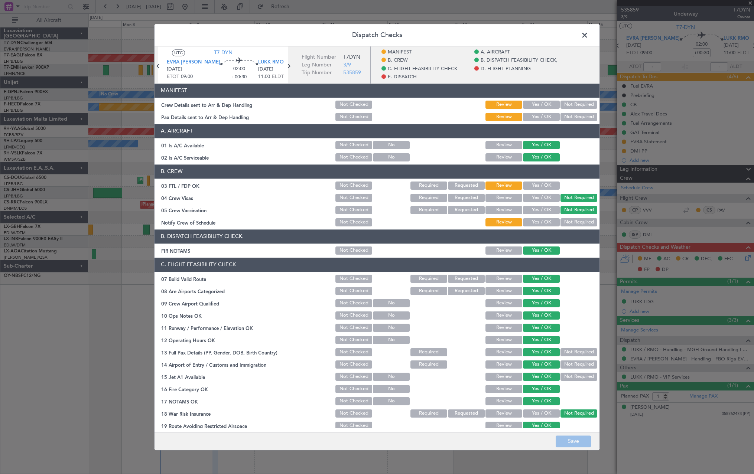
click at [539, 105] on button "Yes / OK" at bounding box center [541, 105] width 37 height 8
click at [538, 106] on button "Yes / OK" at bounding box center [541, 105] width 37 height 8
click at [541, 114] on button "Yes / OK" at bounding box center [541, 117] width 37 height 8
click at [568, 443] on button "Save" at bounding box center [572, 442] width 35 height 12
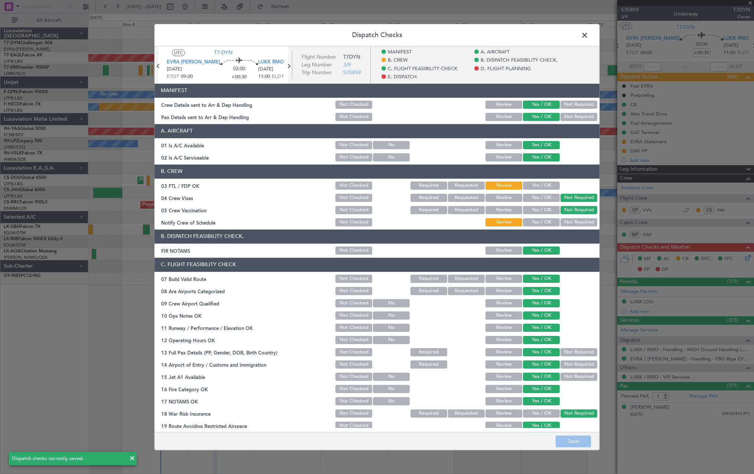
click at [588, 34] on span at bounding box center [588, 37] width 0 height 15
